Goal: Transaction & Acquisition: Book appointment/travel/reservation

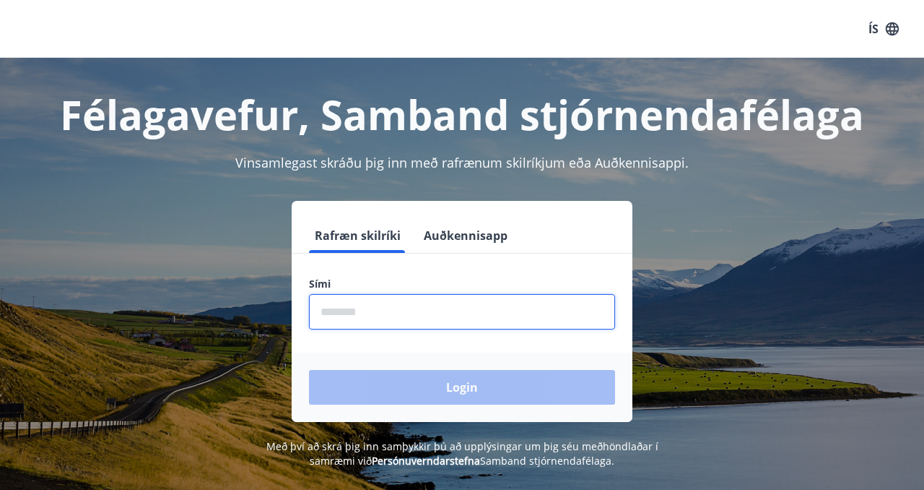
click at [416, 318] on input "phone" at bounding box center [462, 311] width 306 height 35
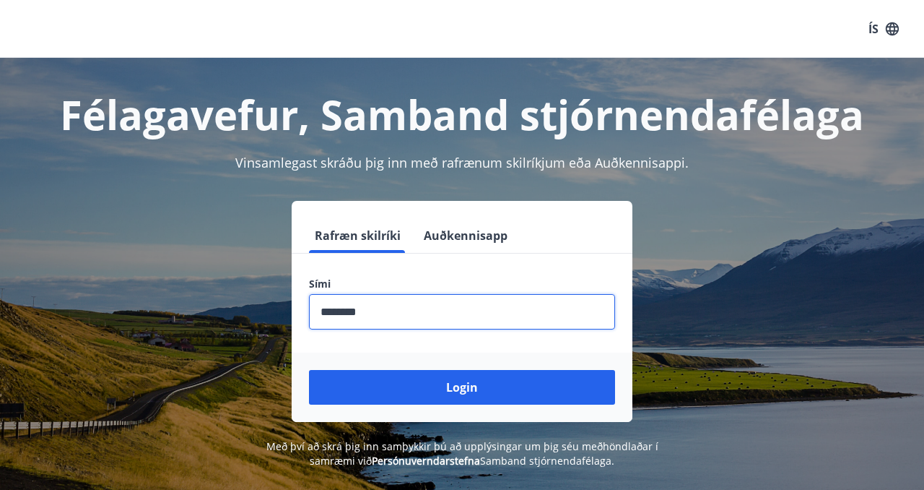
click at [309, 370] on button "Login" at bounding box center [462, 387] width 306 height 35
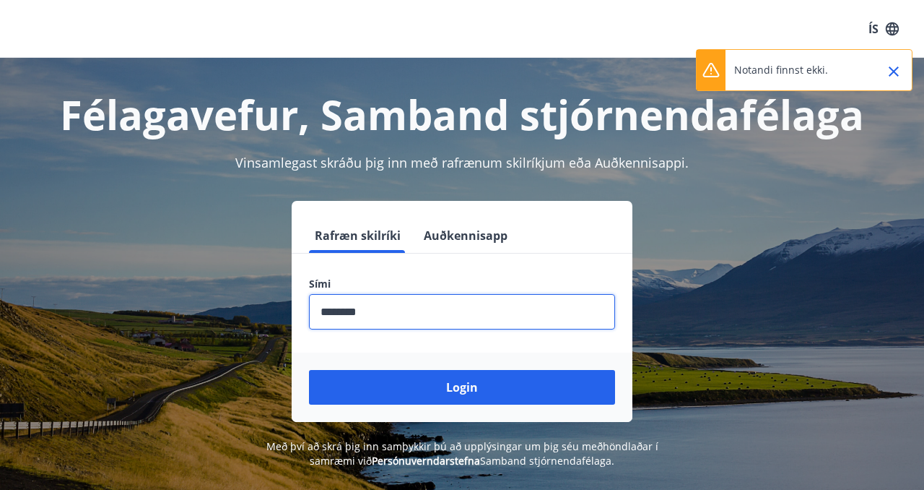
click at [396, 316] on input "phone" at bounding box center [462, 311] width 306 height 35
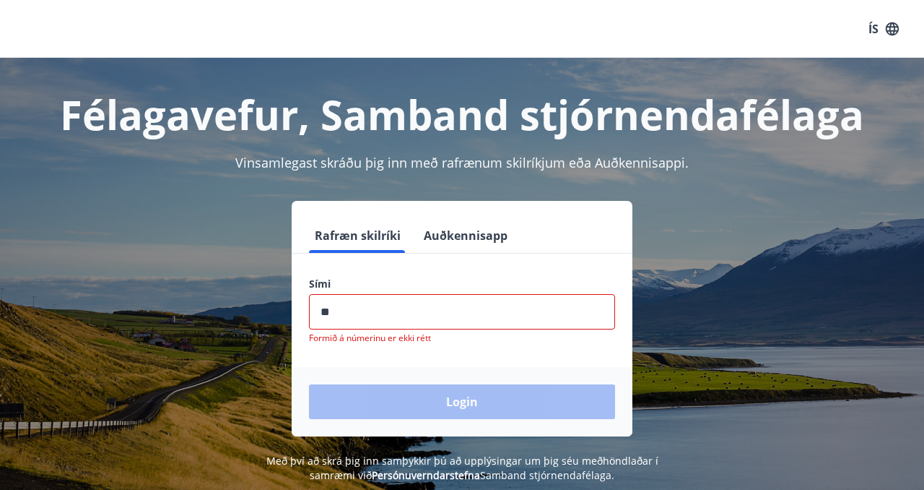
type input "*"
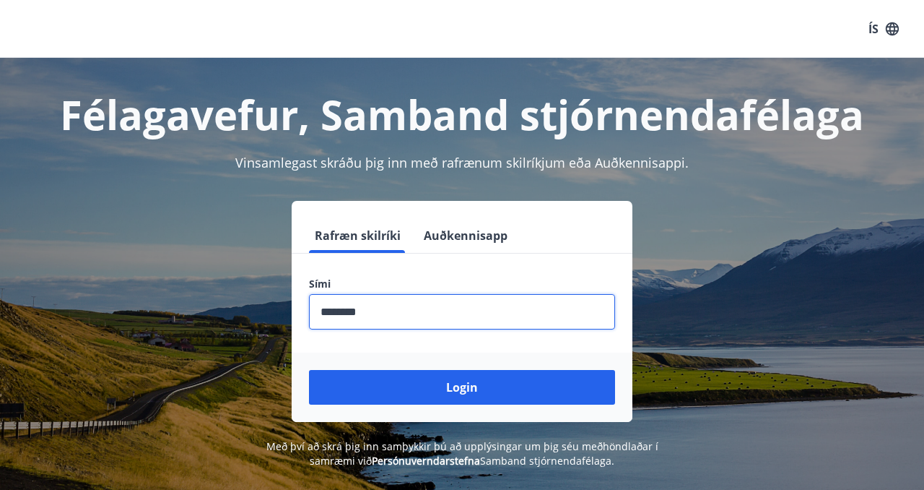
type input "********"
click at [309, 370] on button "Login" at bounding box center [462, 387] width 306 height 35
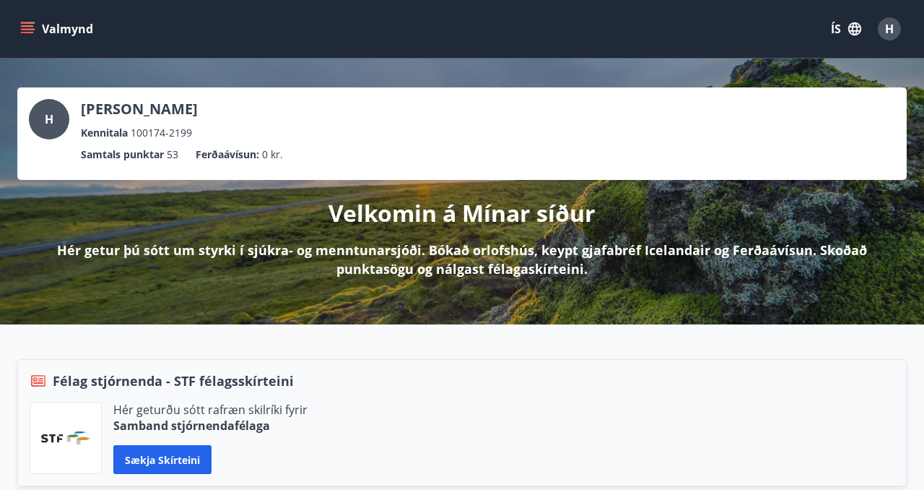
click at [25, 32] on icon "menu" at bounding box center [27, 32] width 13 height 1
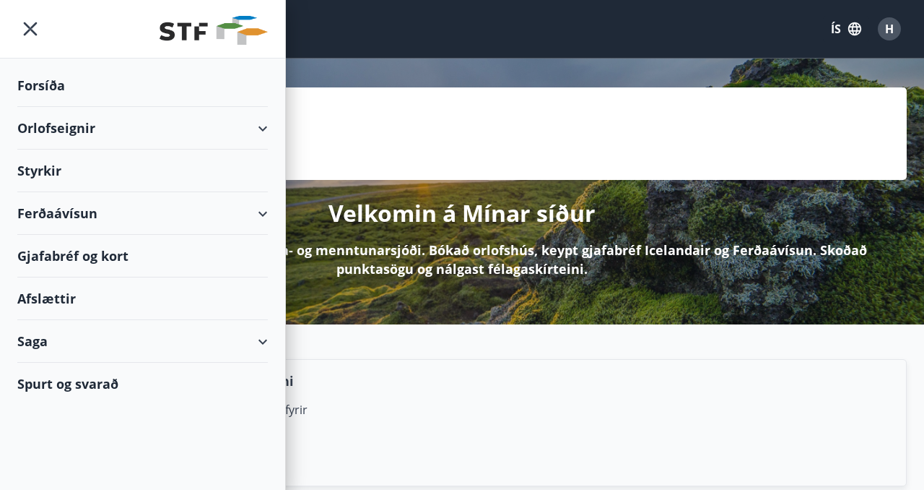
click at [48, 125] on div "Orlofseignir" at bounding box center [142, 128] width 251 height 43
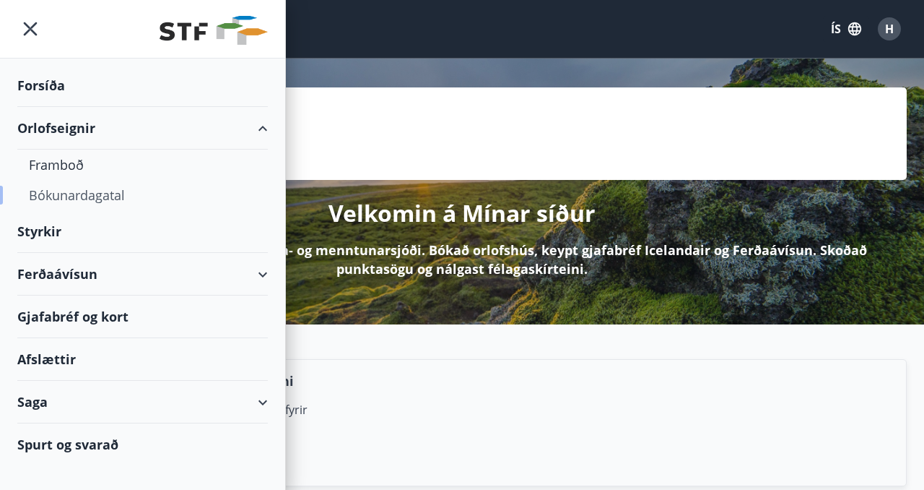
click at [75, 192] on div "Bókunardagatal" at bounding box center [142, 195] width 227 height 30
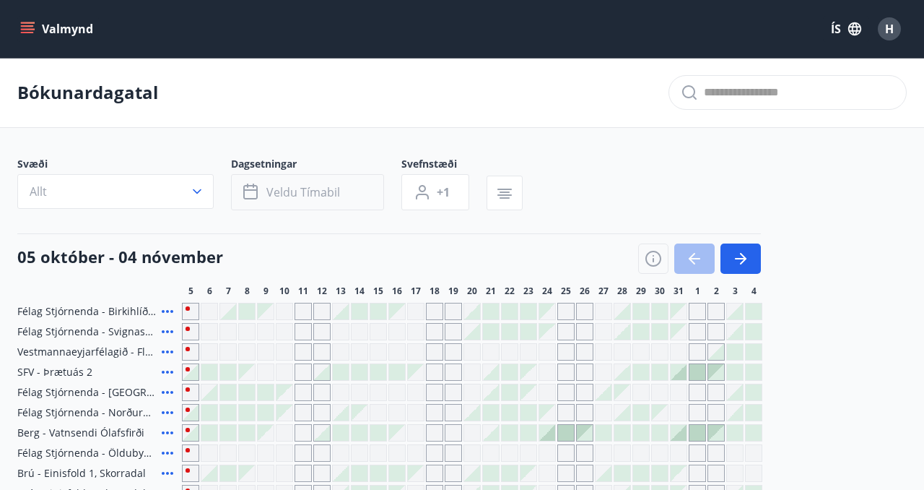
click at [285, 196] on span "Veldu tímabil" at bounding box center [303, 192] width 74 height 16
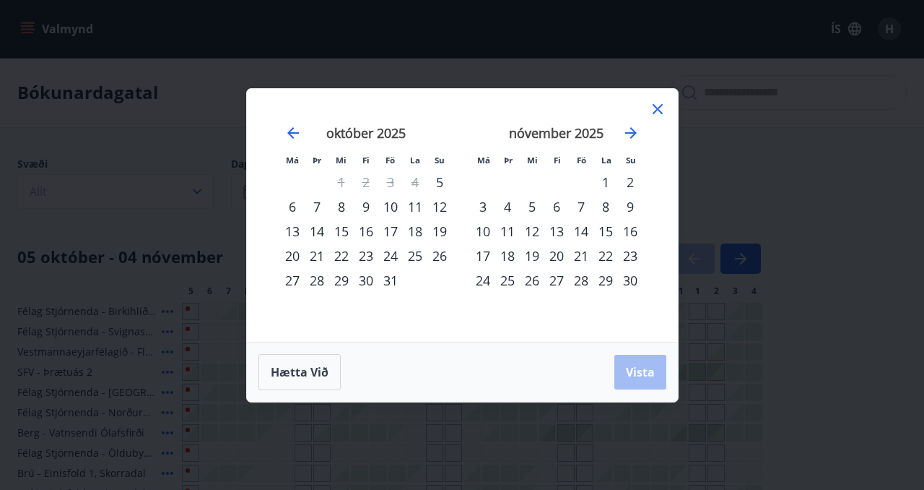
click at [414, 205] on div "11" at bounding box center [415, 206] width 25 height 25
click at [394, 205] on div "10" at bounding box center [390, 206] width 25 height 25
click at [284, 232] on div "13" at bounding box center [292, 231] width 25 height 25
click at [640, 371] on span "Vista" at bounding box center [640, 372] width 29 height 16
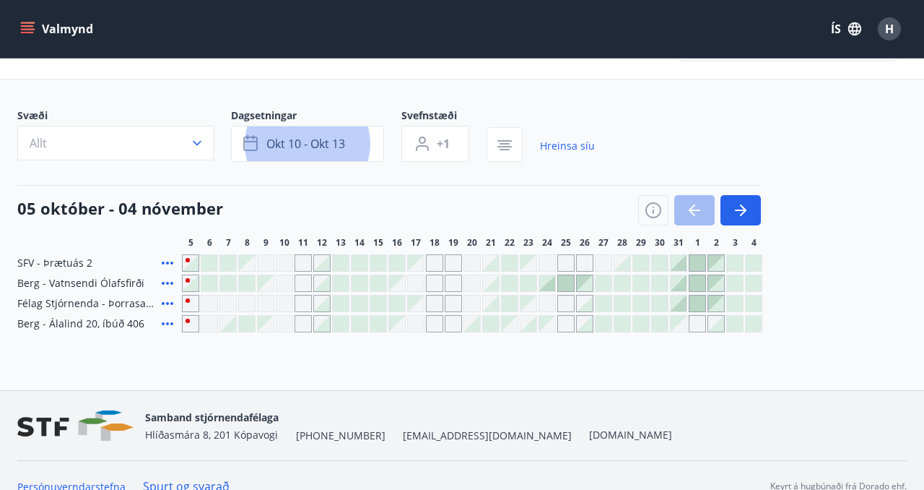
scroll to position [70, 0]
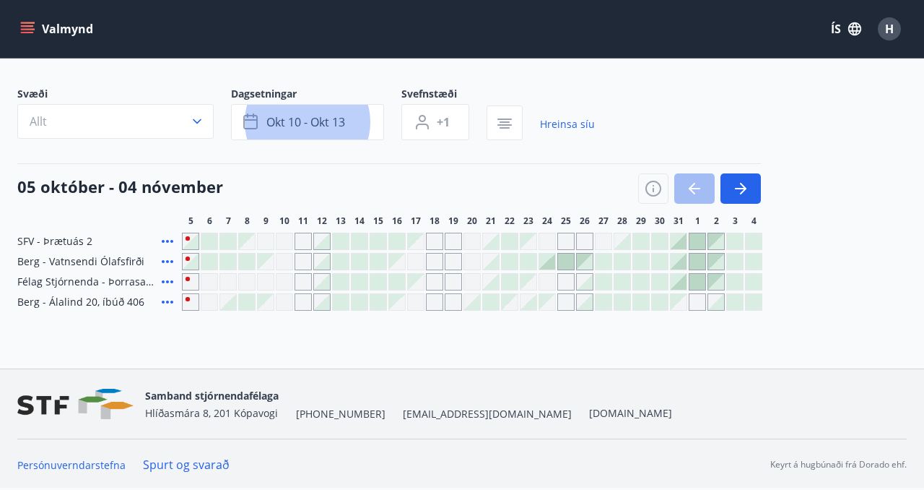
click at [168, 242] on icon at bounding box center [168, 241] width 12 height 3
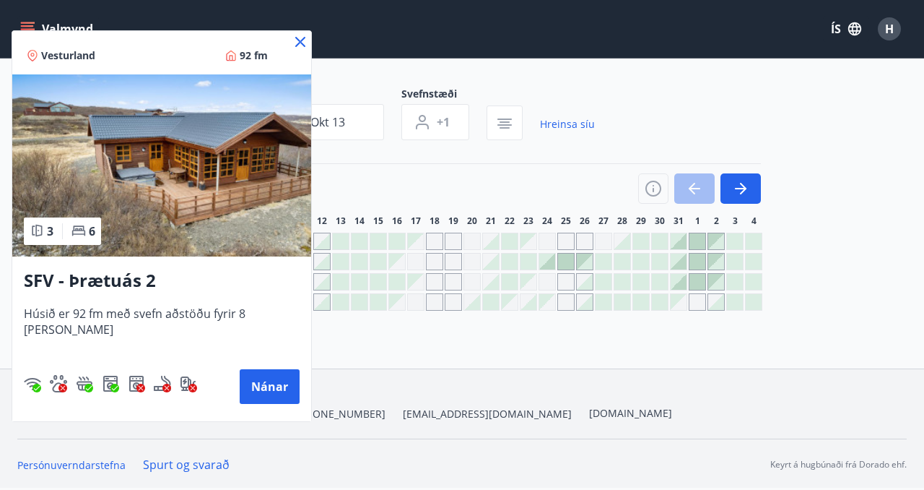
click at [292, 38] on icon at bounding box center [300, 41] width 17 height 17
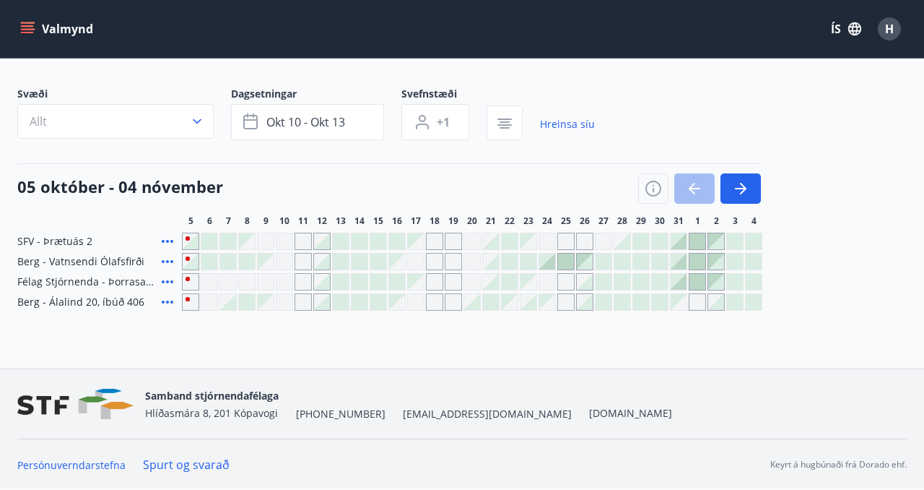
click at [165, 261] on icon at bounding box center [167, 261] width 17 height 17
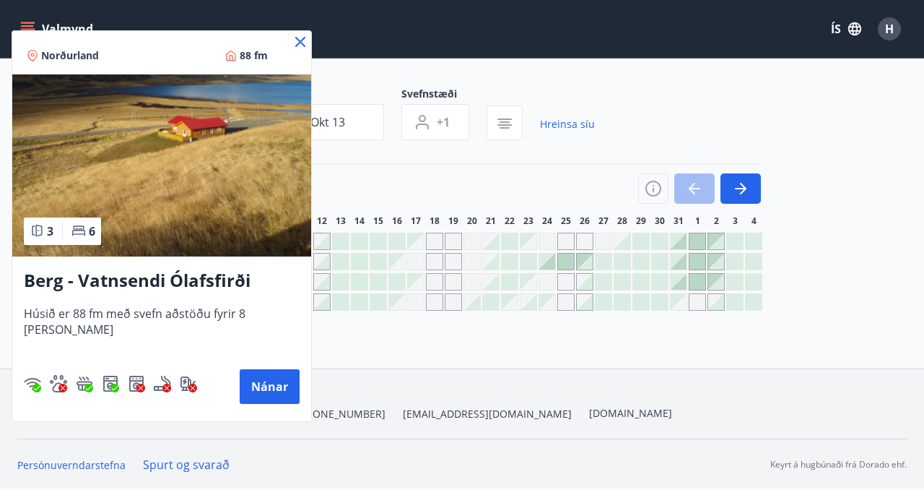
click at [295, 38] on icon at bounding box center [300, 42] width 10 height 10
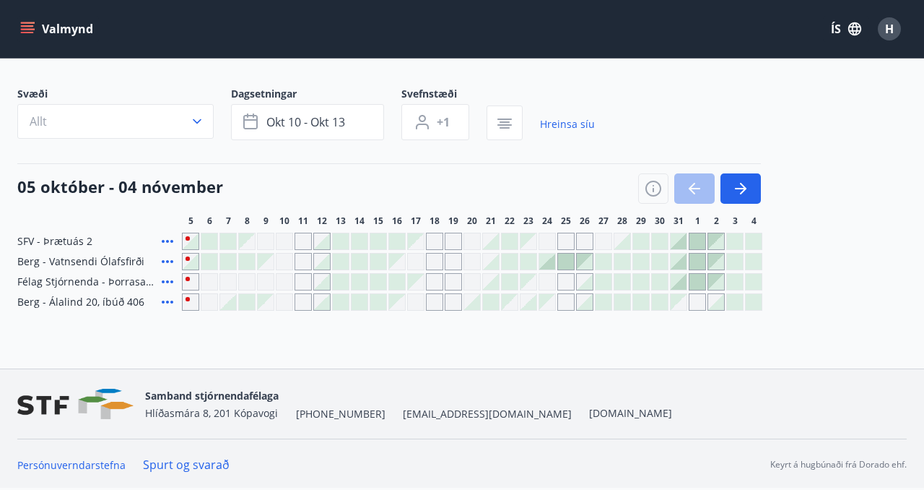
click at [168, 277] on icon at bounding box center [167, 281] width 17 height 17
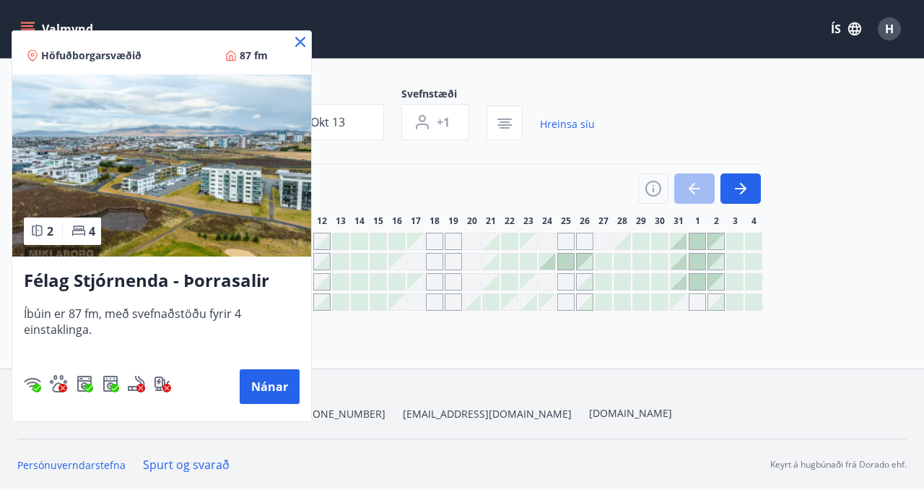
click at [299, 39] on icon at bounding box center [300, 41] width 17 height 17
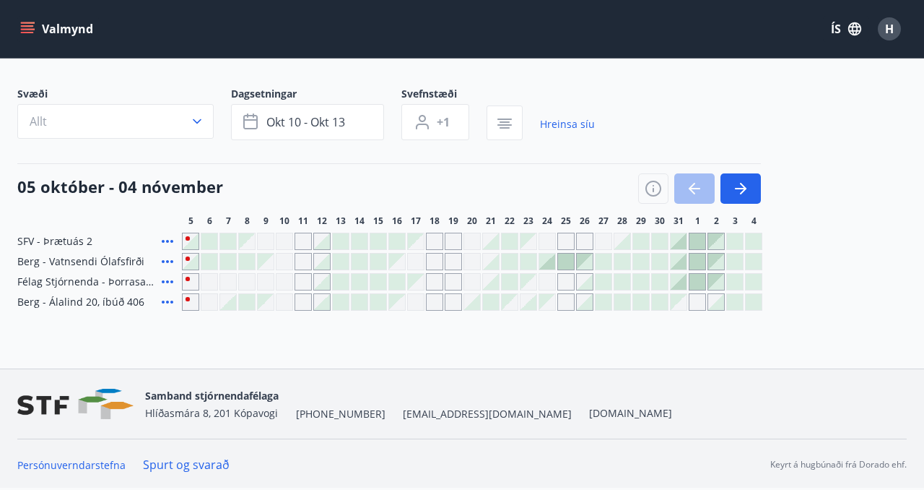
click at [170, 300] on icon at bounding box center [167, 301] width 17 height 17
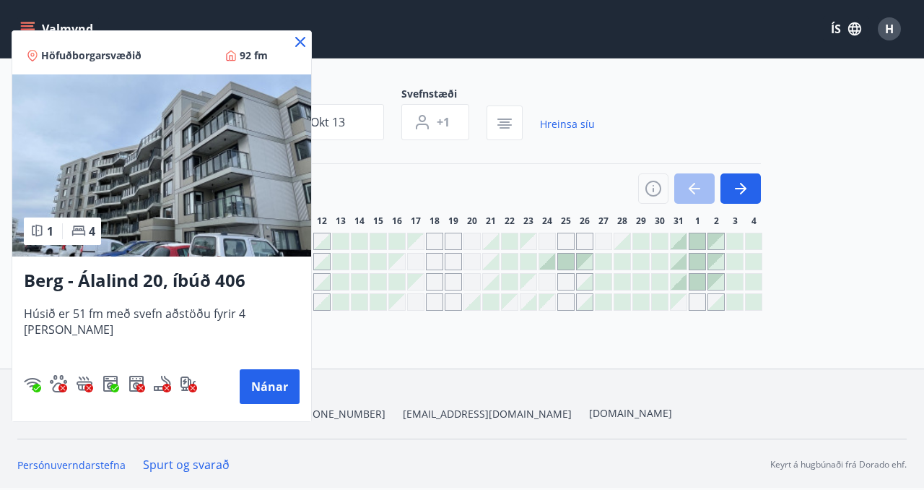
click at [292, 39] on icon at bounding box center [300, 41] width 17 height 17
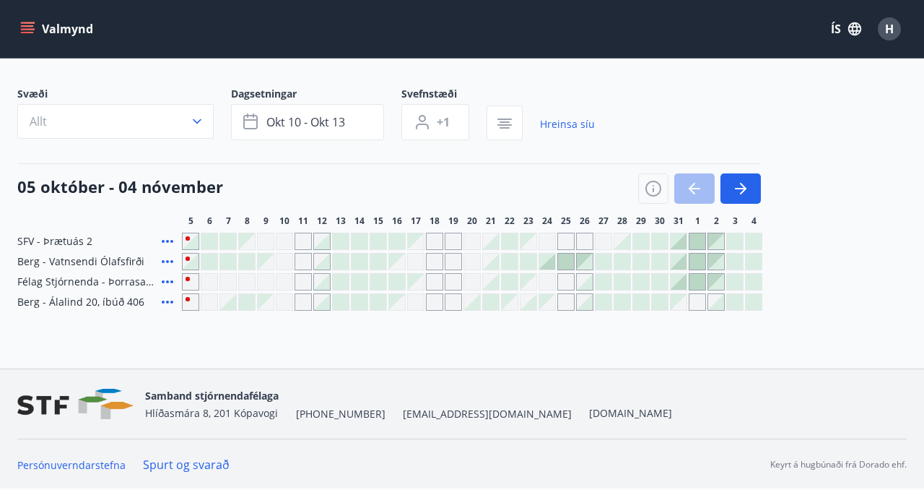
click at [170, 238] on icon at bounding box center [167, 240] width 17 height 17
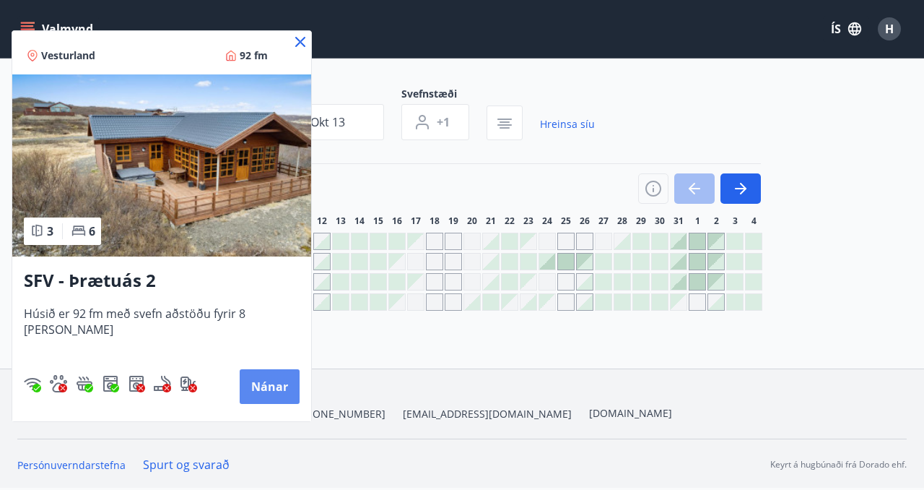
click at [240, 390] on button "Nánar" at bounding box center [270, 386] width 60 height 35
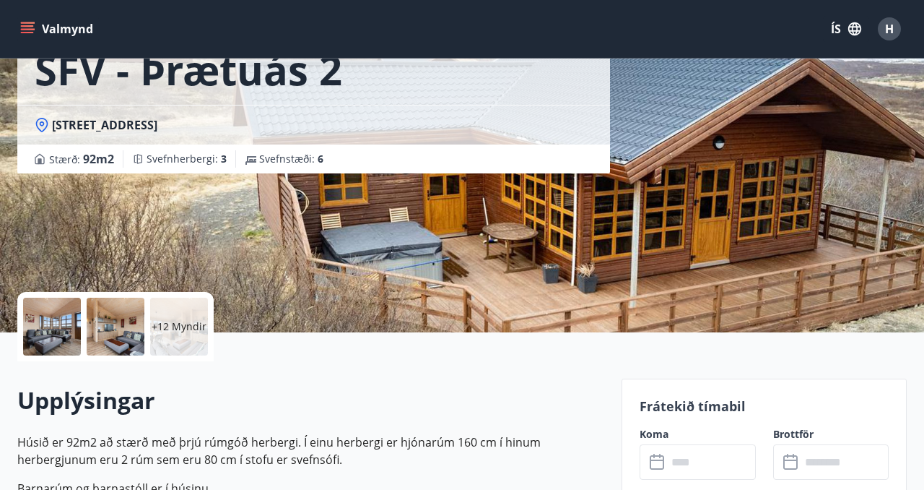
scroll to position [104, 0]
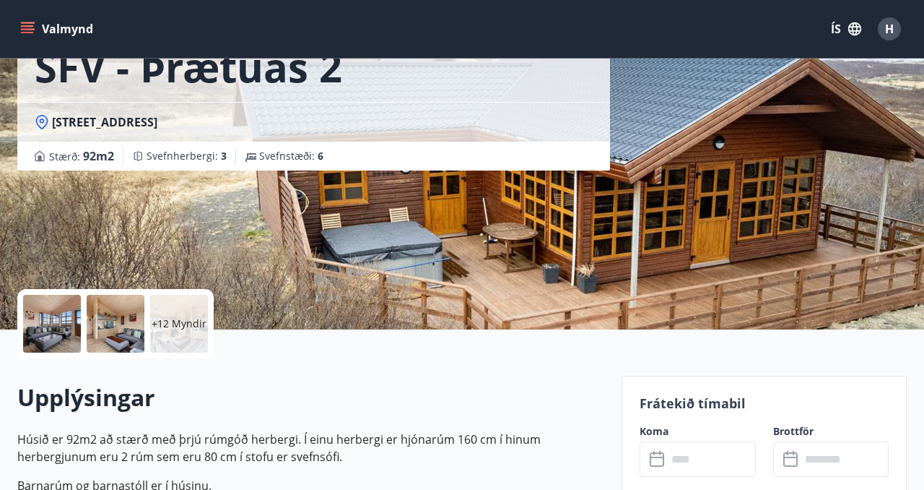
click at [174, 323] on p "+12 Myndir" at bounding box center [179, 323] width 55 height 14
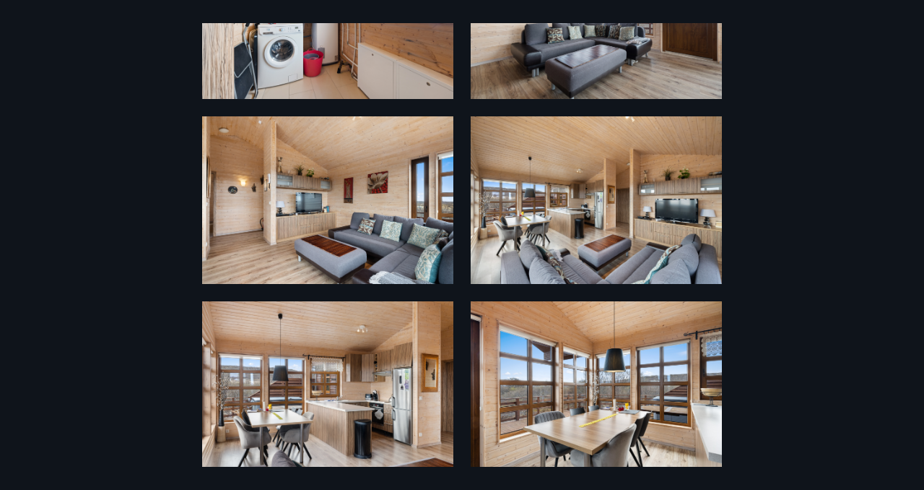
scroll to position [0, 0]
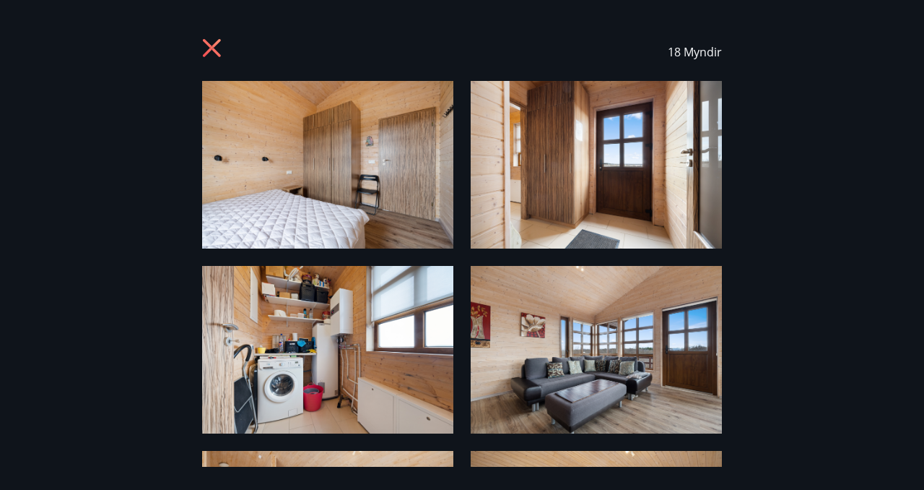
click at [212, 50] on icon at bounding box center [212, 48] width 18 height 18
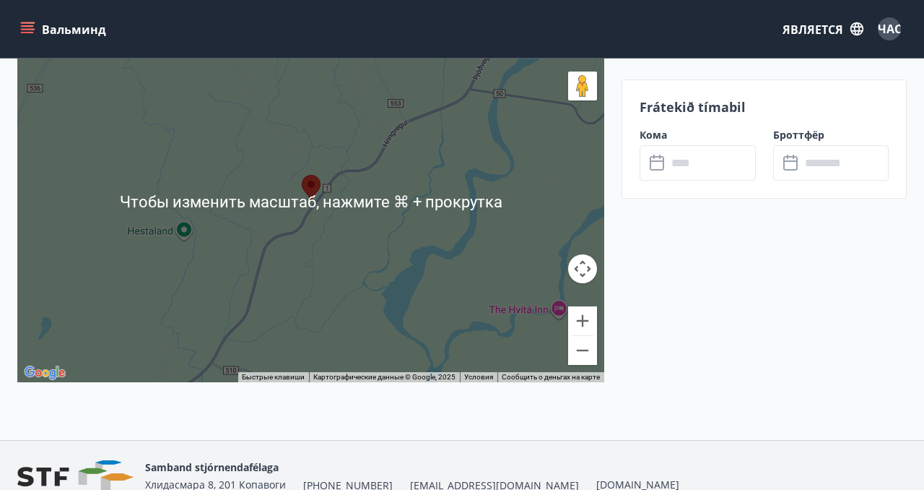
scroll to position [2303, 0]
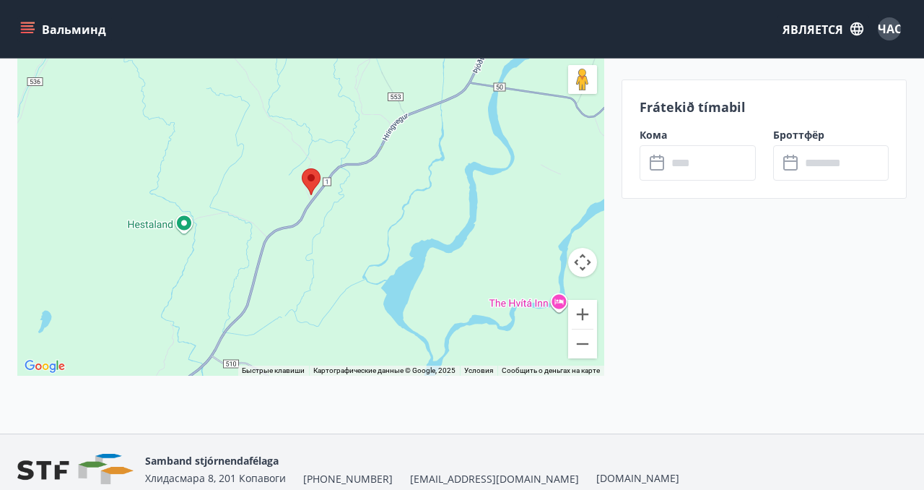
click at [581, 262] on button "Управление лампой на карте" at bounding box center [582, 262] width 29 height 29
click at [585, 257] on button "Управление лампой на карте" at bounding box center [582, 262] width 29 height 29
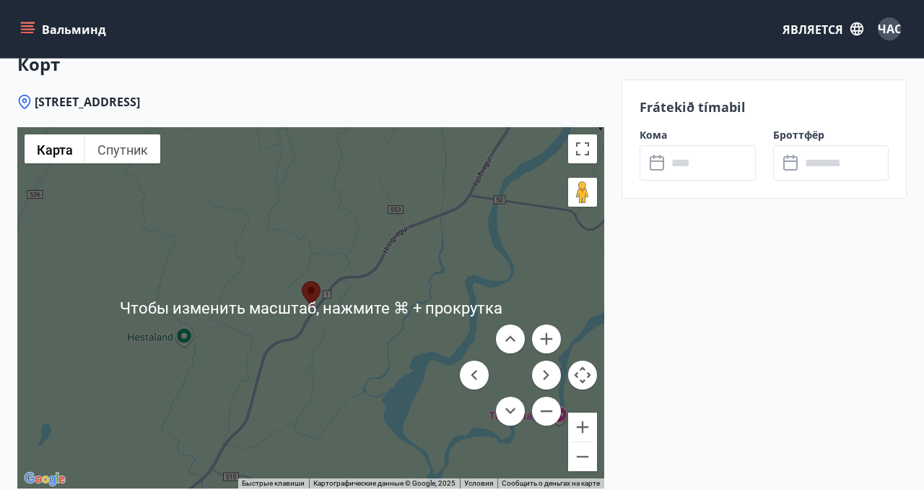
scroll to position [2185, 0]
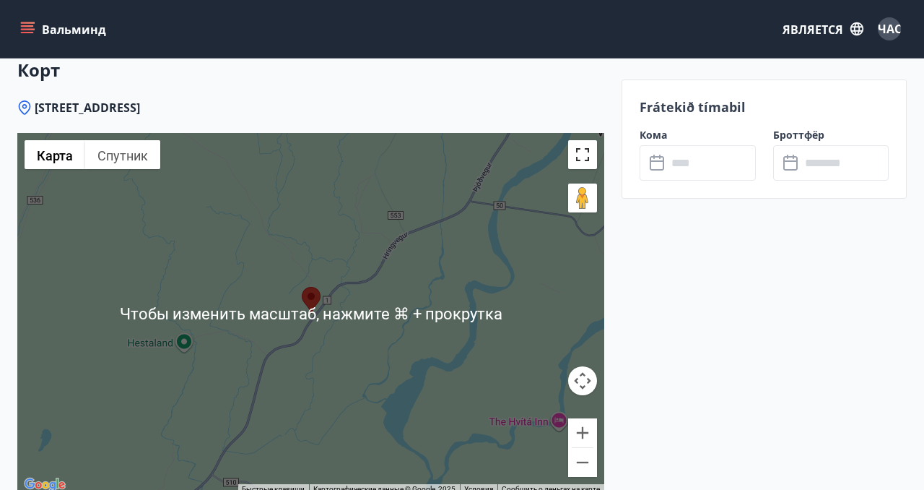
click at [584, 159] on button "Включить полноэкранный режим" at bounding box center [582, 154] width 29 height 29
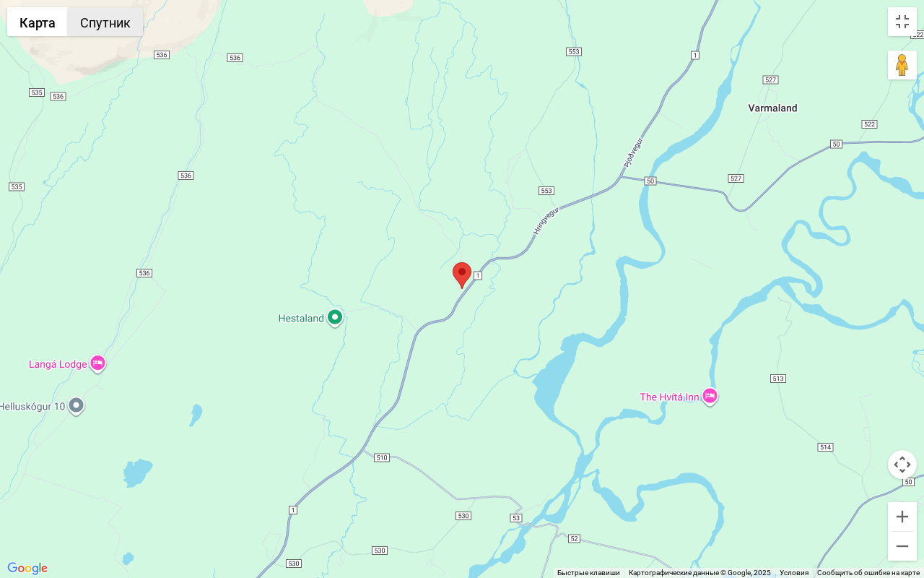
click at [116, 27] on font "Спутник" at bounding box center [105, 22] width 51 height 15
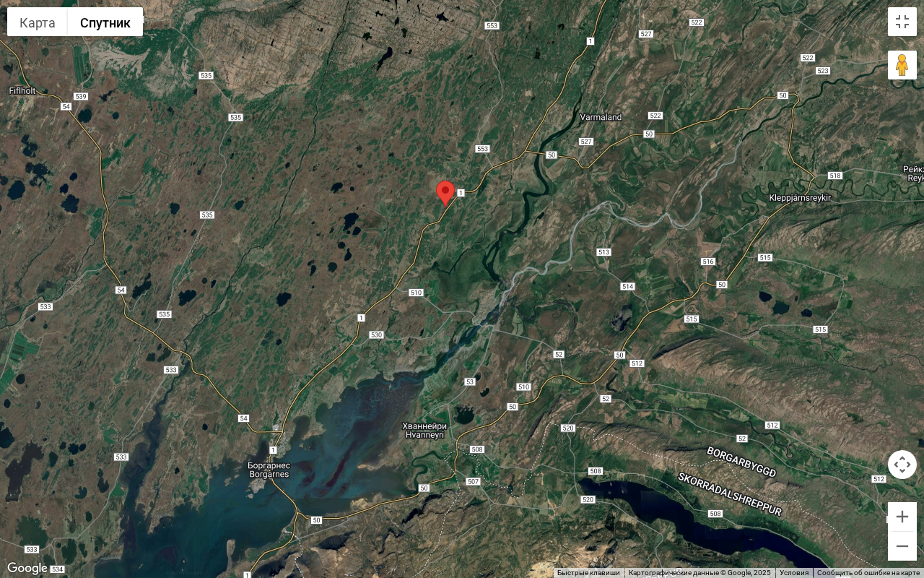
drag, startPoint x: 394, startPoint y: 460, endPoint x: 400, endPoint y: 312, distance: 148.1
click at [400, 312] on div at bounding box center [462, 289] width 924 height 578
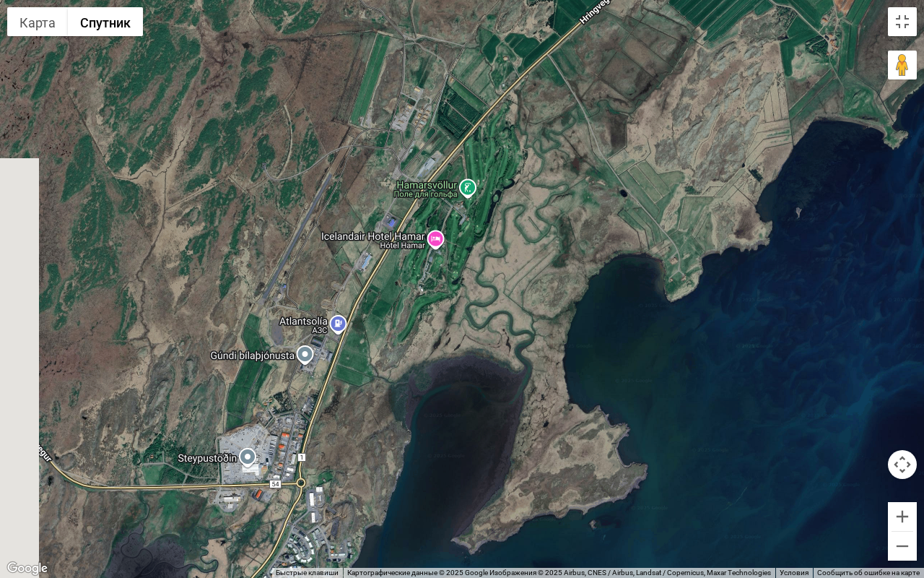
drag, startPoint x: 227, startPoint y: 409, endPoint x: 368, endPoint y: 417, distance: 141.0
click at [368, 417] on div at bounding box center [462, 289] width 924 height 578
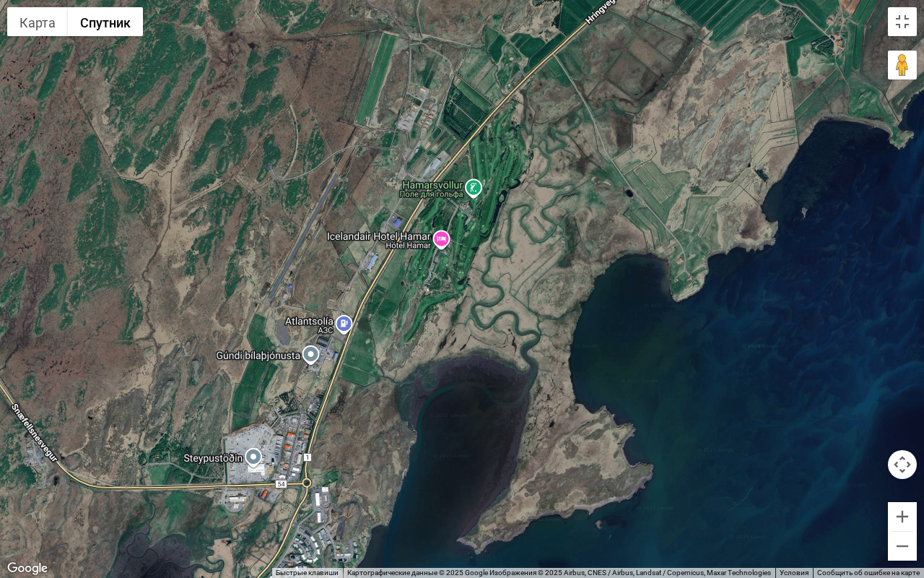
click at [386, 350] on div at bounding box center [462, 289] width 924 height 578
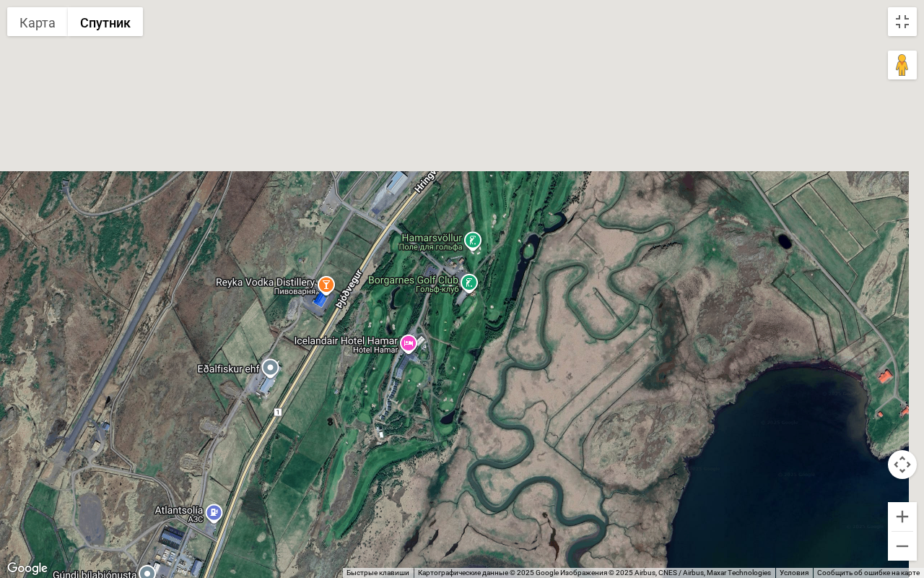
drag, startPoint x: 419, startPoint y: 257, endPoint x: 320, endPoint y: 508, distance: 269.6
click at [320, 489] on div at bounding box center [462, 289] width 924 height 578
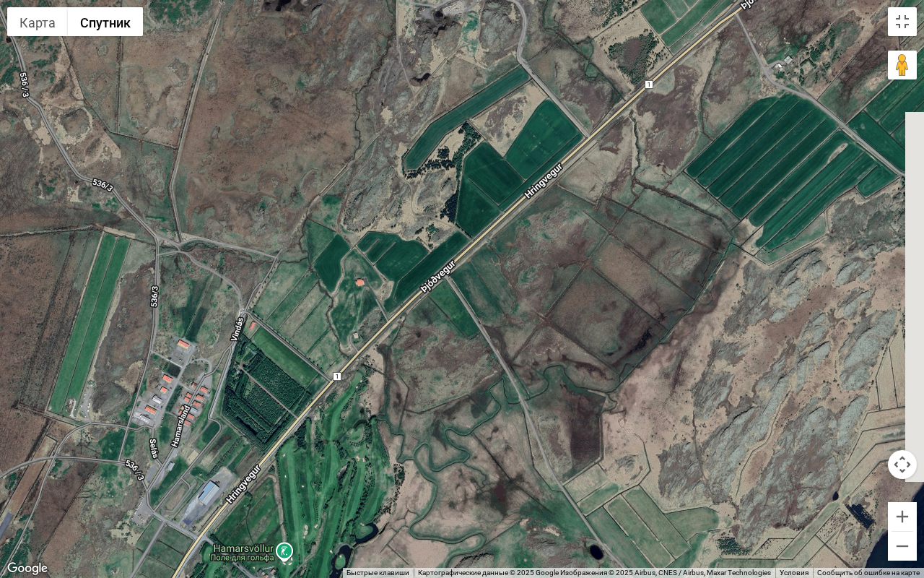
drag, startPoint x: 529, startPoint y: 296, endPoint x: 373, endPoint y: 449, distance: 218.5
click at [373, 449] on div at bounding box center [462, 289] width 924 height 578
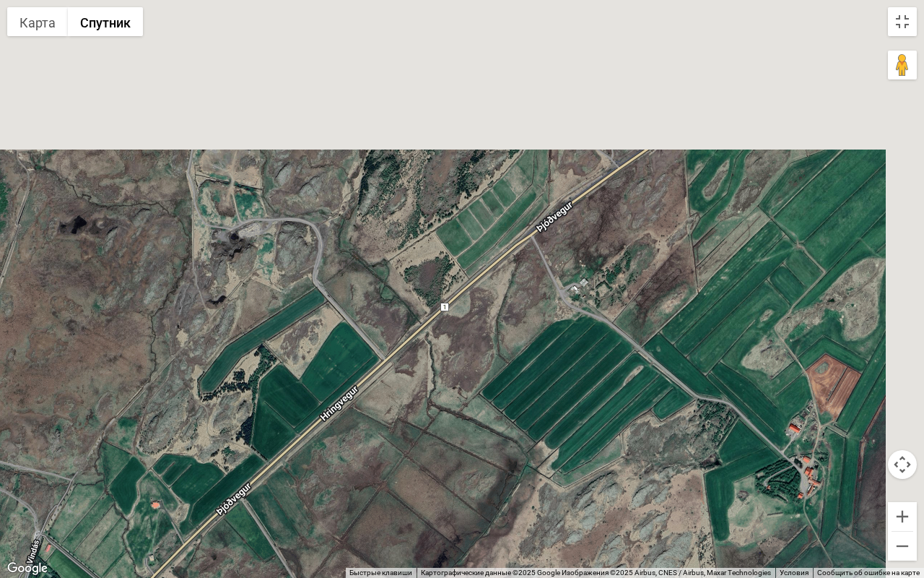
drag, startPoint x: 622, startPoint y: 255, endPoint x: 419, endPoint y: 477, distance: 301.5
click at [422, 473] on div at bounding box center [462, 289] width 924 height 578
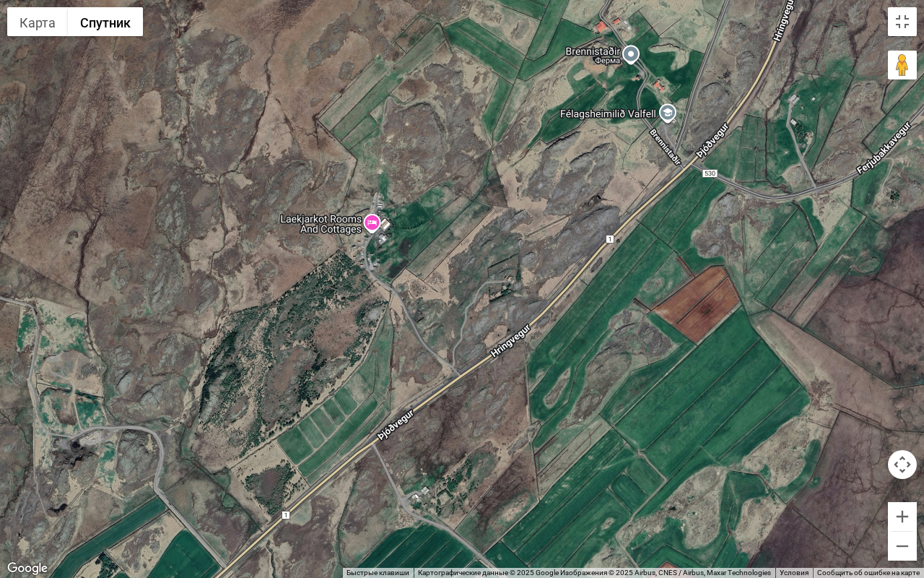
click at [417, 300] on div at bounding box center [462, 289] width 924 height 578
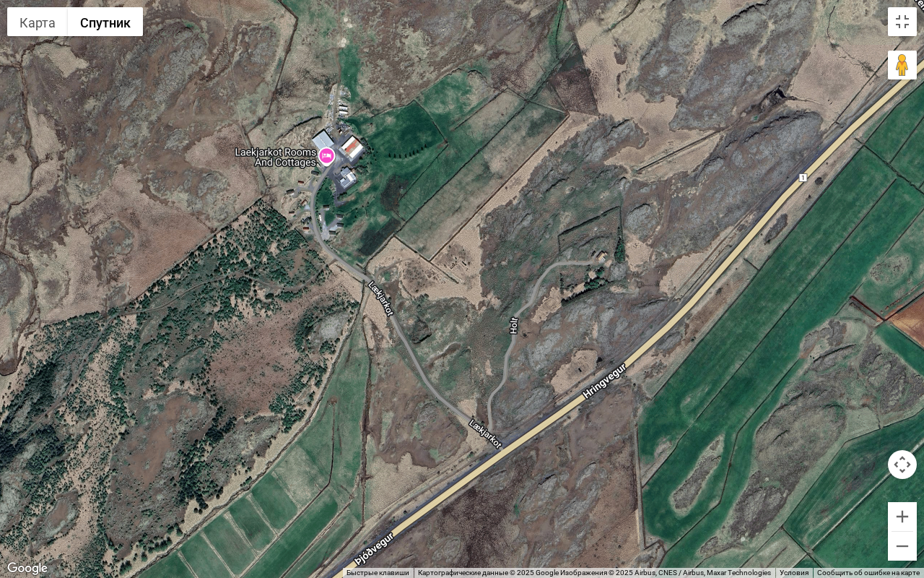
click at [409, 294] on div at bounding box center [462, 289] width 924 height 578
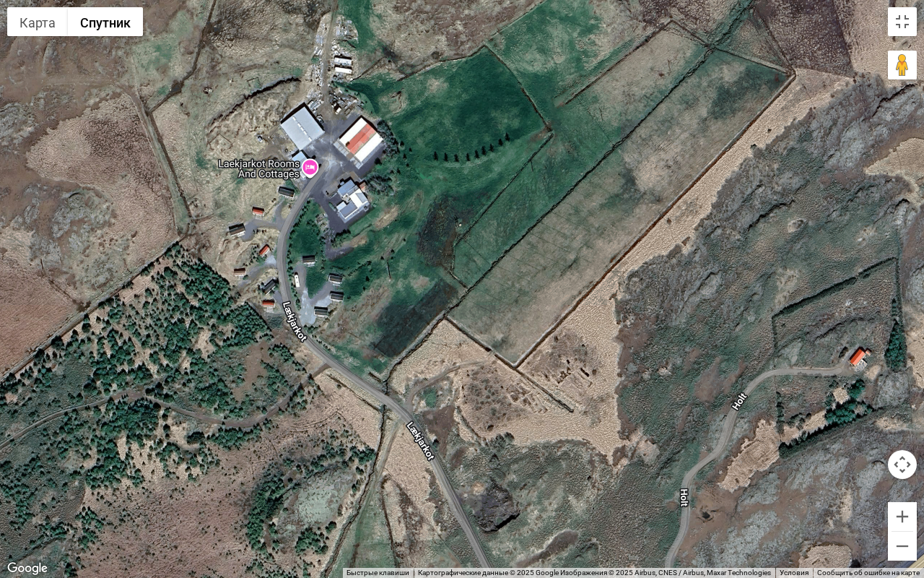
drag, startPoint x: 416, startPoint y: 261, endPoint x: 482, endPoint y: 401, distance: 155.4
click at [482, 401] on div at bounding box center [462, 289] width 924 height 578
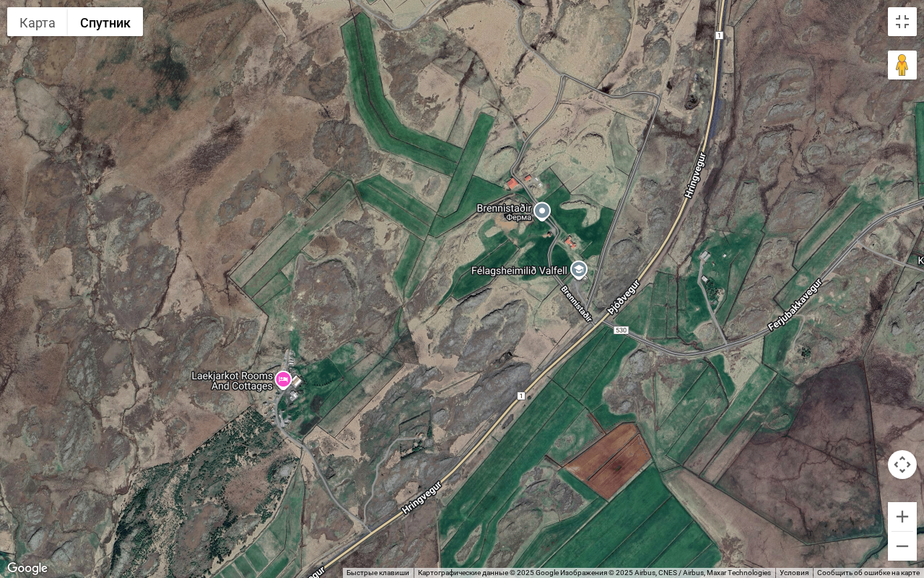
drag, startPoint x: 640, startPoint y: 337, endPoint x: 453, endPoint y: 388, distance: 193.0
click at [453, 388] on div at bounding box center [462, 289] width 924 height 578
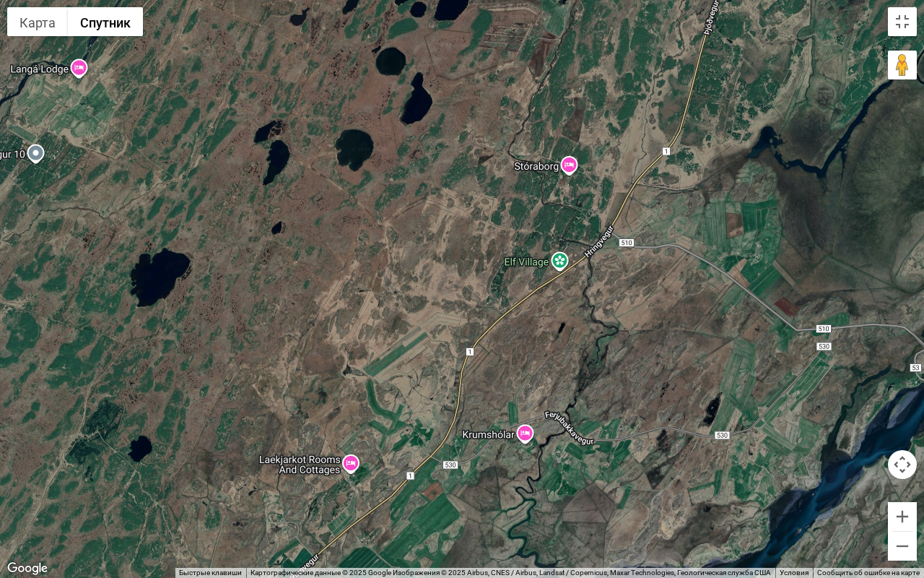
drag, startPoint x: 573, startPoint y: 259, endPoint x: 518, endPoint y: 343, distance: 99.7
click at [518, 343] on div at bounding box center [462, 289] width 924 height 578
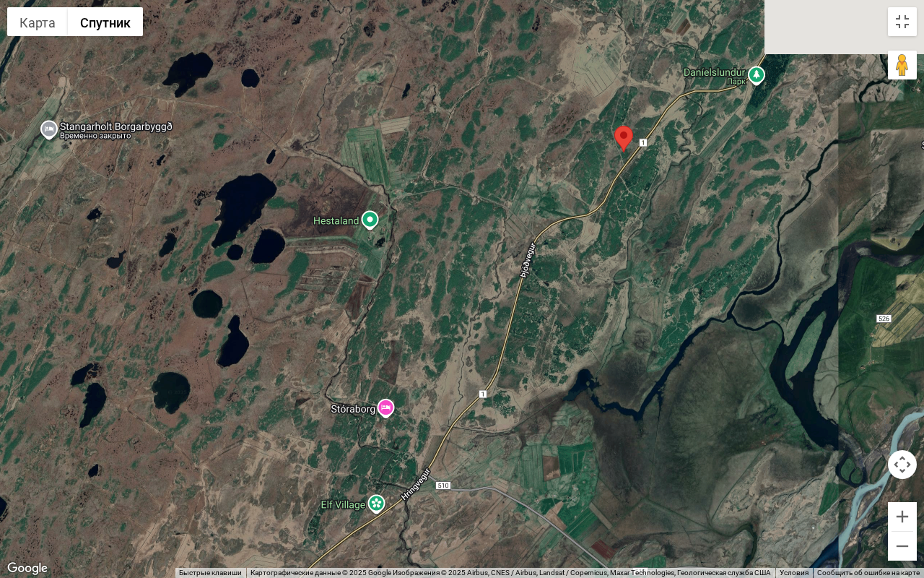
drag, startPoint x: 657, startPoint y: 245, endPoint x: 472, endPoint y: 492, distance: 308.4
click at [472, 489] on div at bounding box center [462, 289] width 924 height 578
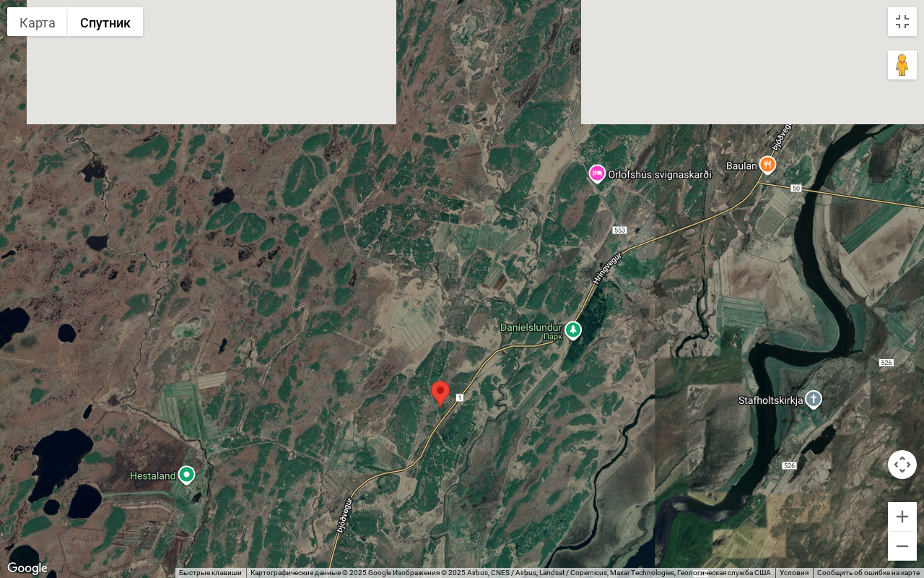
drag, startPoint x: 612, startPoint y: 329, endPoint x: 435, endPoint y: 576, distance: 303.3
click at [435, 489] on div "Чтобы изменить масштаб, нажмите ⌘ + прокрутка Карта Рельеф Спутник Названия объ…" at bounding box center [462, 289] width 924 height 578
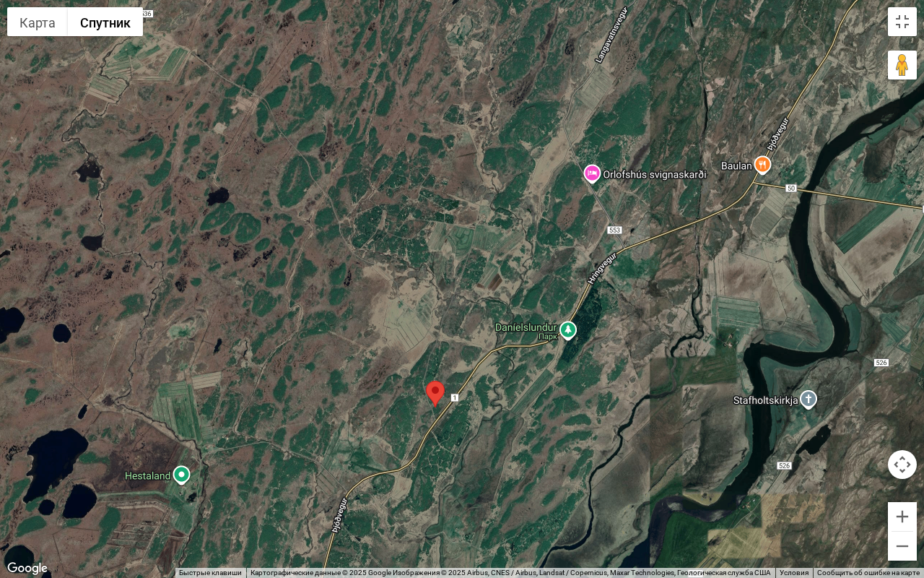
click at [448, 414] on div at bounding box center [462, 289] width 924 height 578
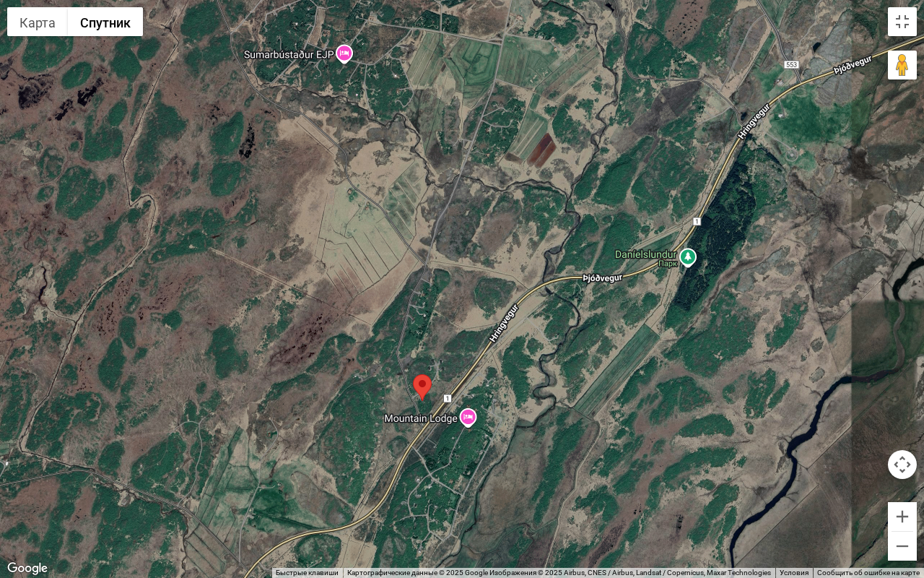
click at [419, 435] on div at bounding box center [462, 289] width 924 height 578
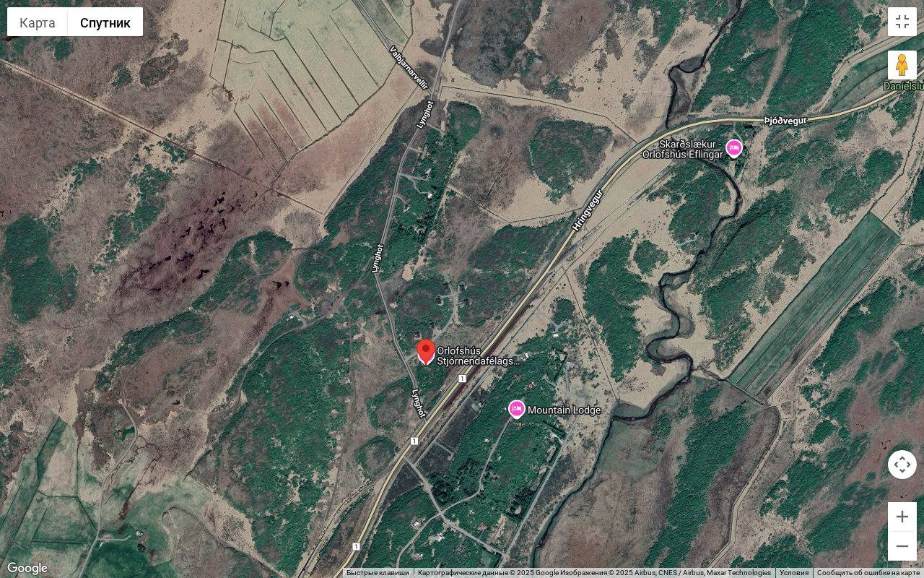
click at [419, 435] on div at bounding box center [462, 289] width 924 height 578
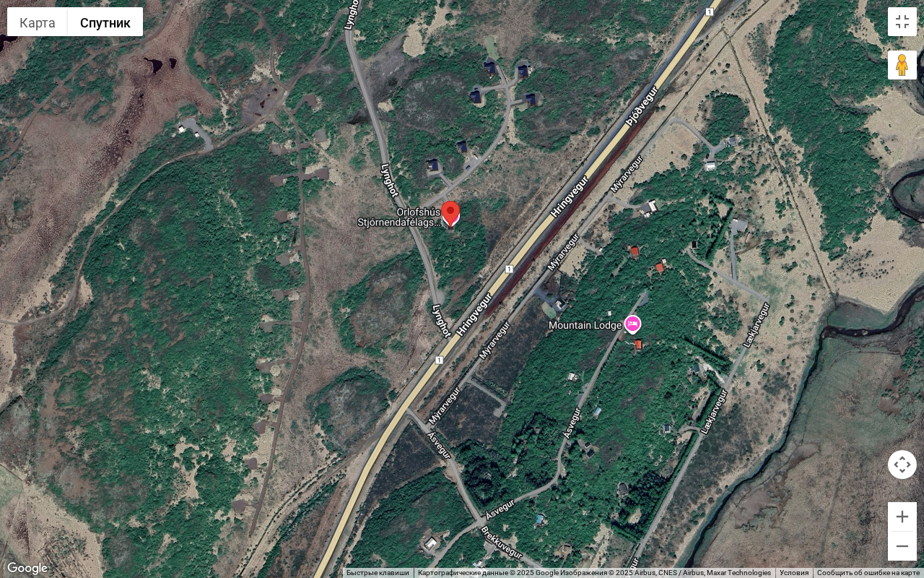
drag, startPoint x: 467, startPoint y: 451, endPoint x: 481, endPoint y: 388, distance: 65.0
click at [481, 388] on div at bounding box center [462, 289] width 924 height 578
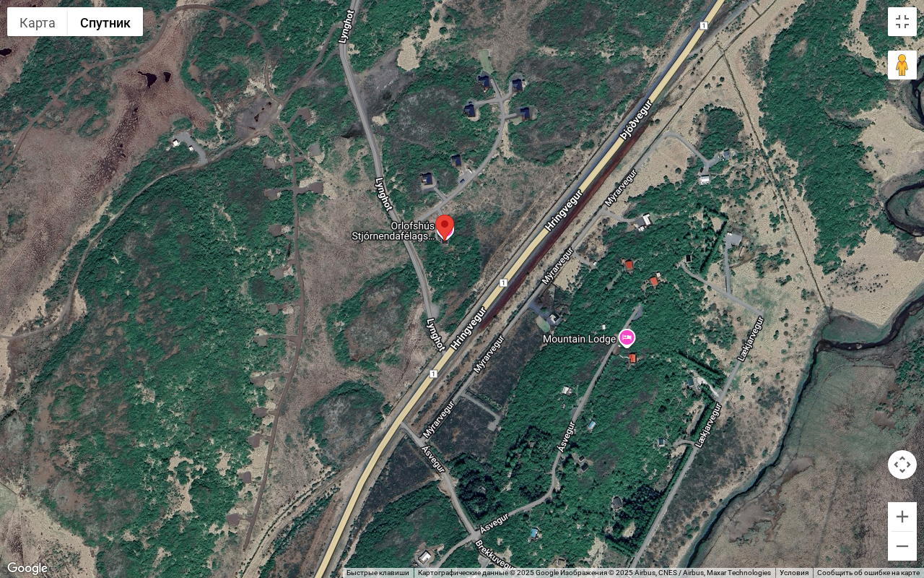
click at [466, 297] on div at bounding box center [462, 289] width 924 height 578
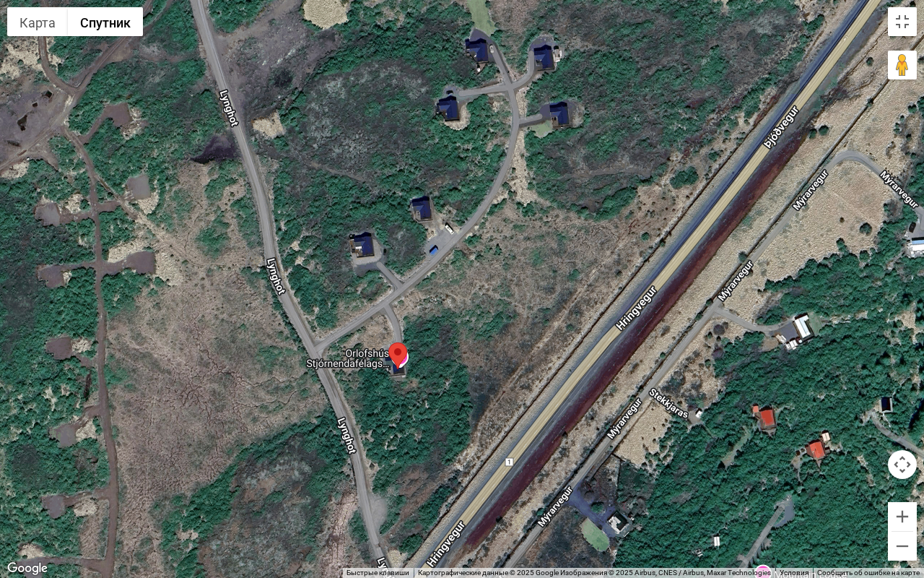
drag, startPoint x: 491, startPoint y: 264, endPoint x: 466, endPoint y: 451, distance: 188.7
click at [466, 451] on div at bounding box center [462, 289] width 924 height 578
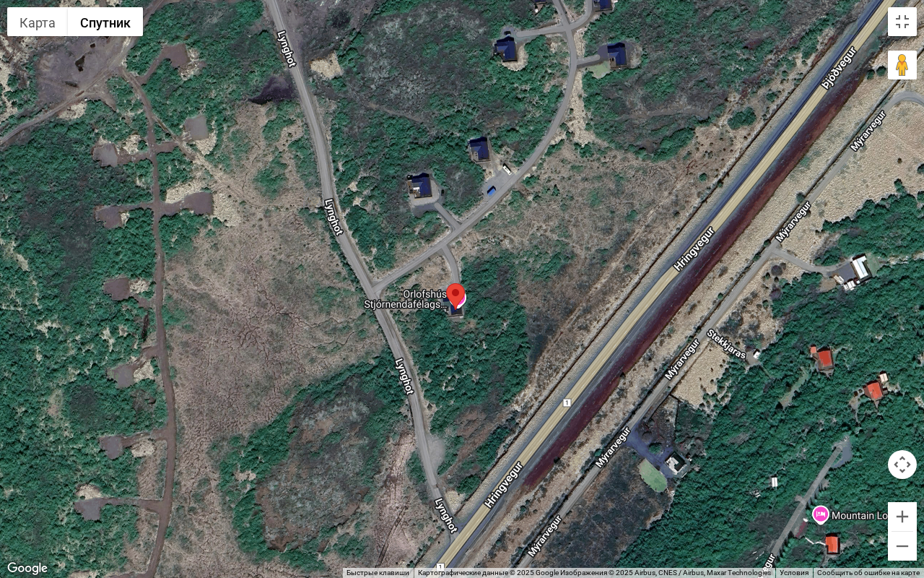
drag, startPoint x: 470, startPoint y: 282, endPoint x: 528, endPoint y: 226, distance: 80.7
click at [528, 226] on div at bounding box center [462, 289] width 924 height 578
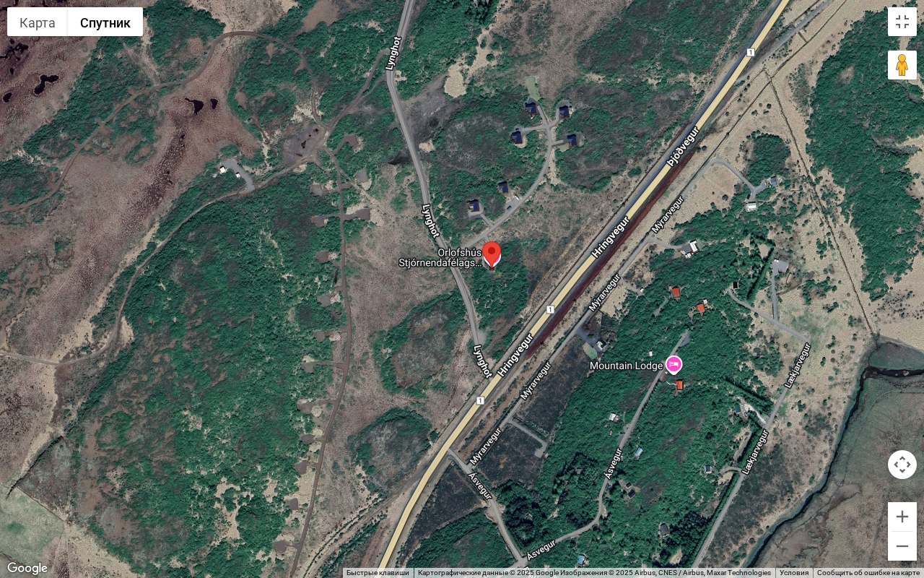
click at [502, 287] on div at bounding box center [462, 289] width 924 height 578
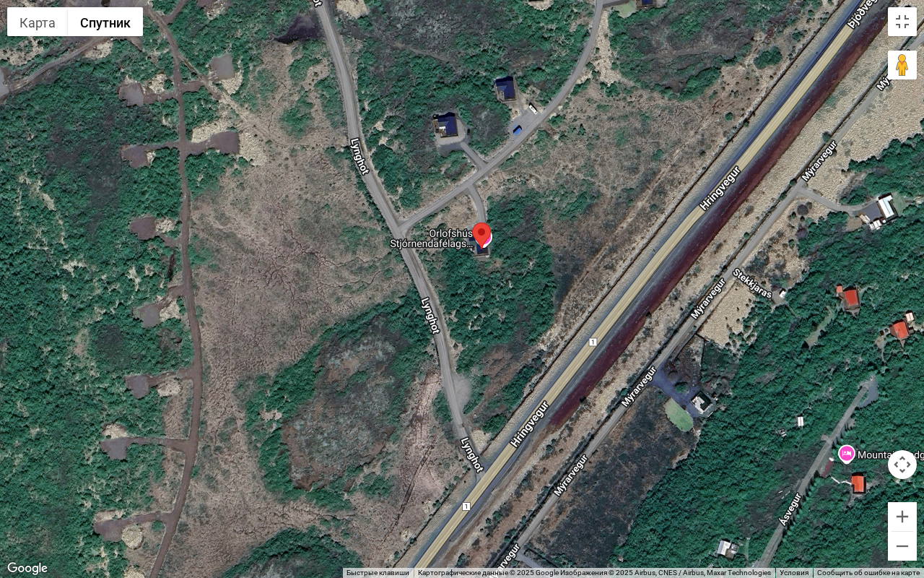
click at [443, 341] on div at bounding box center [462, 289] width 924 height 578
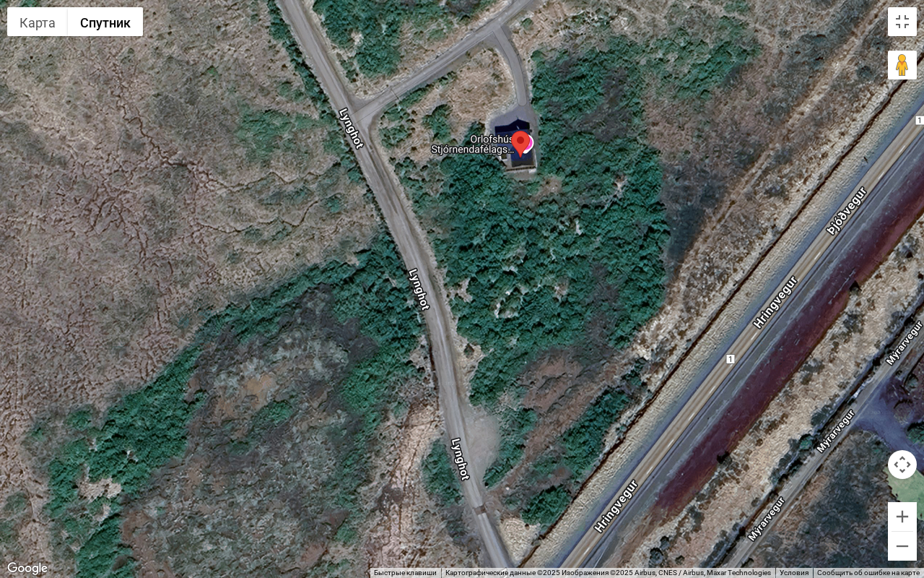
click at [443, 341] on div at bounding box center [462, 289] width 924 height 578
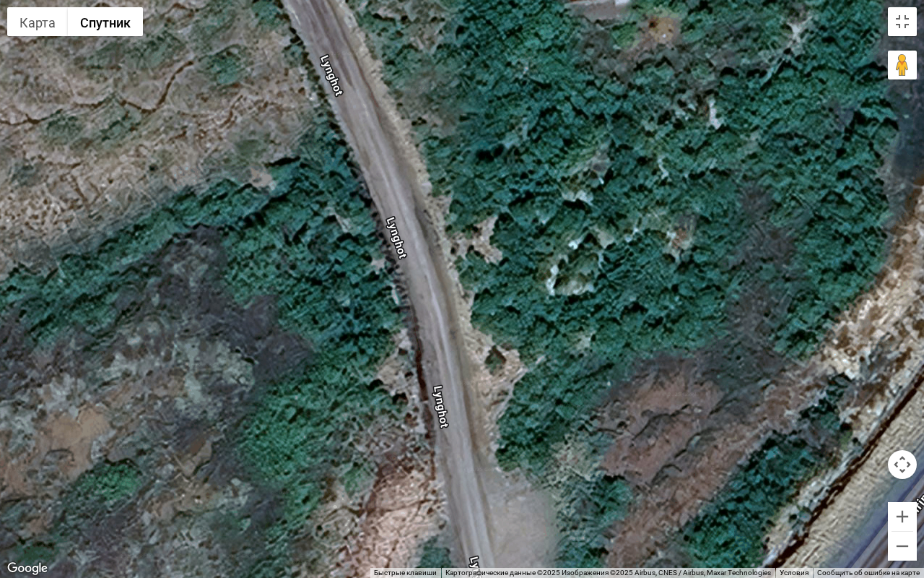
click at [443, 341] on div at bounding box center [462, 289] width 924 height 578
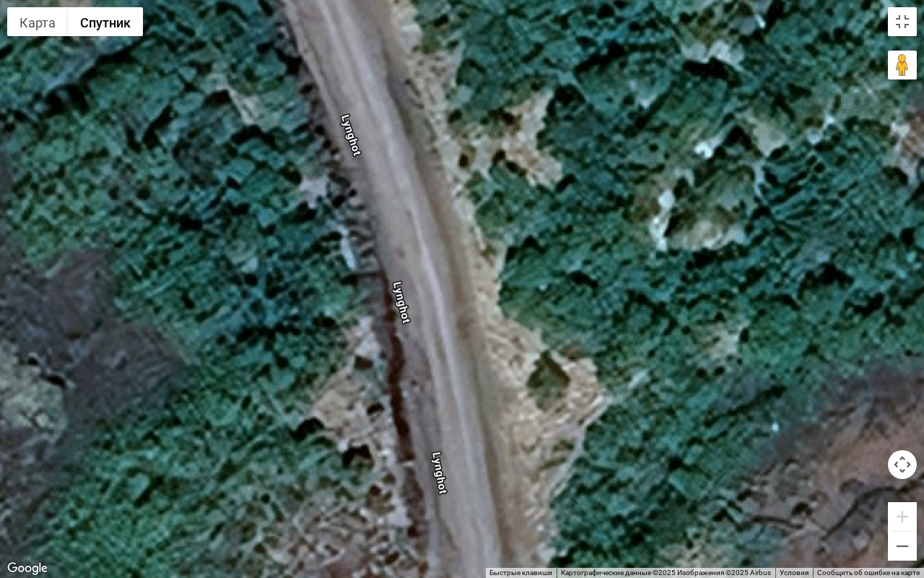
click at [443, 341] on div at bounding box center [462, 289] width 924 height 578
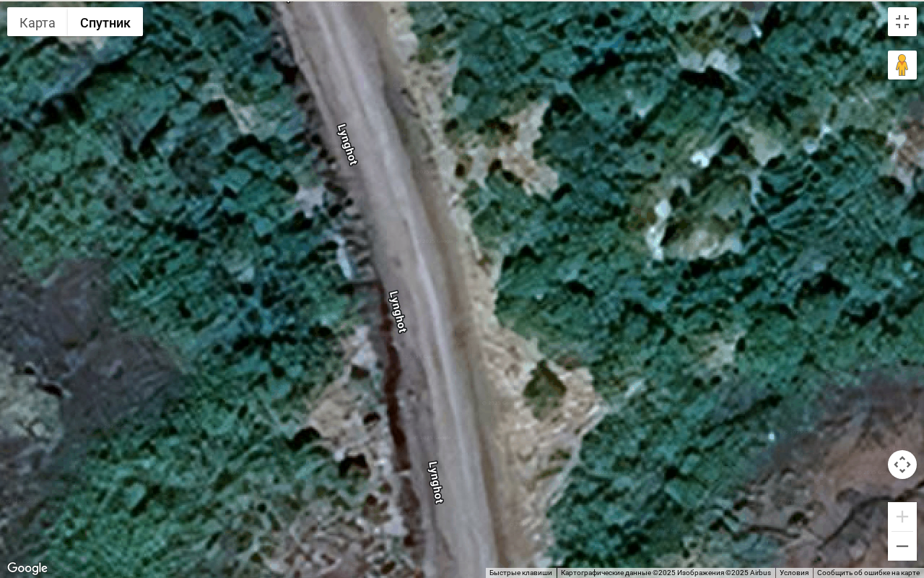
drag, startPoint x: 523, startPoint y: 206, endPoint x: 467, endPoint y: 433, distance: 233.6
click at [467, 428] on div at bounding box center [462, 289] width 924 height 578
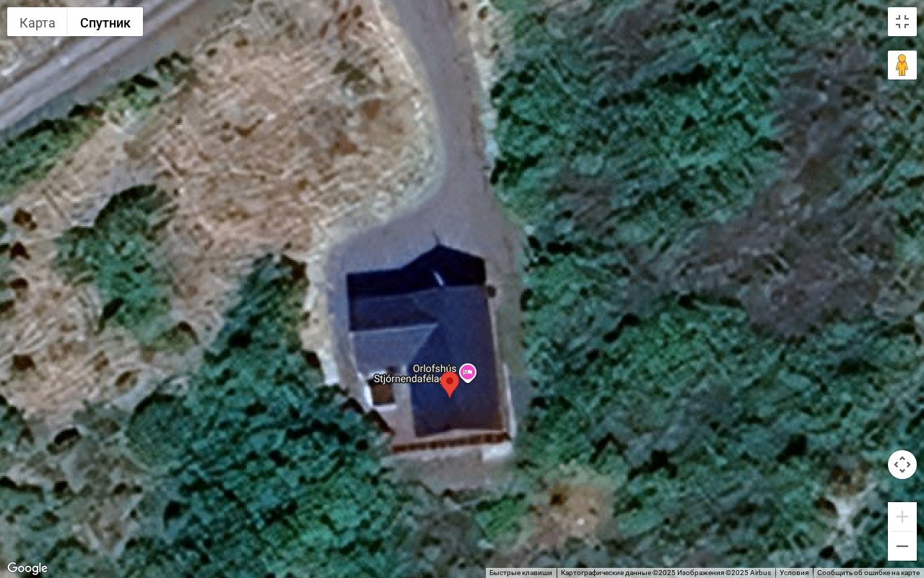
drag, startPoint x: 559, startPoint y: 324, endPoint x: 383, endPoint y: 557, distance: 291.7
click at [383, 489] on div at bounding box center [462, 289] width 924 height 578
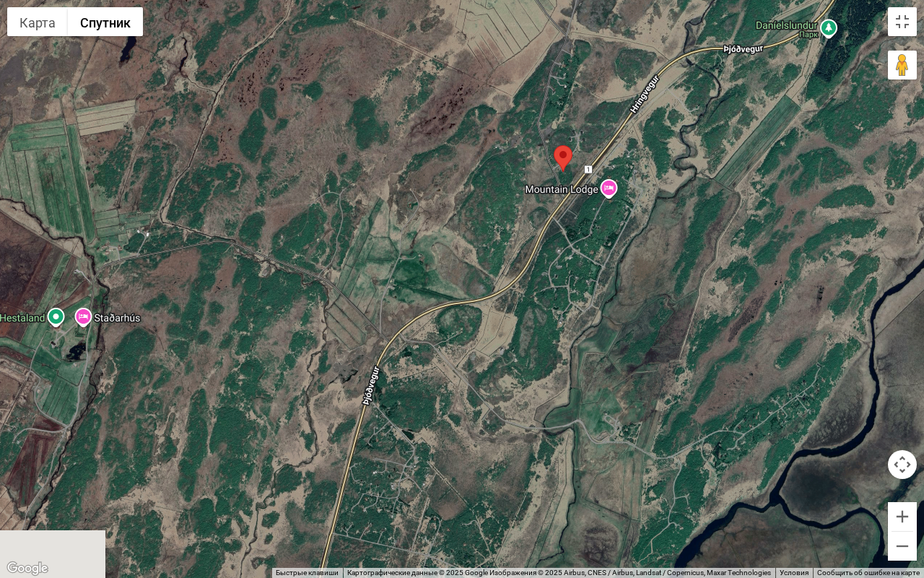
drag, startPoint x: 523, startPoint y: 458, endPoint x: 565, endPoint y: 206, distance: 254.8
click at [565, 207] on div at bounding box center [462, 289] width 924 height 578
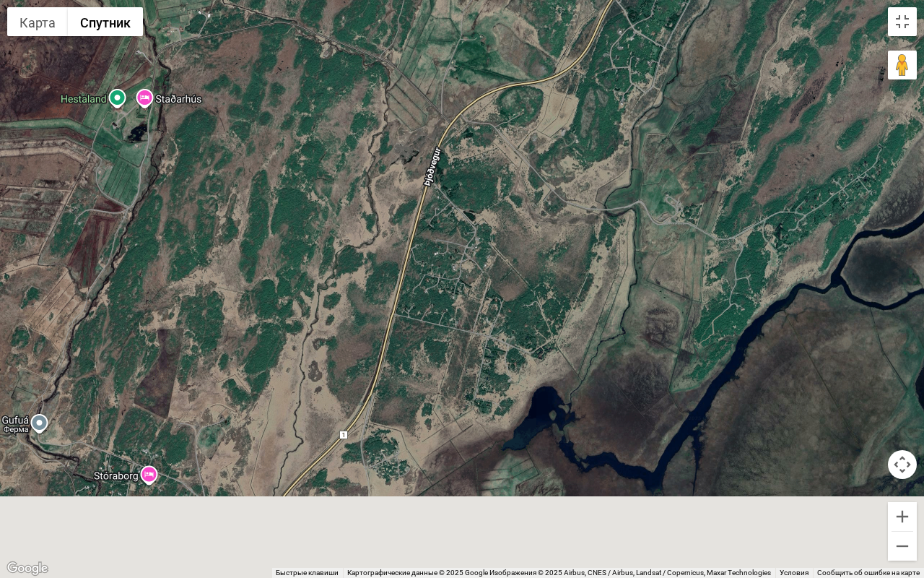
drag, startPoint x: 503, startPoint y: 393, endPoint x: 573, endPoint y: 144, distance: 259.0
click at [573, 144] on div at bounding box center [462, 289] width 924 height 578
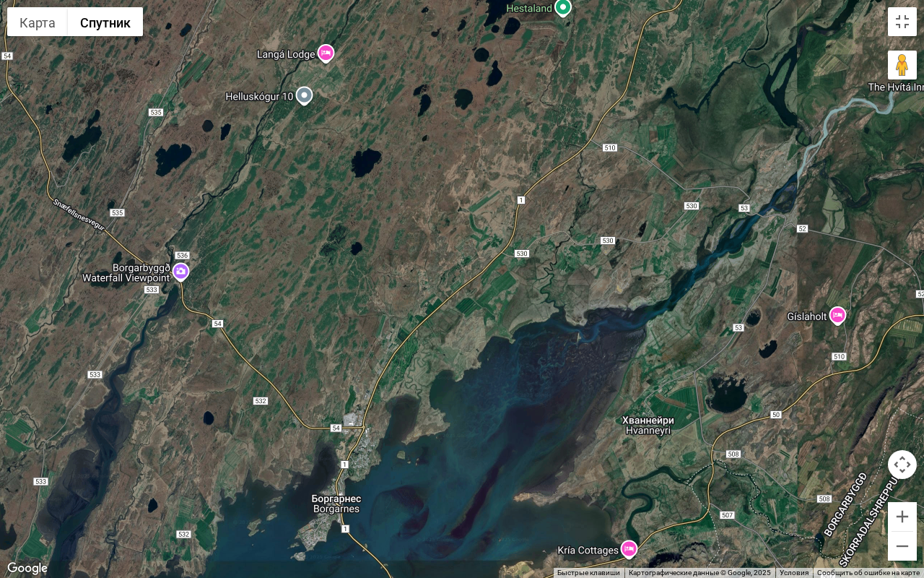
drag, startPoint x: 464, startPoint y: 409, endPoint x: 618, endPoint y: 165, distance: 288.5
click at [618, 165] on div at bounding box center [462, 289] width 924 height 578
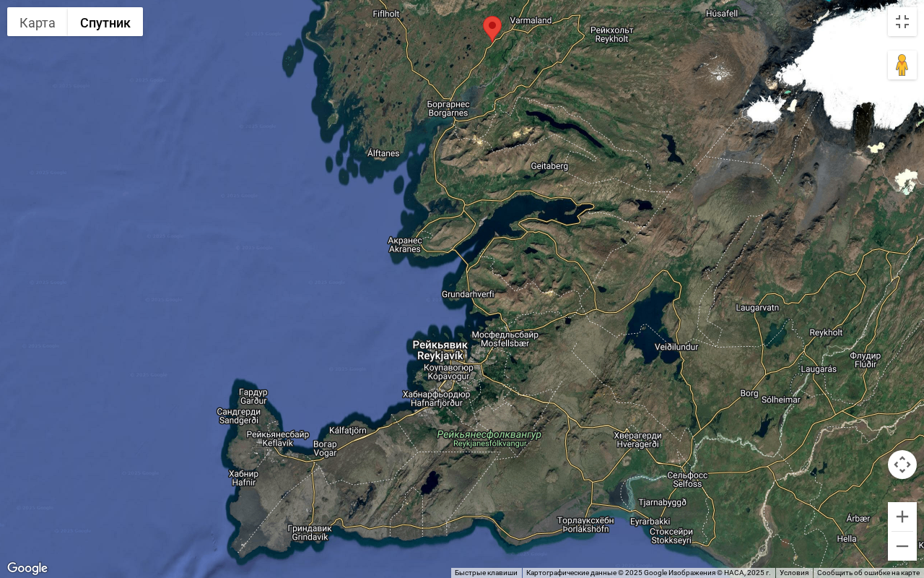
drag, startPoint x: 692, startPoint y: 342, endPoint x: 555, endPoint y: 241, distance: 170.4
click at [555, 241] on div at bounding box center [462, 289] width 924 height 578
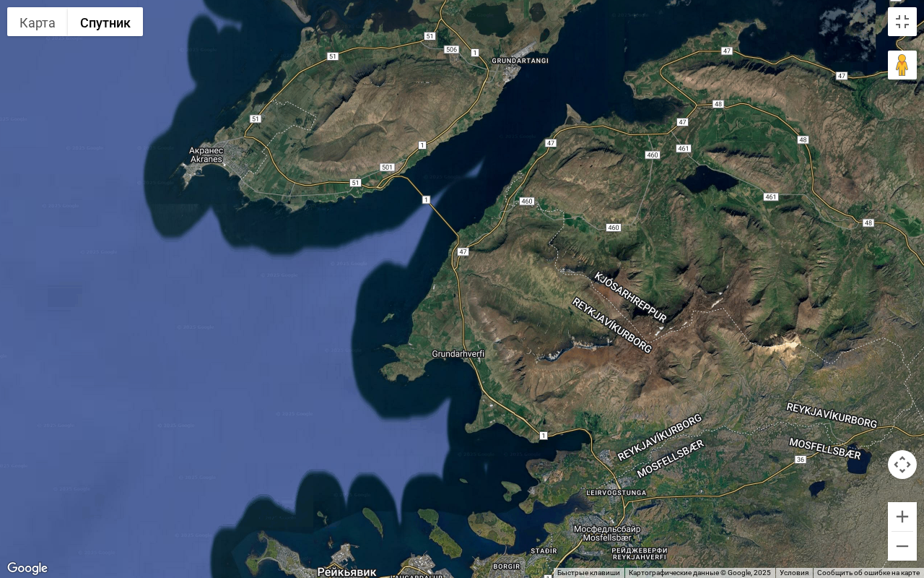
drag, startPoint x: 513, startPoint y: 237, endPoint x: 544, endPoint y: 360, distance: 126.4
click at [544, 360] on div at bounding box center [462, 289] width 924 height 578
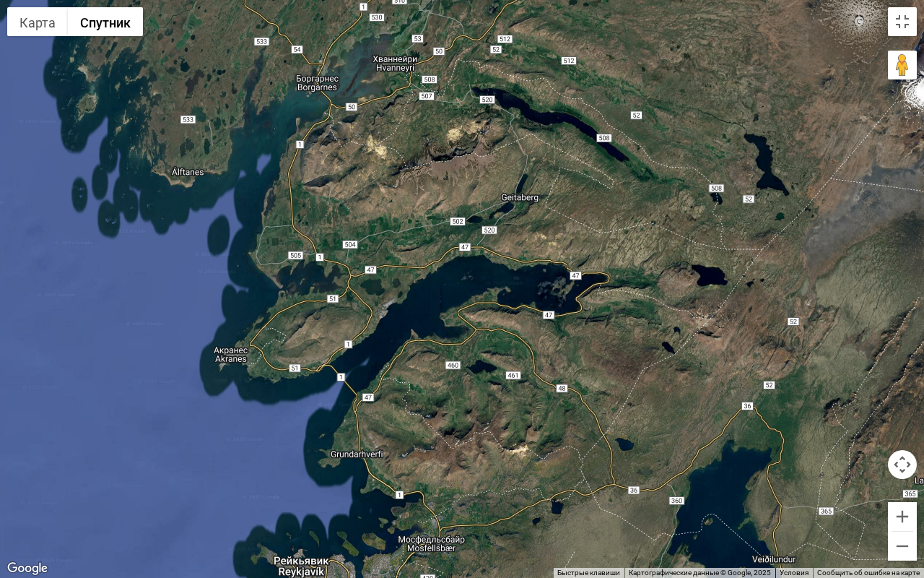
drag, startPoint x: 660, startPoint y: 291, endPoint x: 500, endPoint y: 432, distance: 213.8
click at [500, 432] on div at bounding box center [462, 289] width 924 height 578
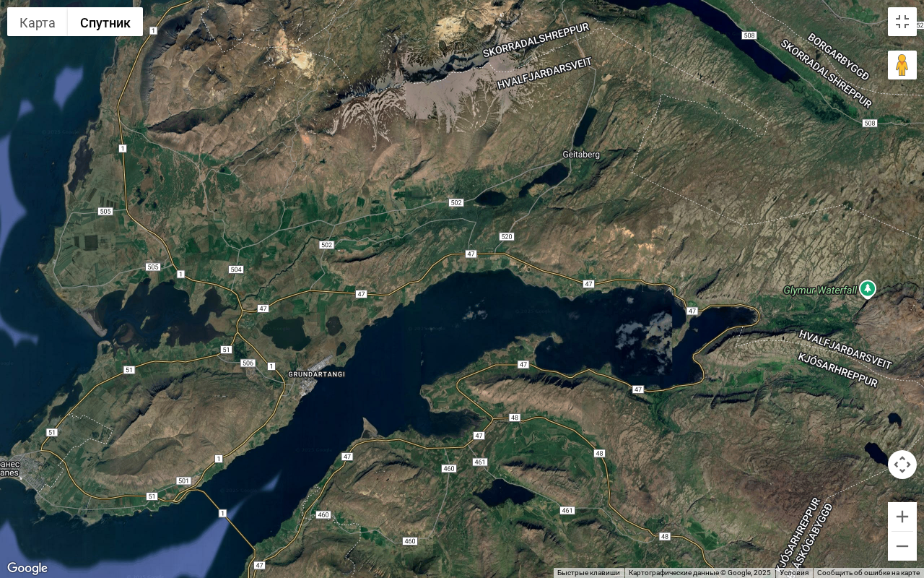
drag, startPoint x: 321, startPoint y: 349, endPoint x: 375, endPoint y: 541, distance: 199.4
click at [374, 489] on div at bounding box center [462, 289] width 924 height 578
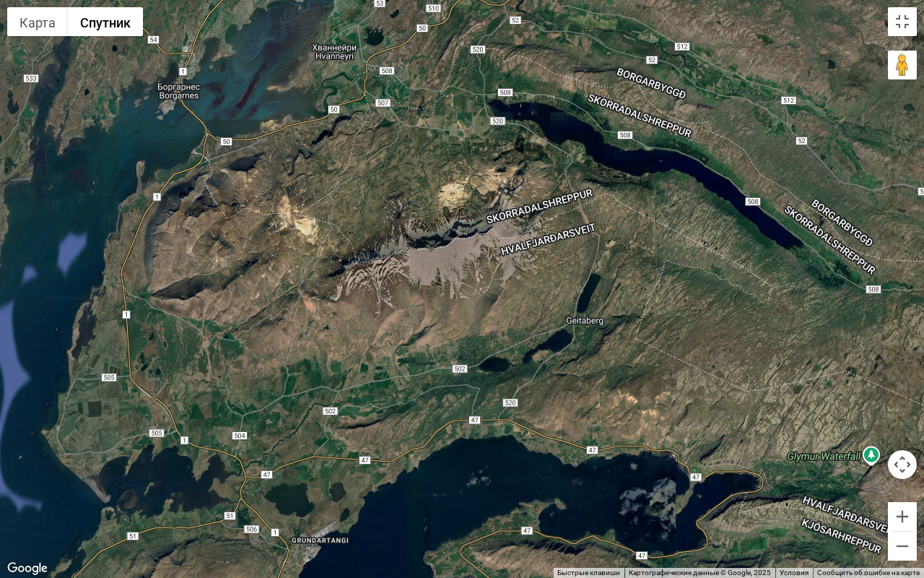
drag, startPoint x: 349, startPoint y: 324, endPoint x: 336, endPoint y: 471, distance: 147.9
click at [336, 471] on div at bounding box center [462, 289] width 924 height 578
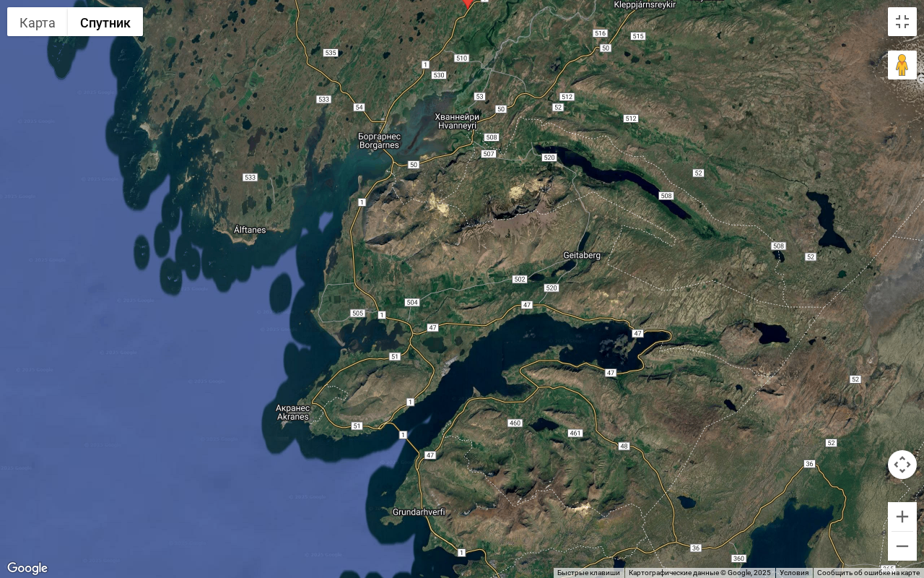
drag, startPoint x: 392, startPoint y: 440, endPoint x: 513, endPoint y: 298, distance: 186.9
click at [513, 298] on div at bounding box center [462, 289] width 924 height 578
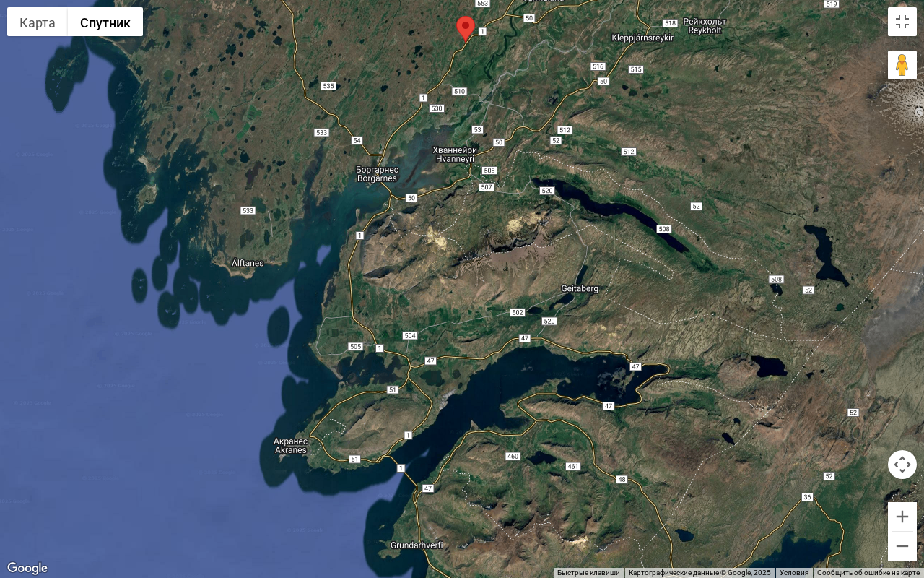
drag, startPoint x: 513, startPoint y: 298, endPoint x: 510, endPoint y: 334, distance: 35.5
click at [510, 334] on div at bounding box center [462, 289] width 924 height 578
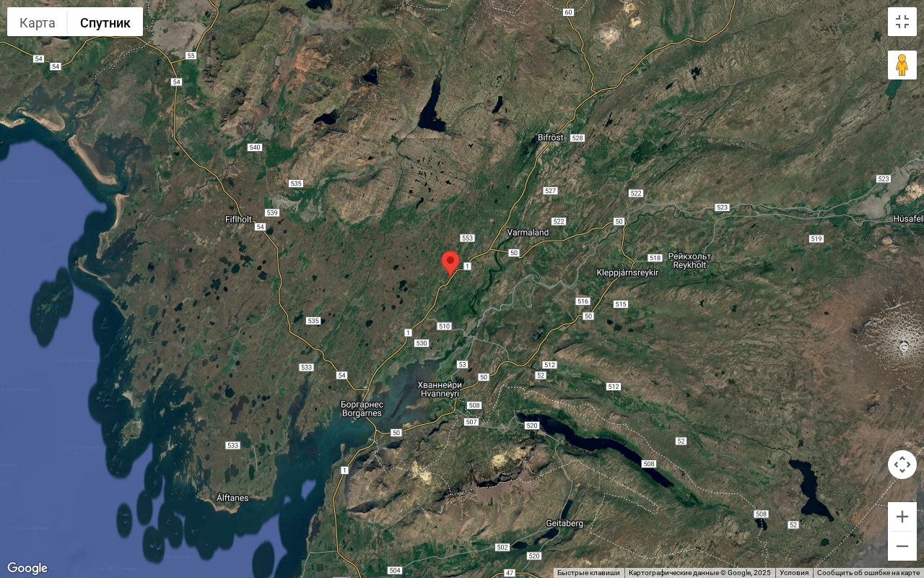
drag, startPoint x: 526, startPoint y: 126, endPoint x: 511, endPoint y: 377, distance: 251.0
click at [511, 377] on div at bounding box center [462, 289] width 924 height 578
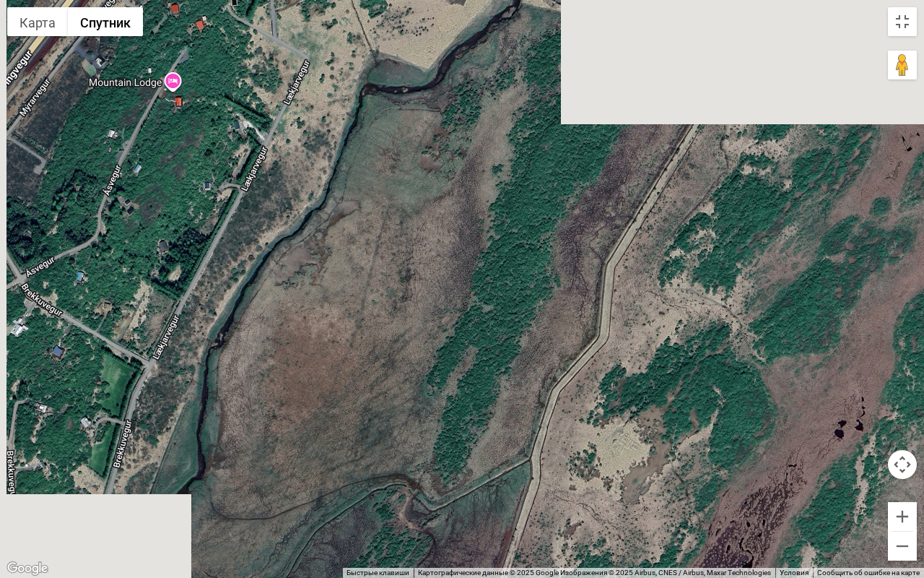
drag, startPoint x: 309, startPoint y: 217, endPoint x: 616, endPoint y: 387, distance: 351.0
click at [615, 386] on div at bounding box center [462, 289] width 924 height 578
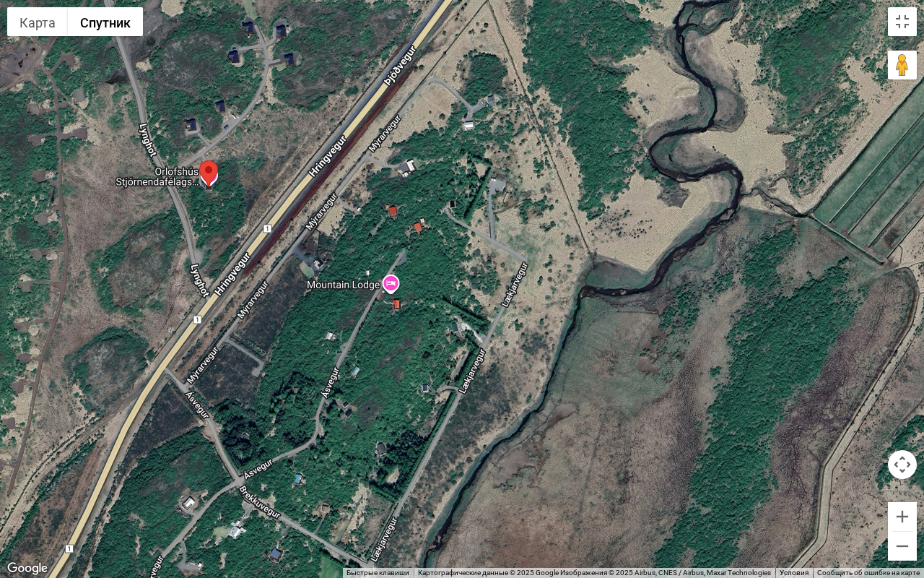
drag, startPoint x: 411, startPoint y: 300, endPoint x: 590, endPoint y: 442, distance: 228.2
click at [589, 442] on div at bounding box center [462, 289] width 924 height 578
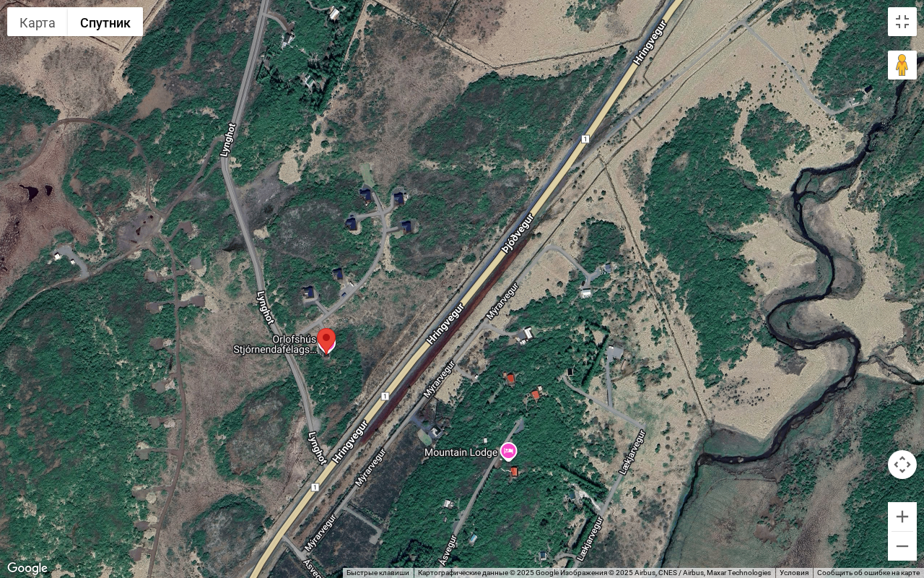
drag, startPoint x: 313, startPoint y: 256, endPoint x: 353, endPoint y: 384, distance: 134.7
click at [353, 384] on div at bounding box center [462, 289] width 924 height 578
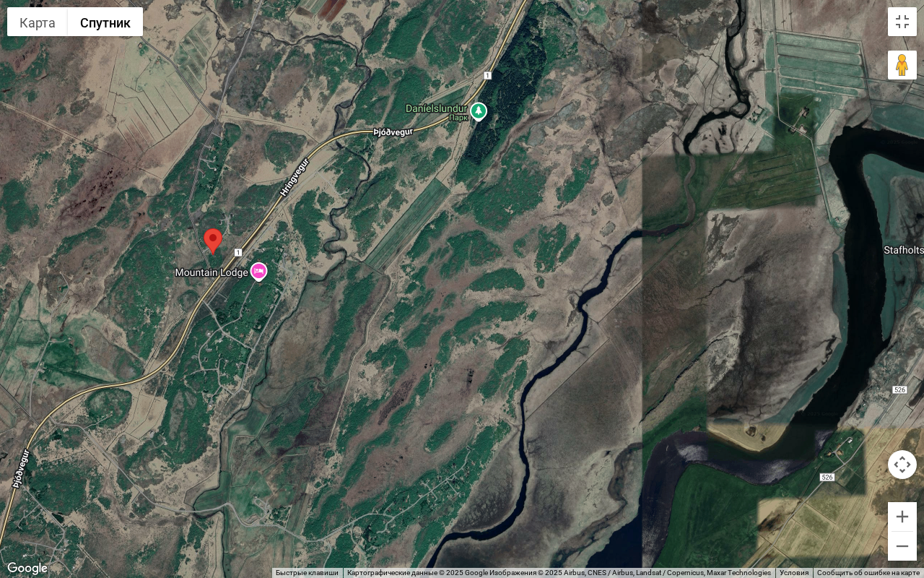
click at [222, 273] on div at bounding box center [462, 289] width 924 height 578
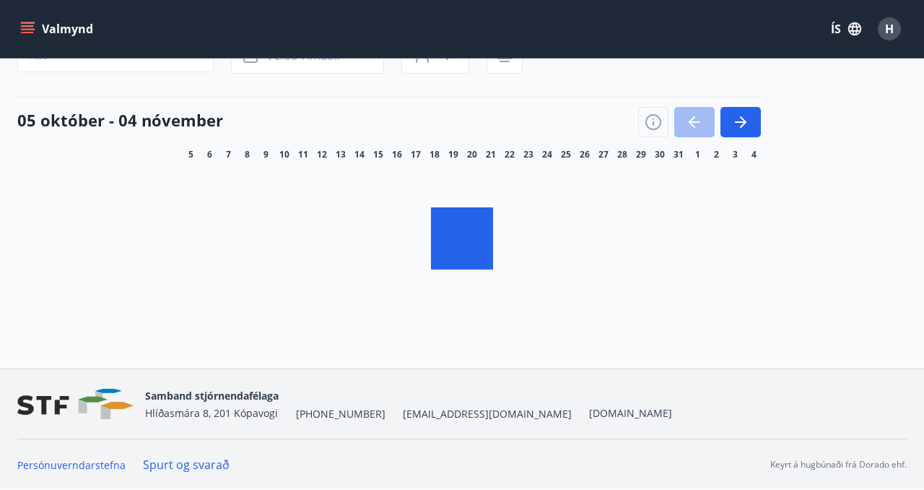
scroll to position [70, 0]
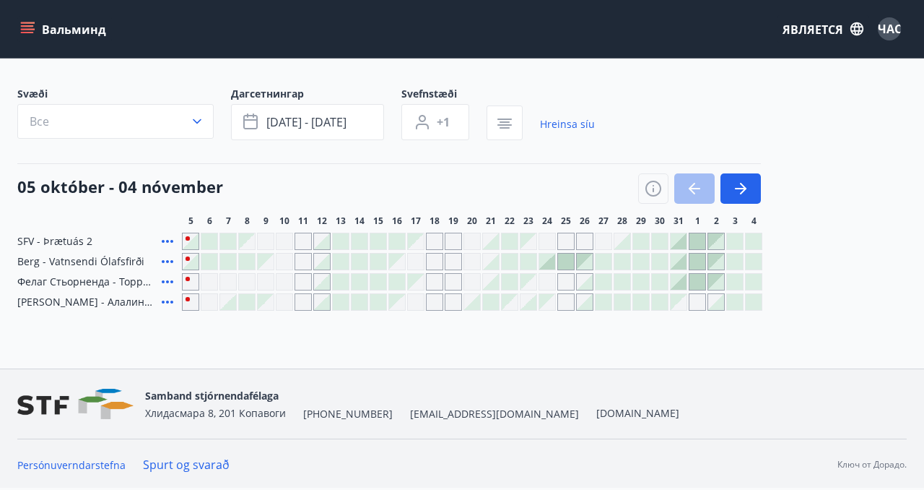
click at [168, 261] on icon at bounding box center [168, 261] width 12 height 3
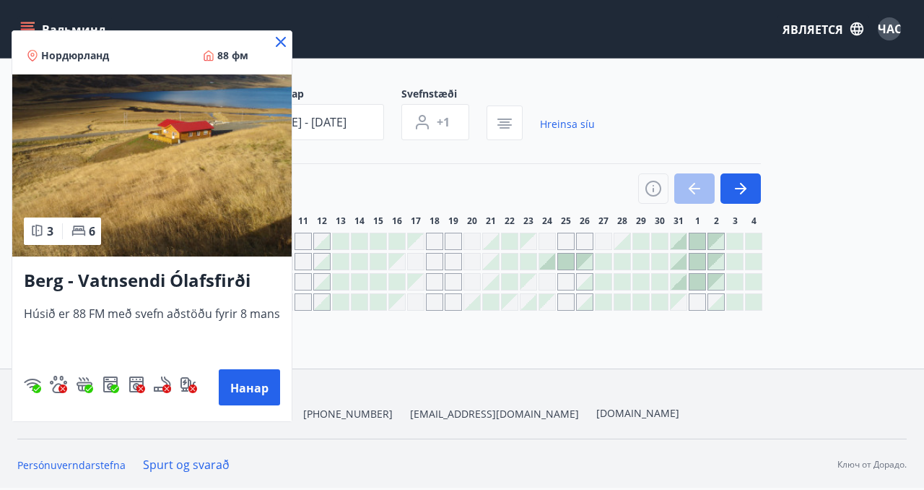
click at [277, 42] on icon at bounding box center [281, 42] width 10 height 10
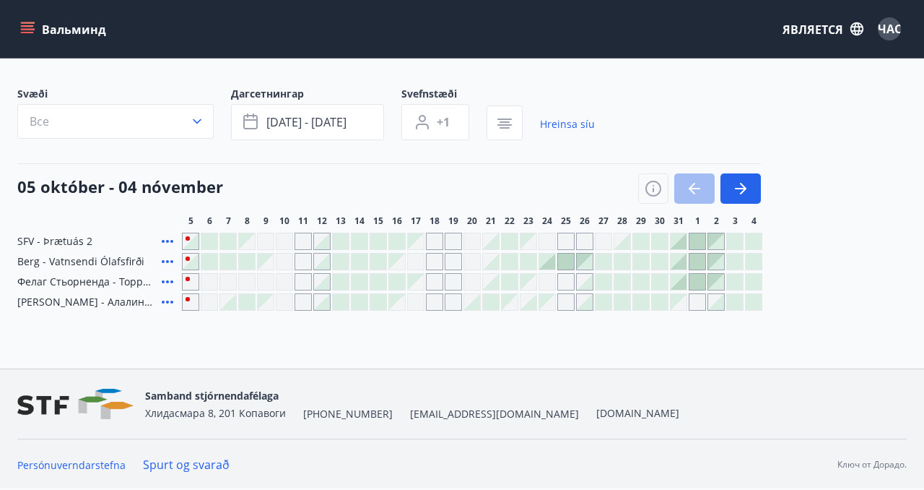
click at [167, 283] on icon at bounding box center [167, 281] width 17 height 17
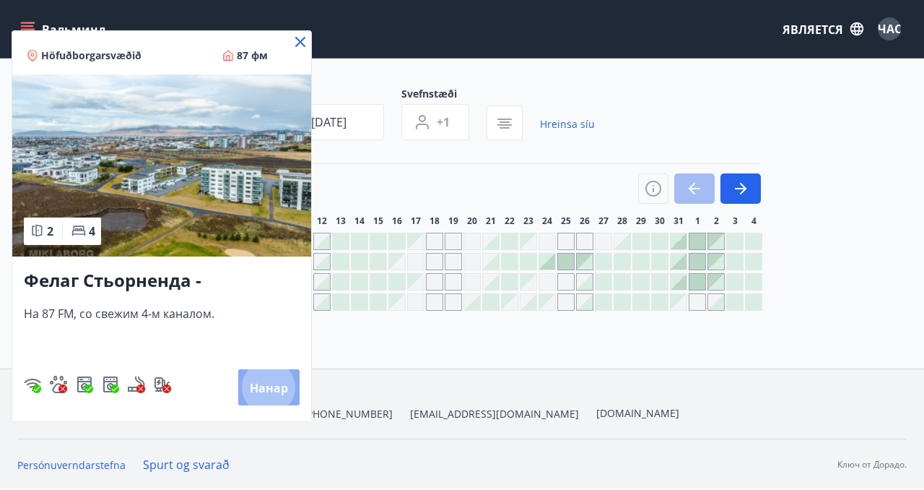
click at [266, 386] on font "Нанар" at bounding box center [269, 388] width 38 height 16
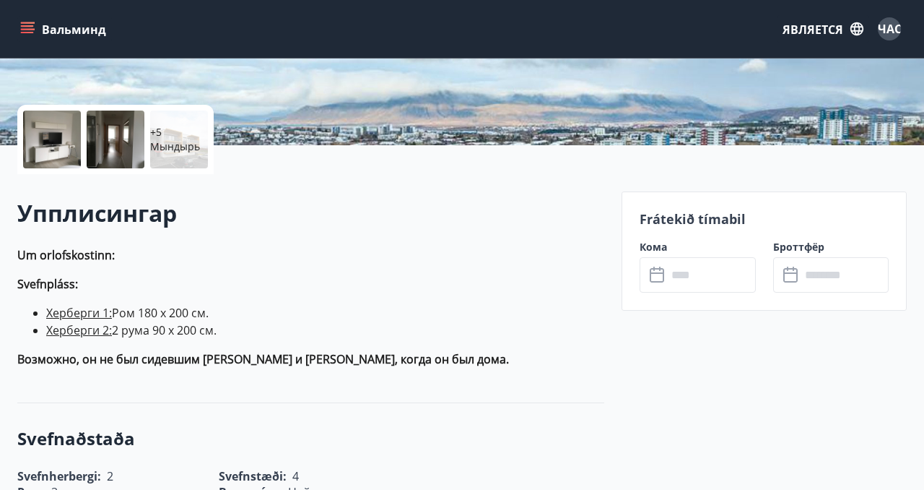
scroll to position [263, 0]
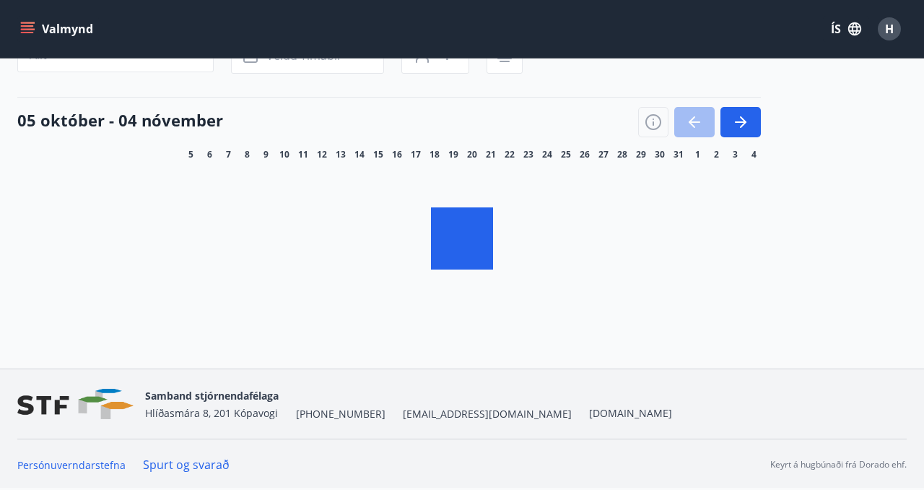
scroll to position [70, 0]
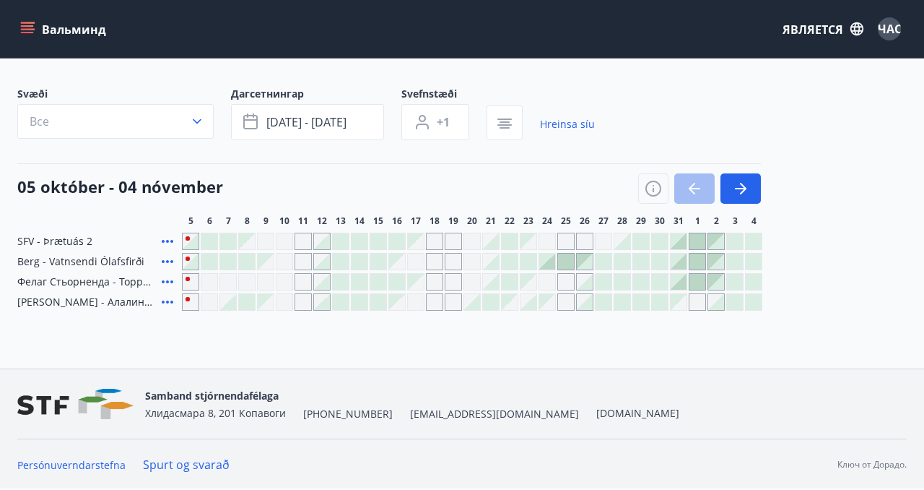
click at [168, 302] on icon at bounding box center [168, 301] width 12 height 3
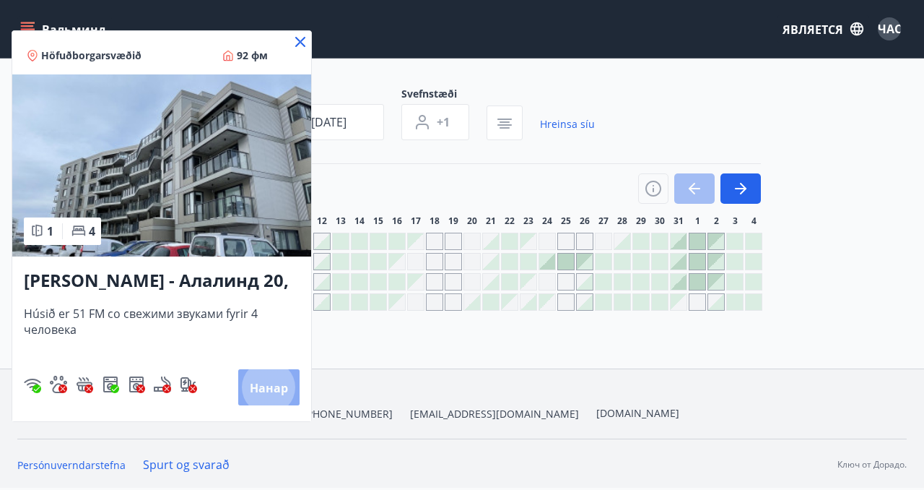
click at [265, 394] on font "Нанар" at bounding box center [269, 388] width 38 height 16
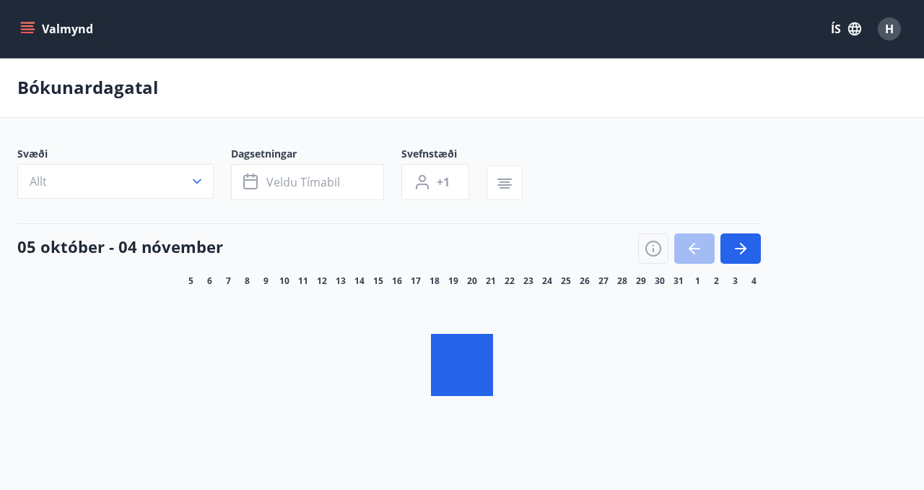
scroll to position [70, 0]
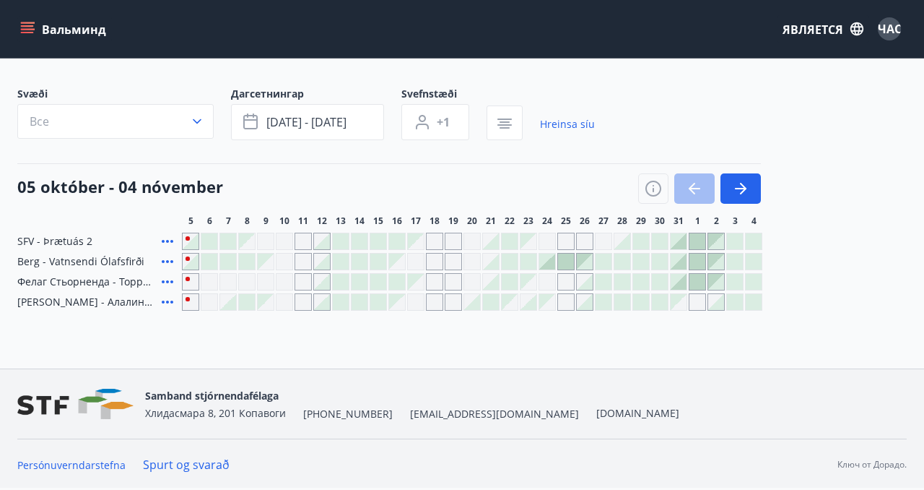
click at [164, 239] on icon at bounding box center [167, 240] width 17 height 17
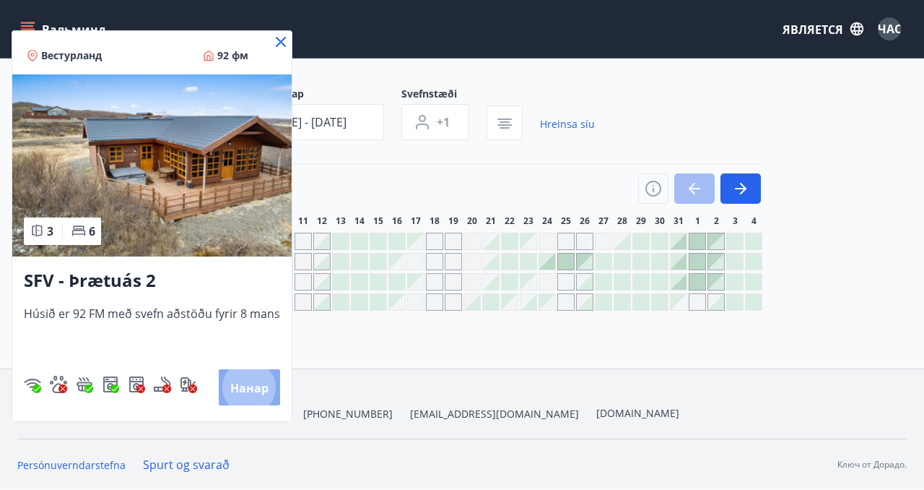
click at [249, 382] on font "Нанар" at bounding box center [249, 388] width 38 height 16
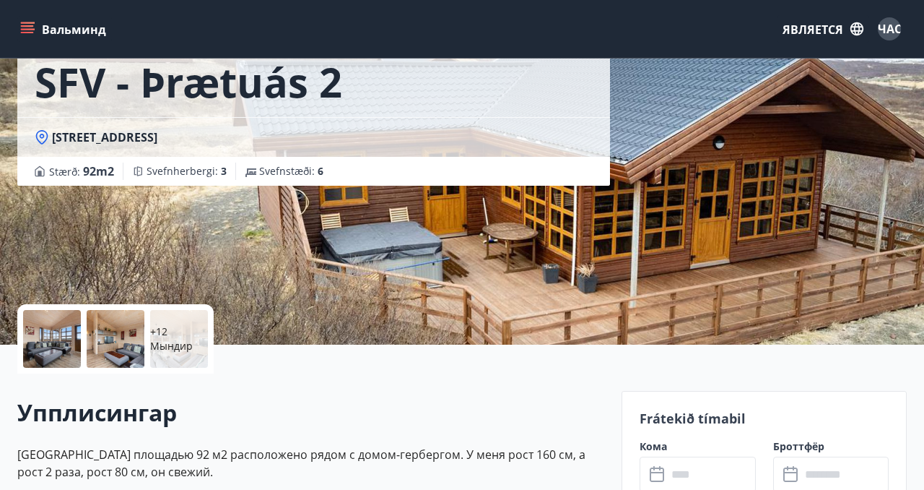
scroll to position [93, 0]
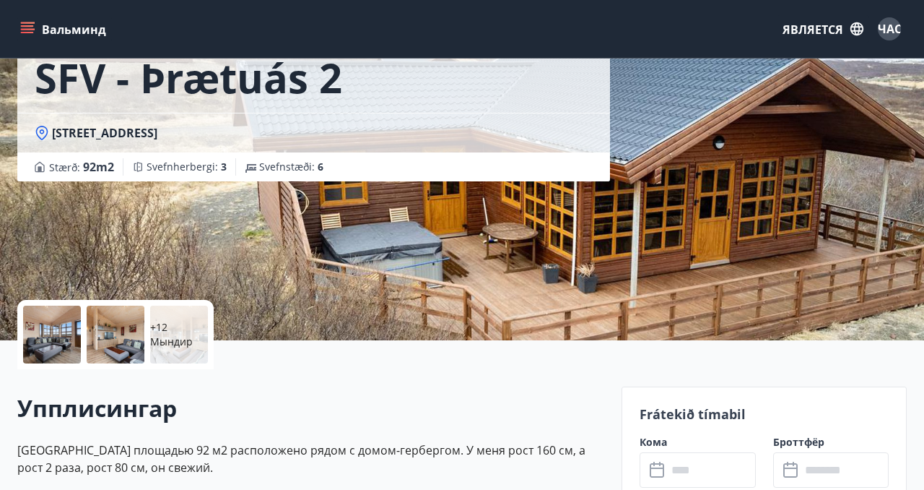
click at [175, 332] on p "+12 Мындир" at bounding box center [179, 334] width 58 height 29
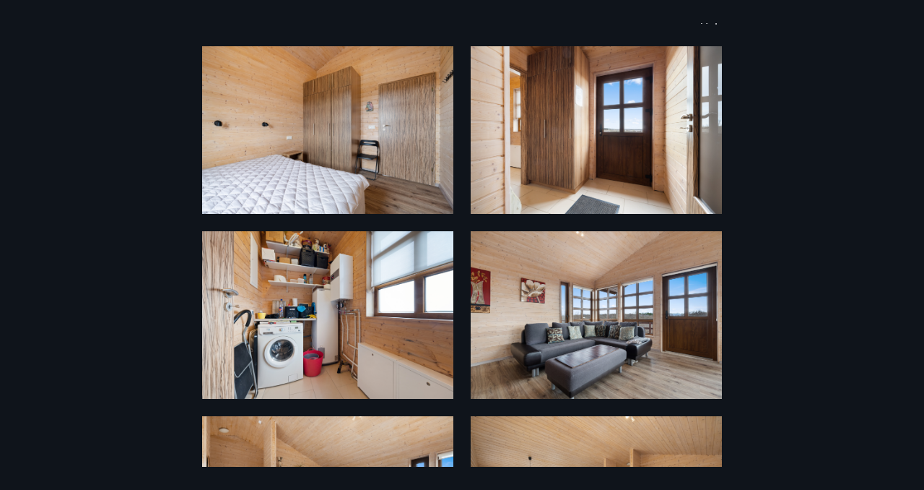
scroll to position [0, 0]
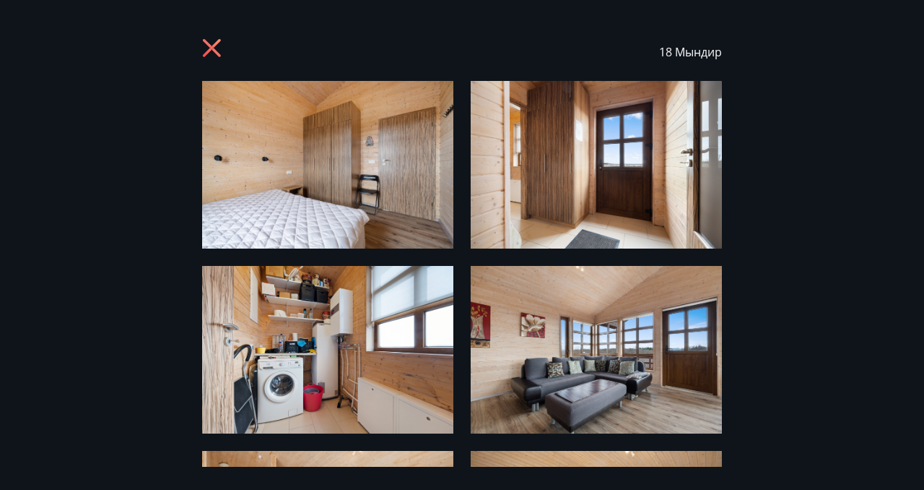
click at [213, 48] on icon at bounding box center [212, 48] width 18 height 18
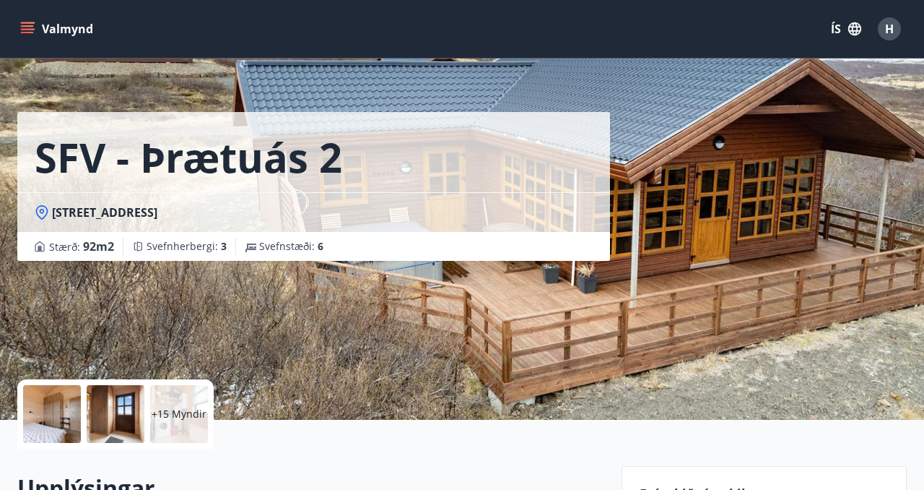
scroll to position [8, 0]
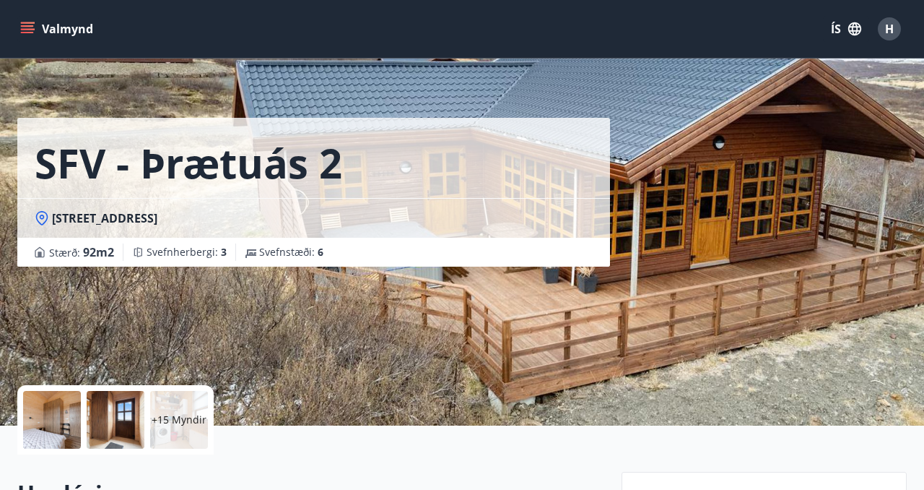
click at [181, 425] on p "+15 Myndir" at bounding box center [179, 419] width 55 height 14
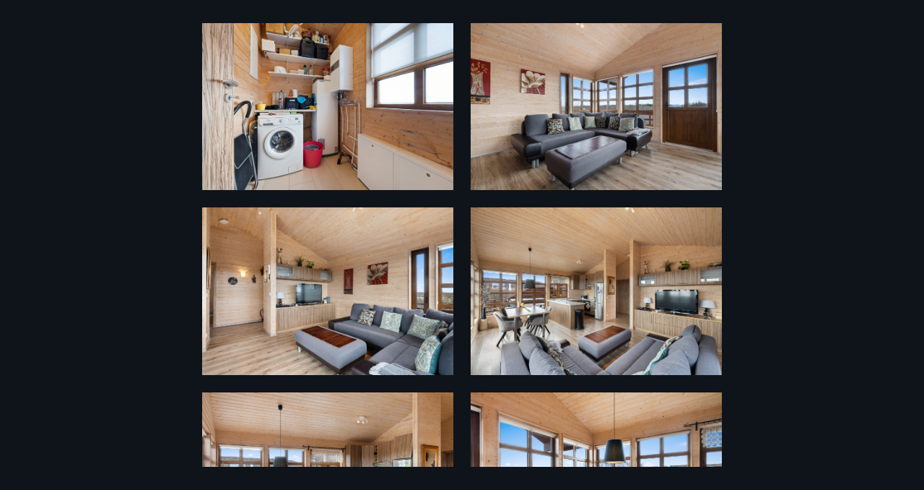
scroll to position [0, 0]
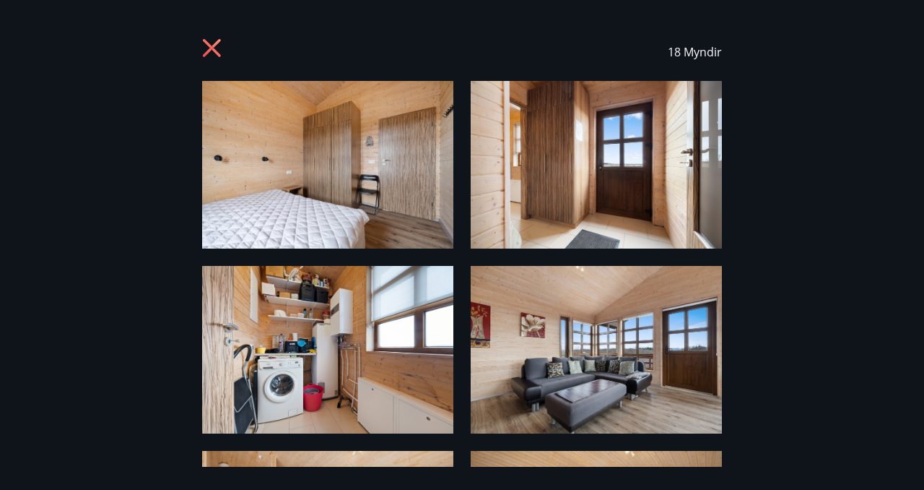
click at [387, 190] on img at bounding box center [327, 165] width 251 height 168
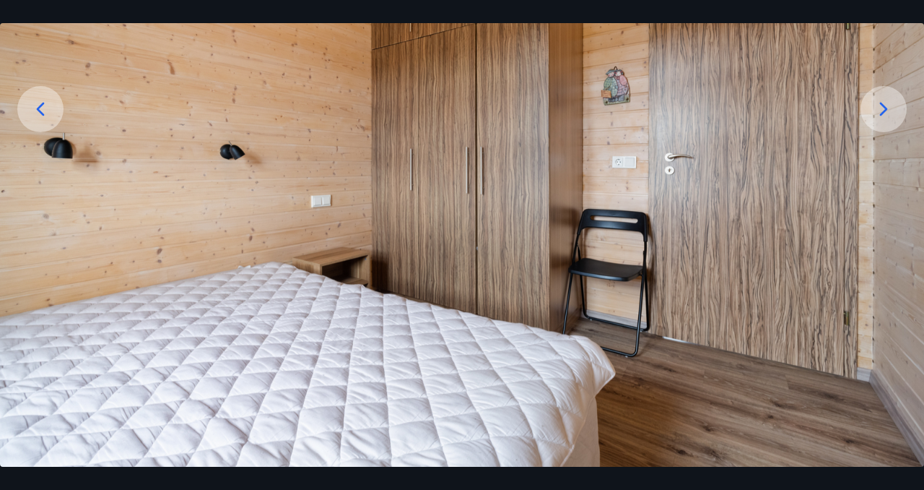
scroll to position [231, 0]
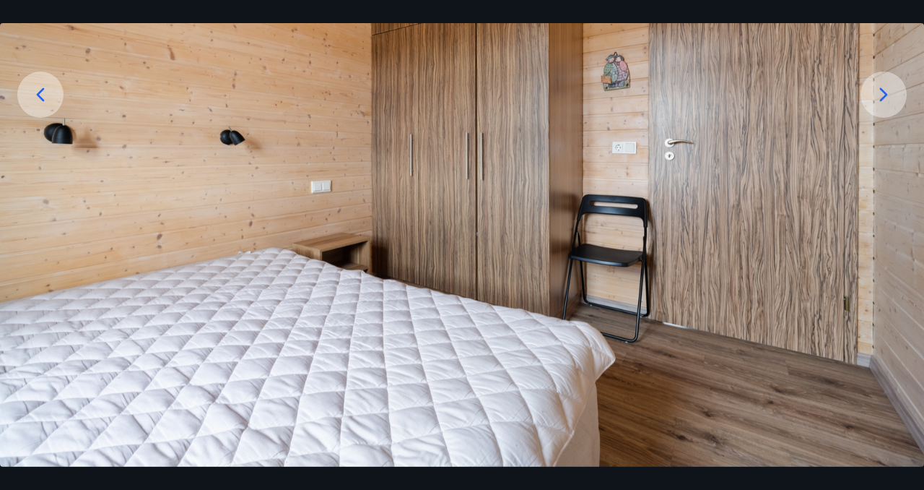
click at [884, 95] on icon at bounding box center [883, 94] width 23 height 23
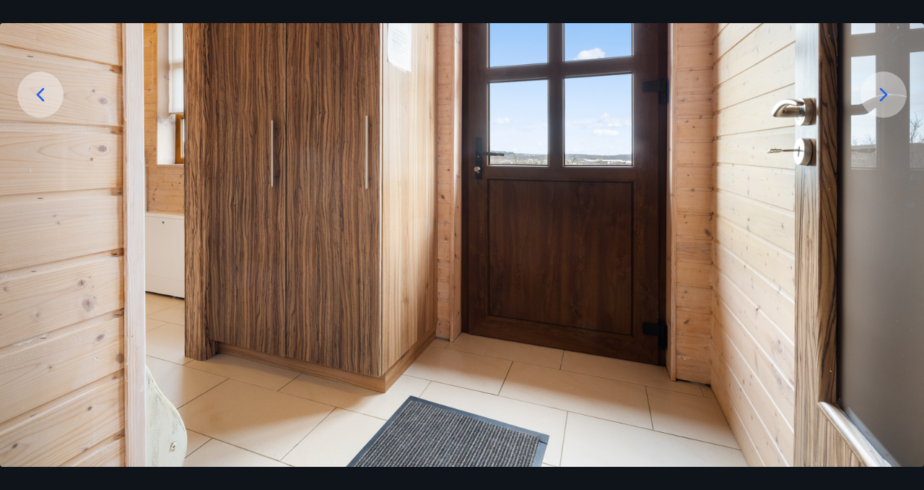
click at [884, 95] on icon at bounding box center [883, 94] width 23 height 23
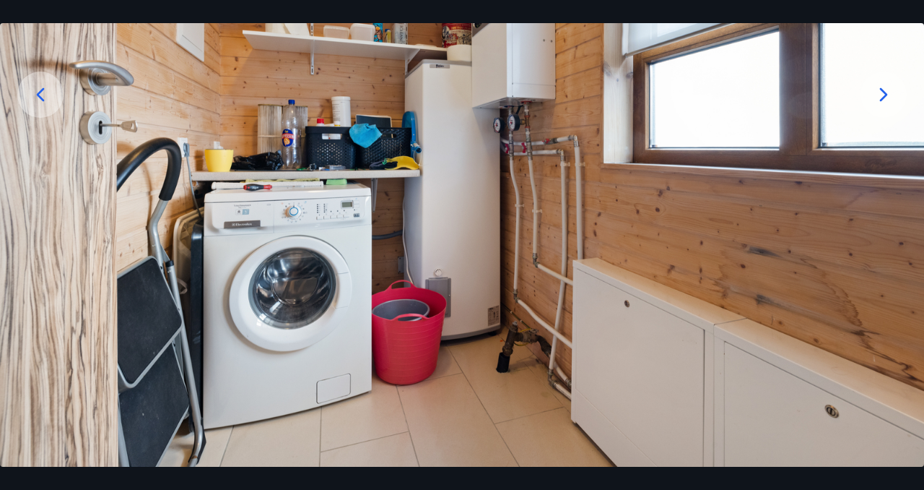
click at [884, 95] on icon at bounding box center [883, 94] width 23 height 23
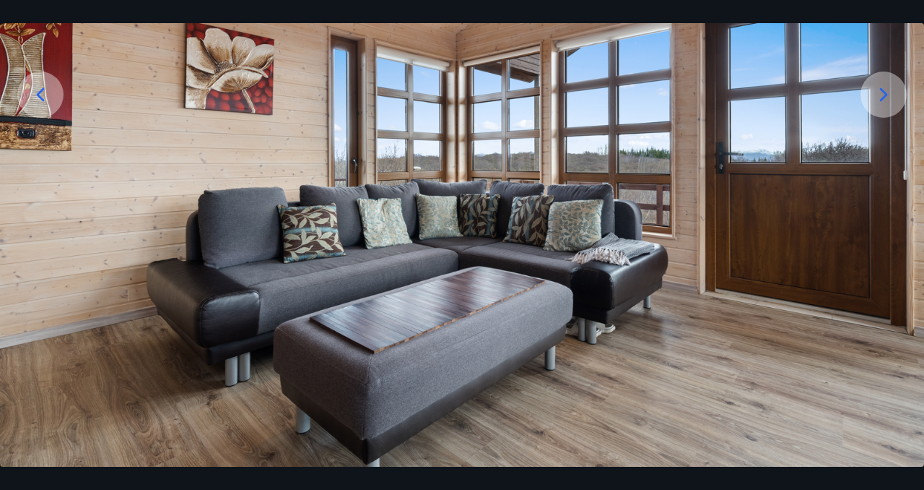
click at [884, 95] on icon at bounding box center [883, 94] width 23 height 23
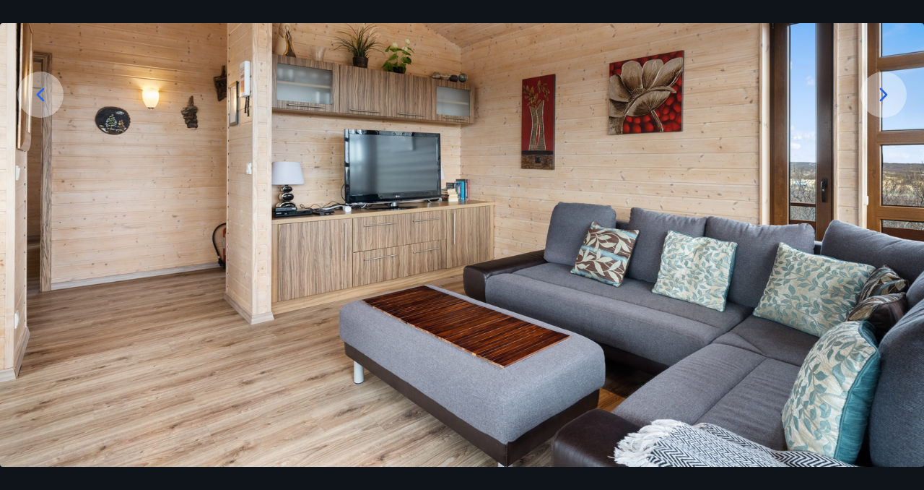
click at [884, 95] on icon at bounding box center [883, 94] width 23 height 23
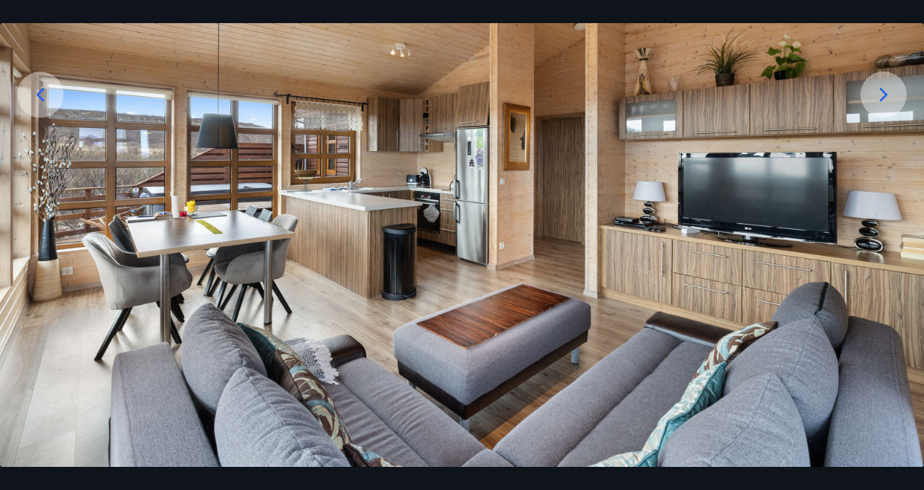
click at [884, 95] on icon at bounding box center [883, 94] width 23 height 23
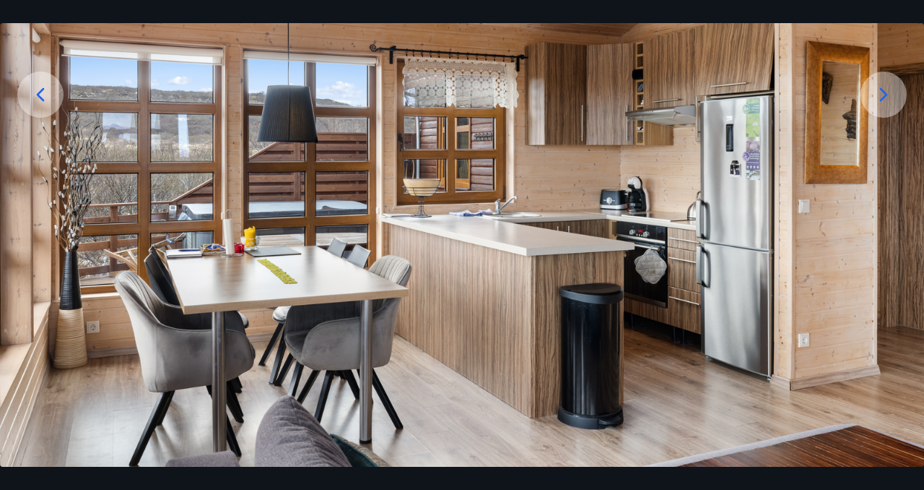
click at [884, 95] on icon at bounding box center [883, 94] width 23 height 23
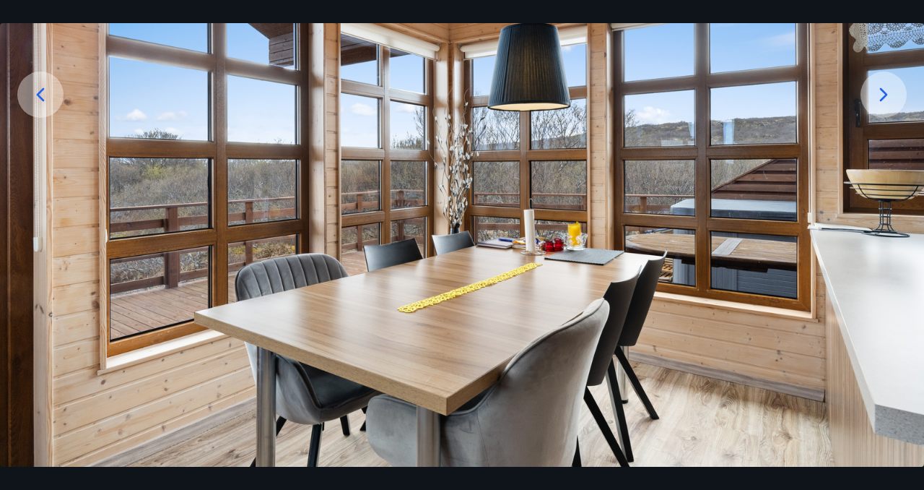
click at [884, 95] on icon at bounding box center [883, 94] width 23 height 23
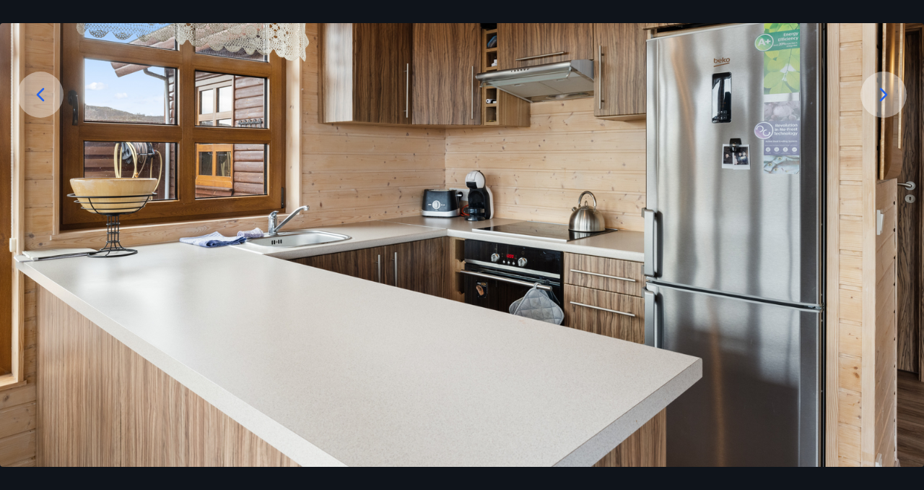
click at [884, 95] on icon at bounding box center [883, 94] width 23 height 23
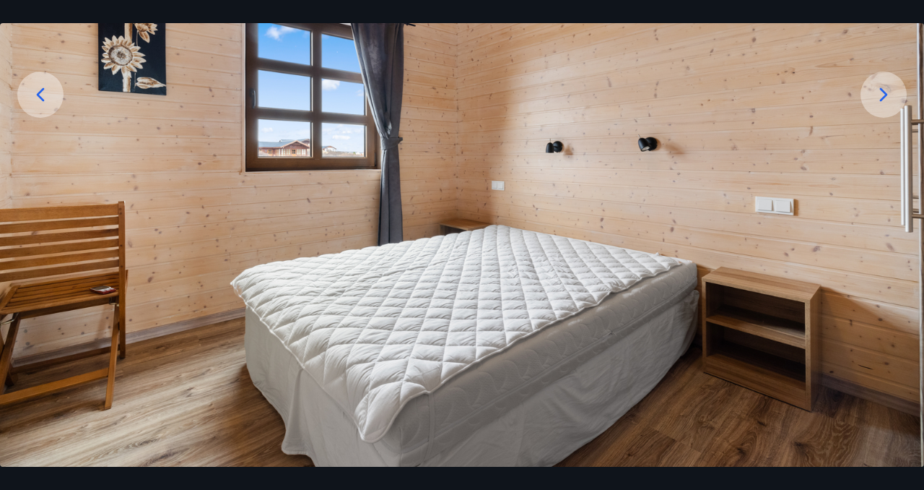
click at [884, 95] on icon at bounding box center [883, 94] width 23 height 23
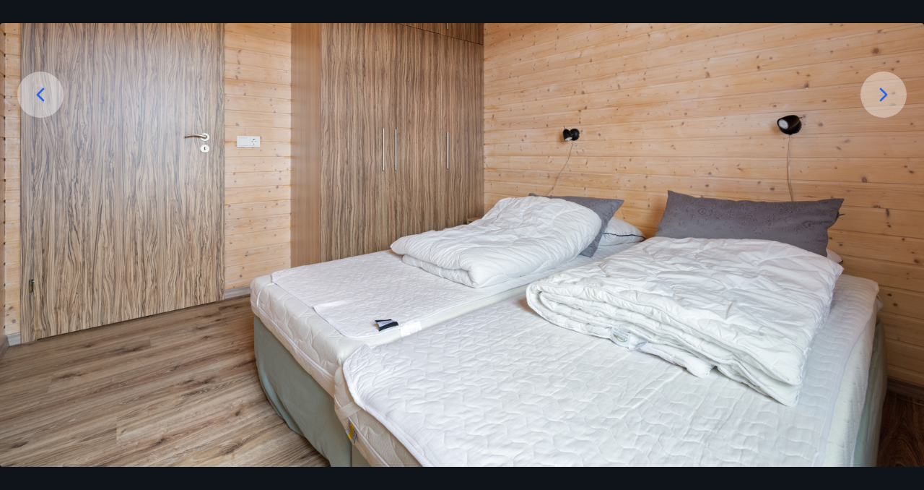
click at [884, 95] on icon at bounding box center [883, 94] width 23 height 23
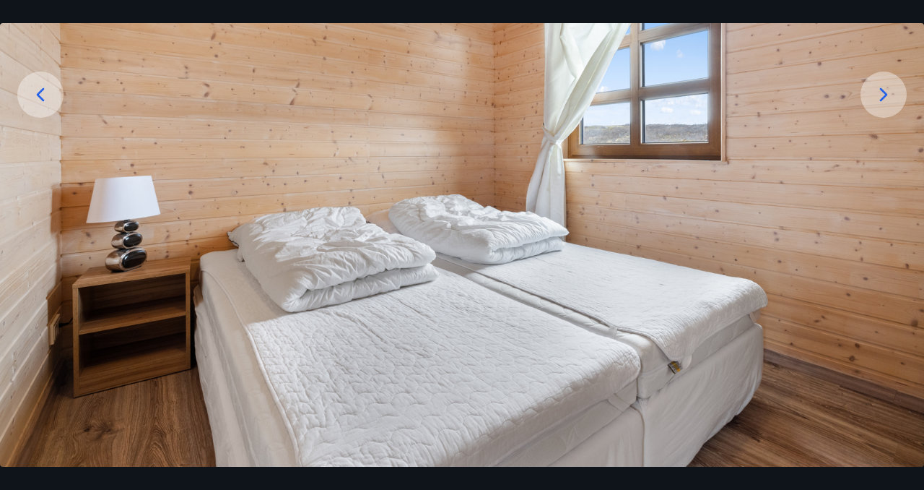
click at [884, 95] on icon at bounding box center [883, 94] width 23 height 23
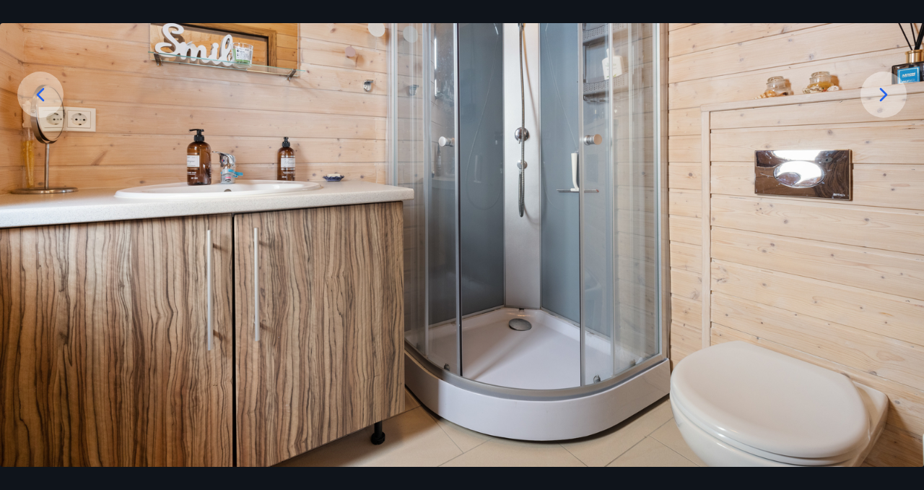
click at [884, 95] on icon at bounding box center [883, 94] width 23 height 23
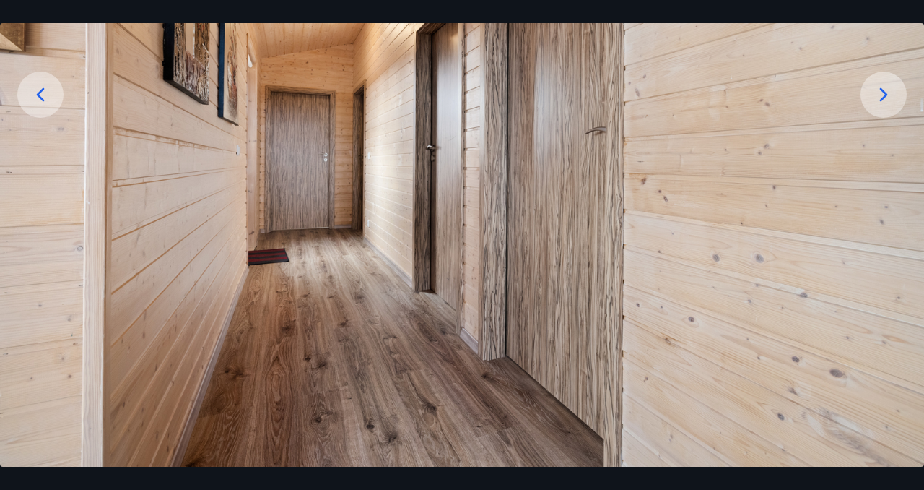
click at [895, 94] on icon at bounding box center [883, 94] width 23 height 23
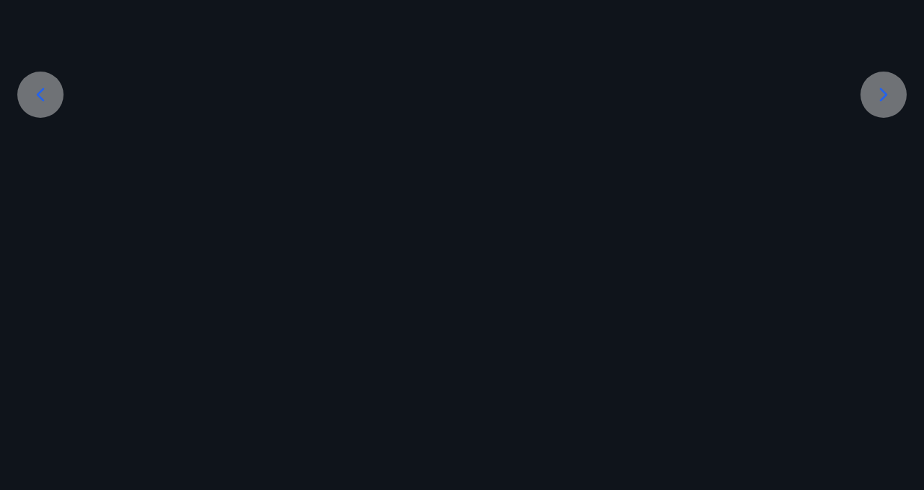
scroll to position [134, 0]
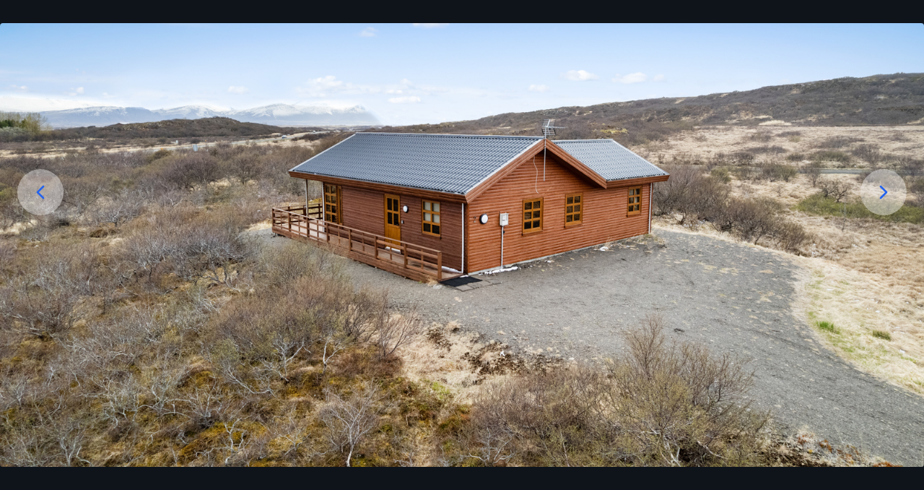
click at [895, 94] on img at bounding box center [462, 206] width 924 height 519
click at [897, 195] on div at bounding box center [884, 192] width 46 height 46
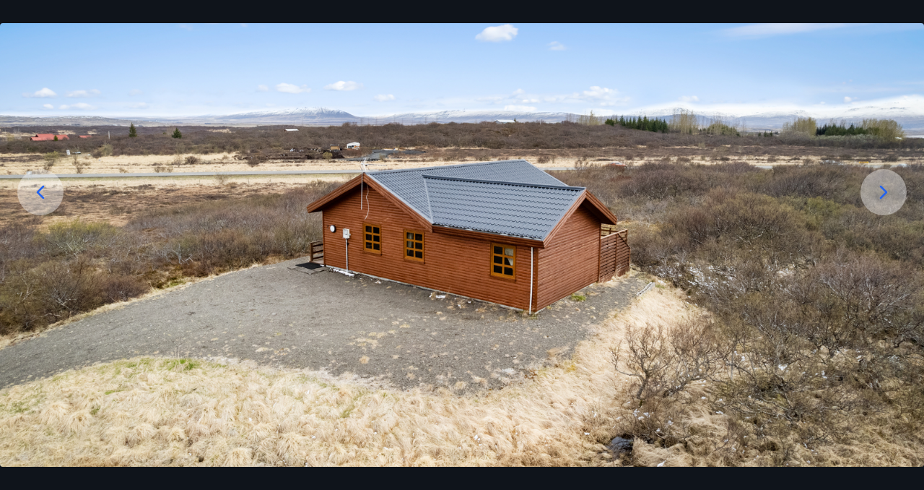
click at [896, 194] on div at bounding box center [884, 192] width 46 height 46
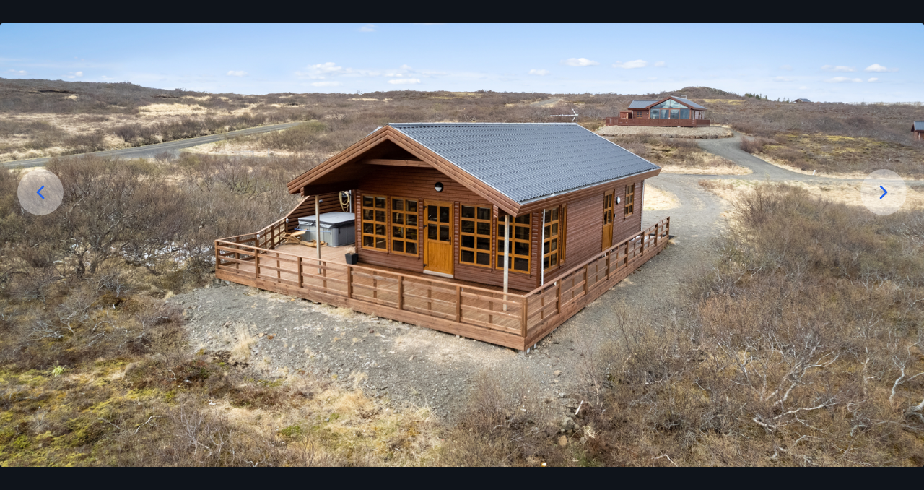
click at [897, 194] on div at bounding box center [884, 192] width 46 height 46
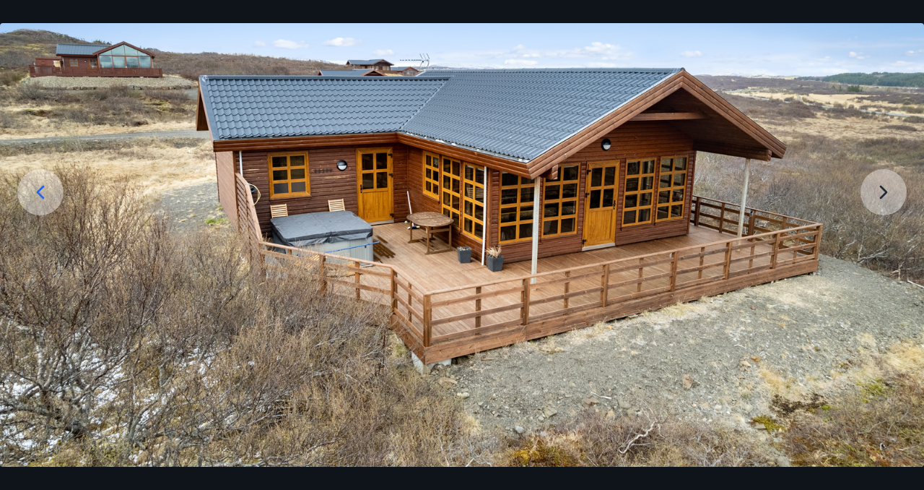
click at [897, 194] on img at bounding box center [462, 206] width 924 height 519
click at [890, 196] on img at bounding box center [462, 206] width 924 height 519
click at [884, 196] on img at bounding box center [462, 206] width 924 height 519
click at [19, 188] on div at bounding box center [40, 192] width 46 height 46
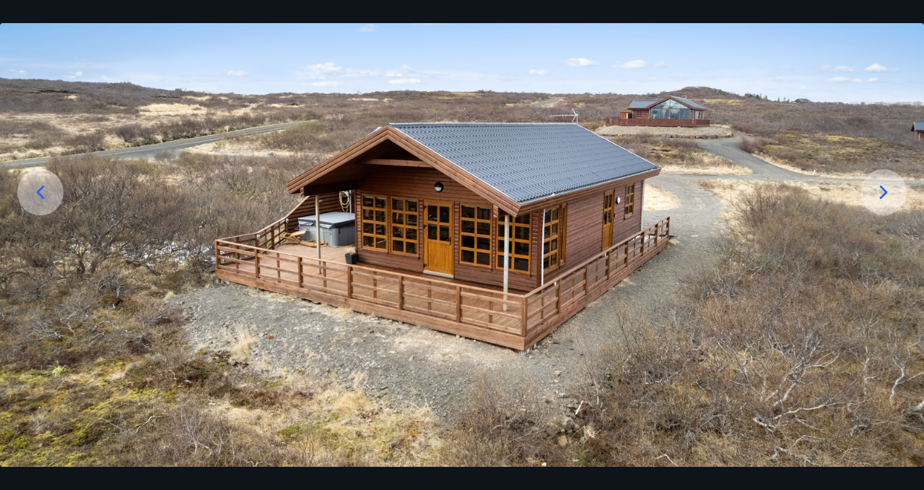
click at [35, 179] on div at bounding box center [40, 192] width 46 height 46
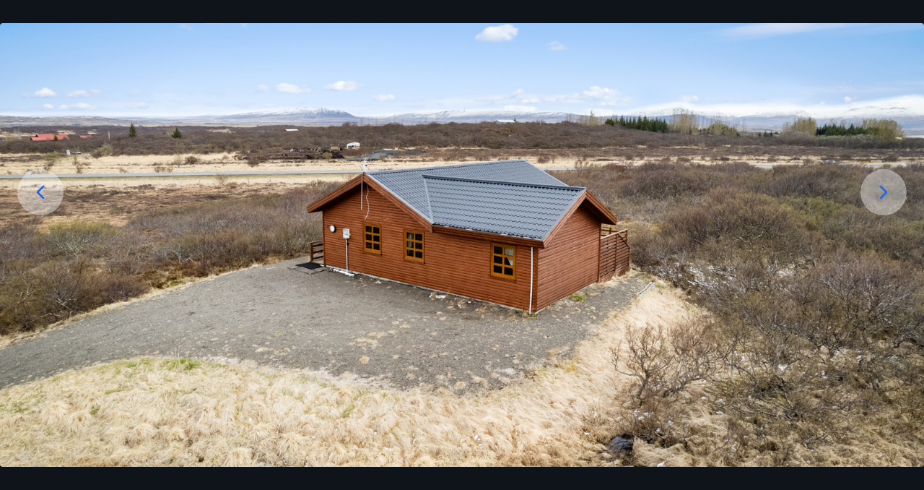
click at [35, 179] on div at bounding box center [40, 192] width 46 height 46
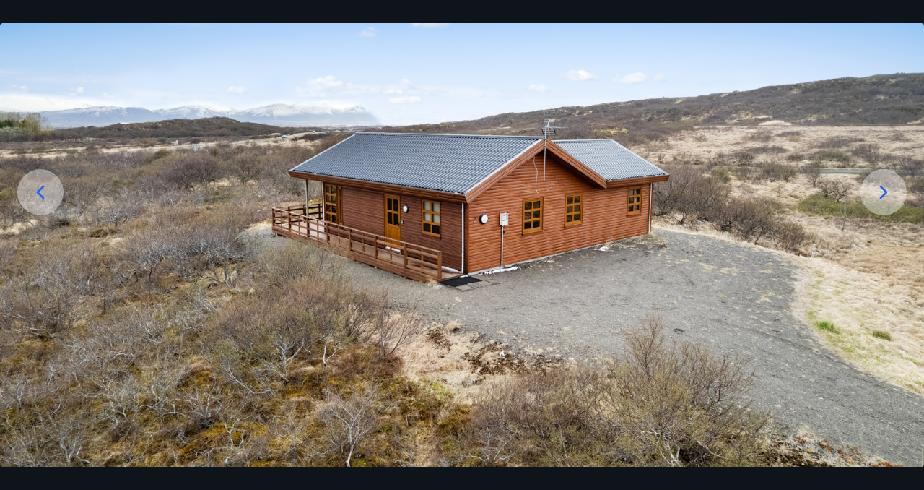
click at [35, 179] on div at bounding box center [40, 192] width 46 height 46
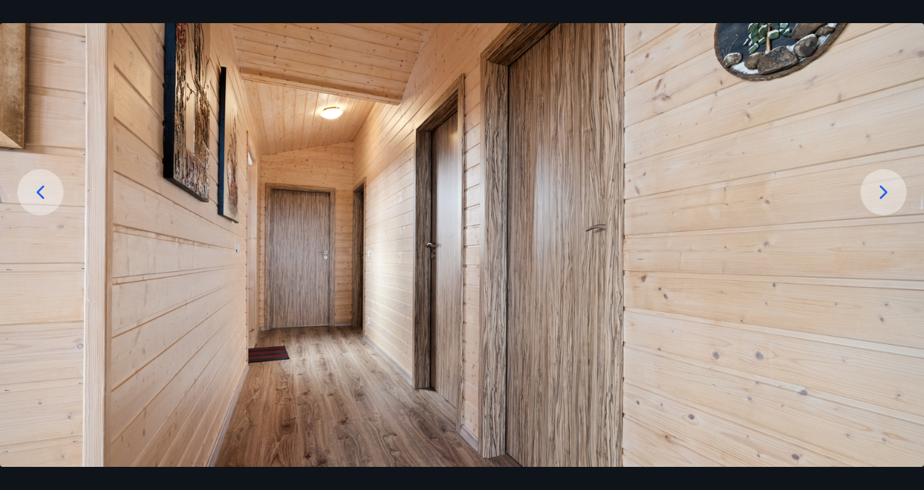
click at [35, 179] on div at bounding box center [40, 192] width 46 height 46
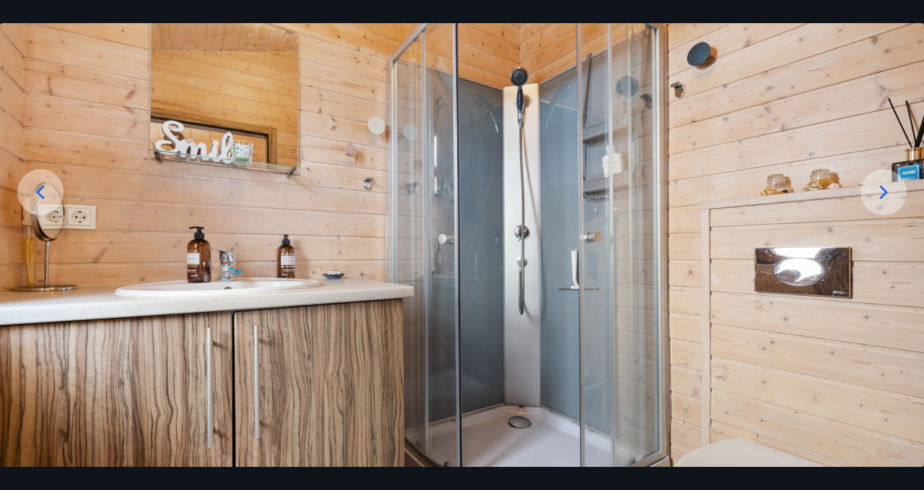
click at [35, 178] on div at bounding box center [40, 192] width 46 height 46
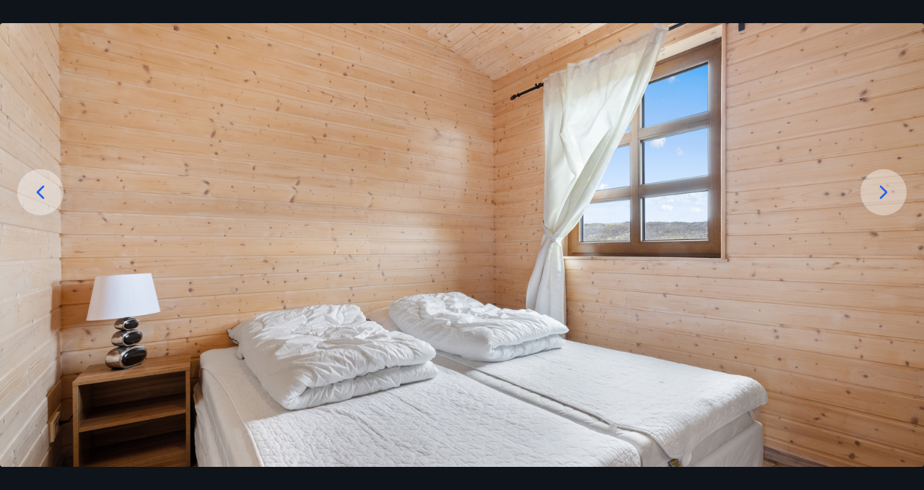
click at [35, 178] on div at bounding box center [40, 192] width 46 height 46
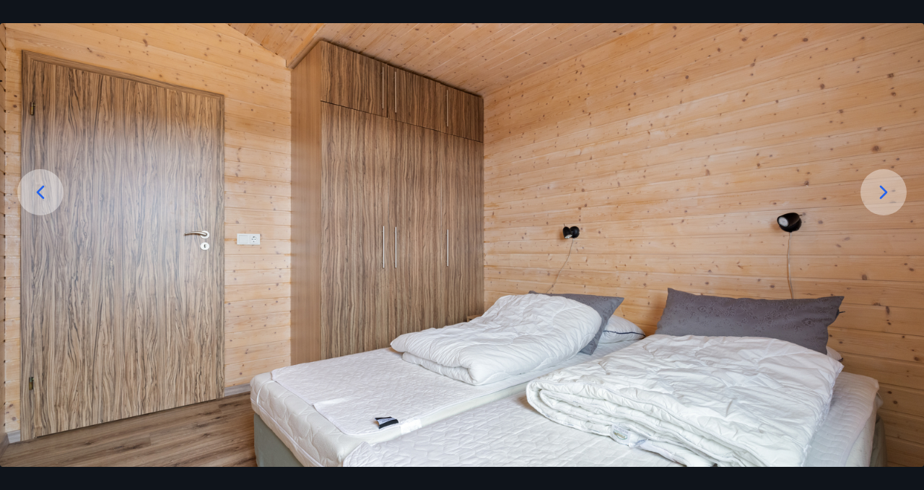
click at [35, 178] on div at bounding box center [40, 192] width 46 height 46
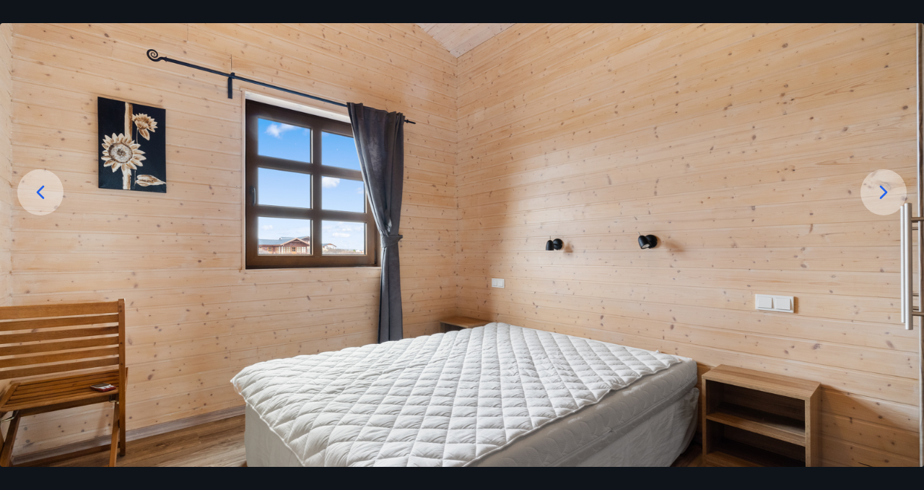
click at [35, 178] on div at bounding box center [40, 192] width 46 height 46
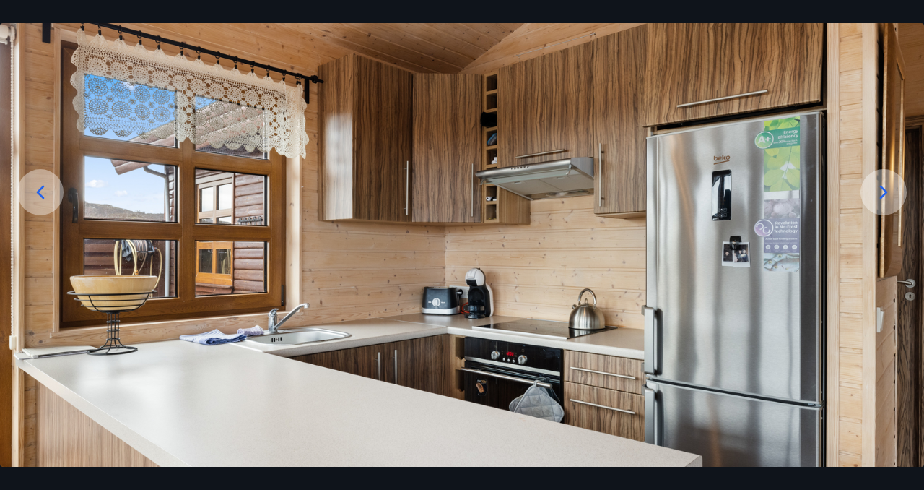
click at [35, 178] on div at bounding box center [40, 192] width 46 height 46
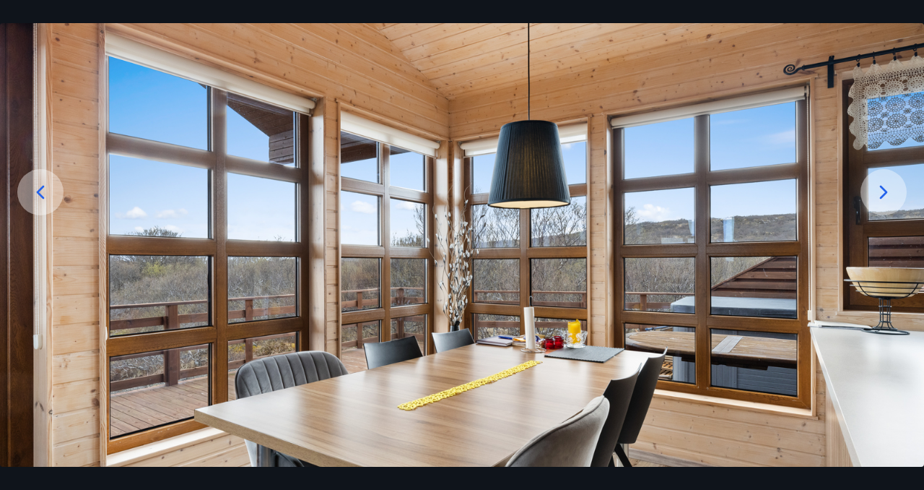
click at [35, 178] on div at bounding box center [40, 192] width 46 height 46
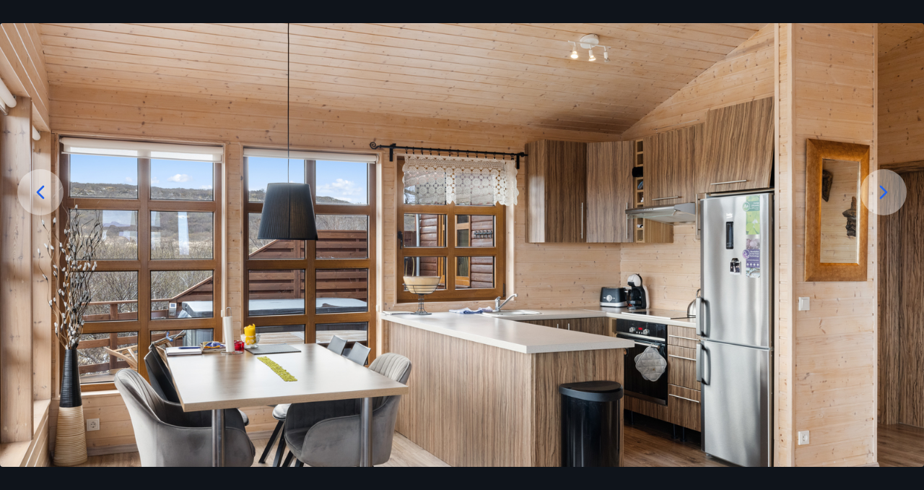
click at [35, 178] on div at bounding box center [40, 192] width 46 height 46
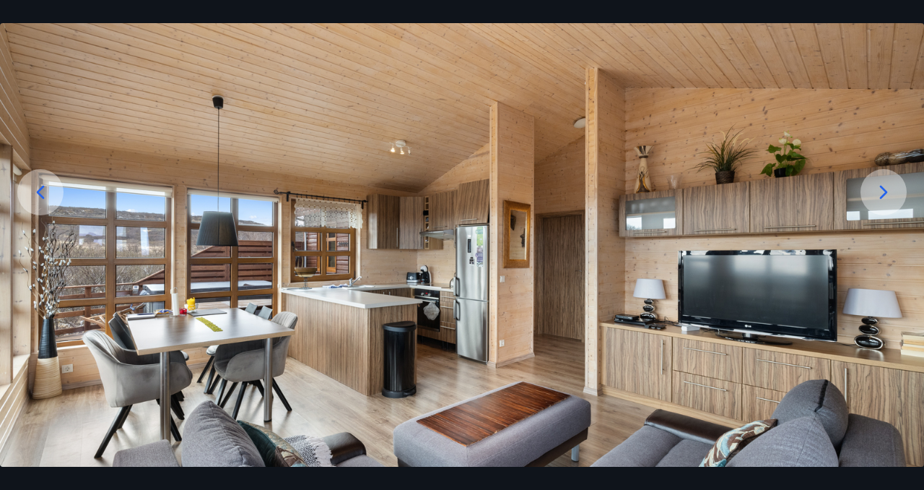
click at [35, 178] on div at bounding box center [40, 192] width 46 height 46
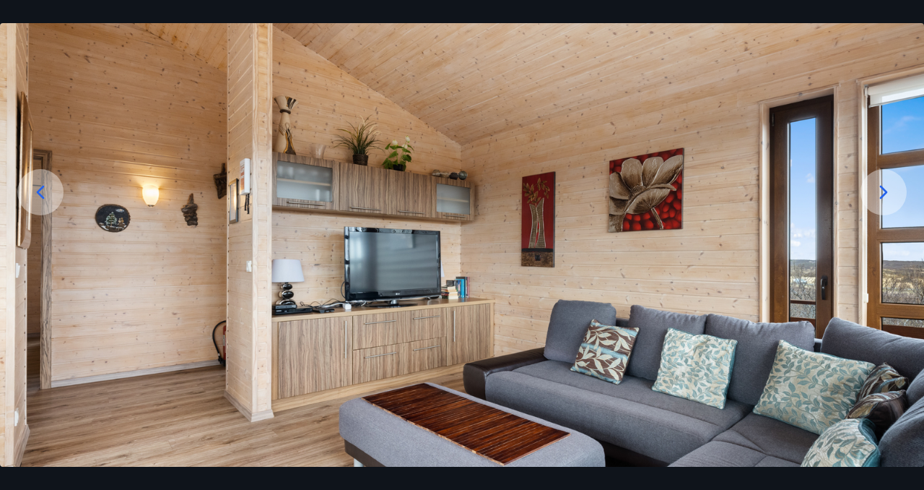
click at [35, 178] on div at bounding box center [40, 192] width 46 height 46
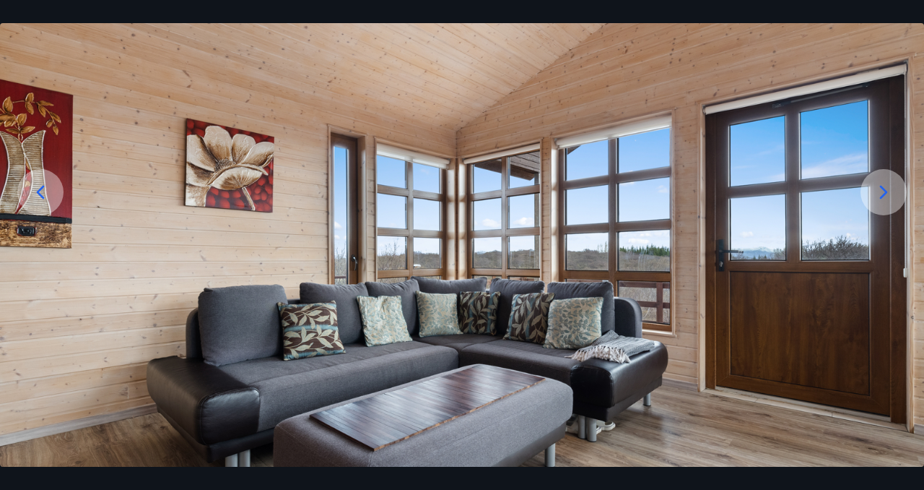
click at [41, 198] on icon at bounding box center [40, 192] width 23 height 23
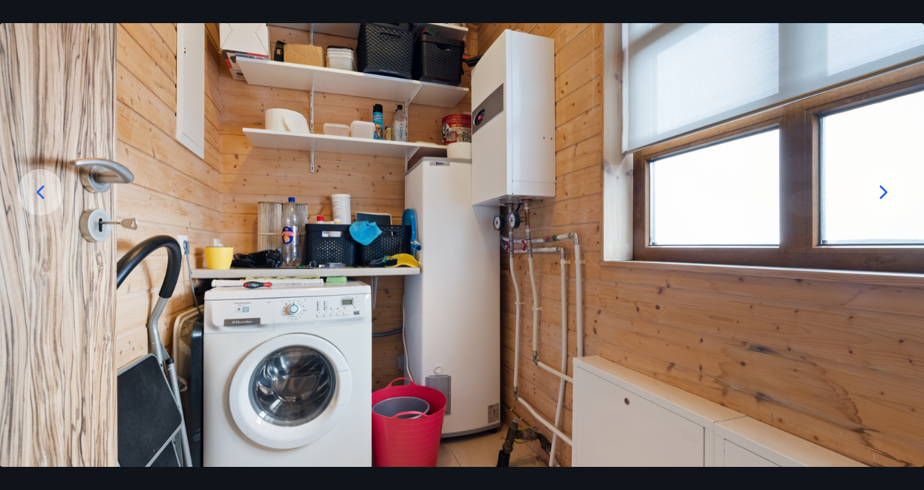
click at [40, 199] on icon at bounding box center [40, 192] width 23 height 23
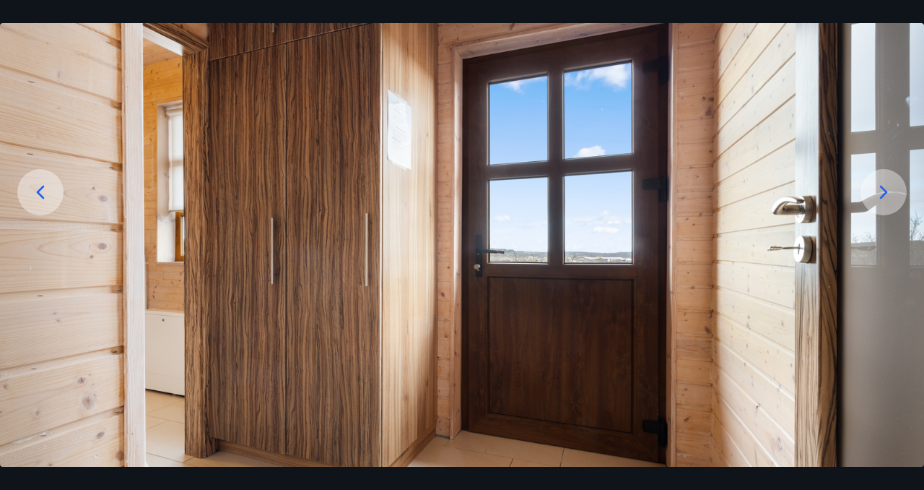
click at [40, 199] on icon at bounding box center [40, 192] width 23 height 23
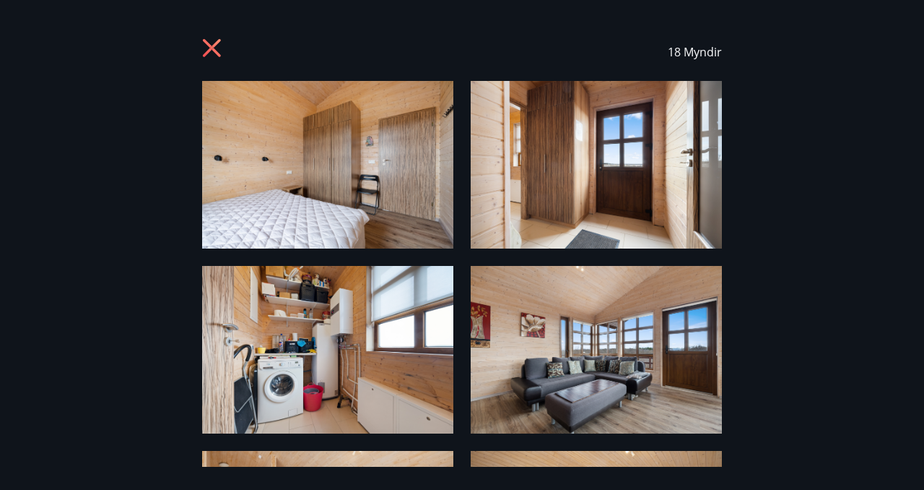
click at [209, 53] on icon at bounding box center [213, 49] width 23 height 23
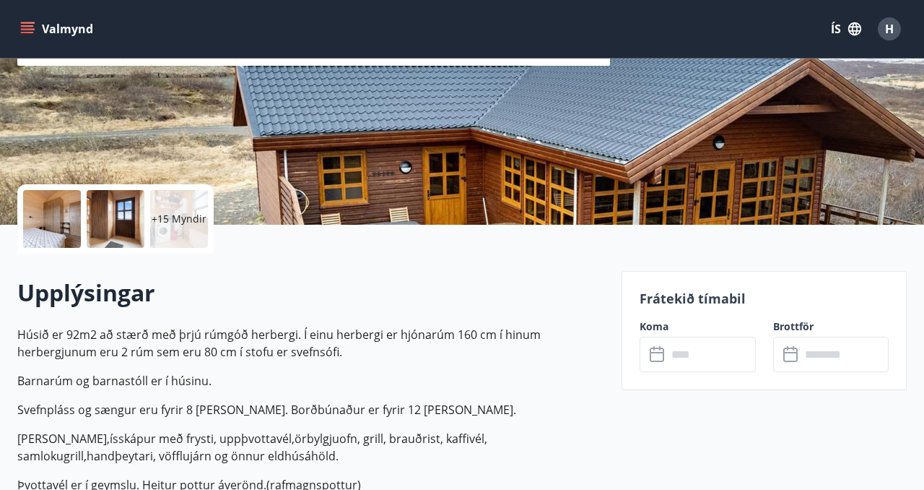
scroll to position [0, 0]
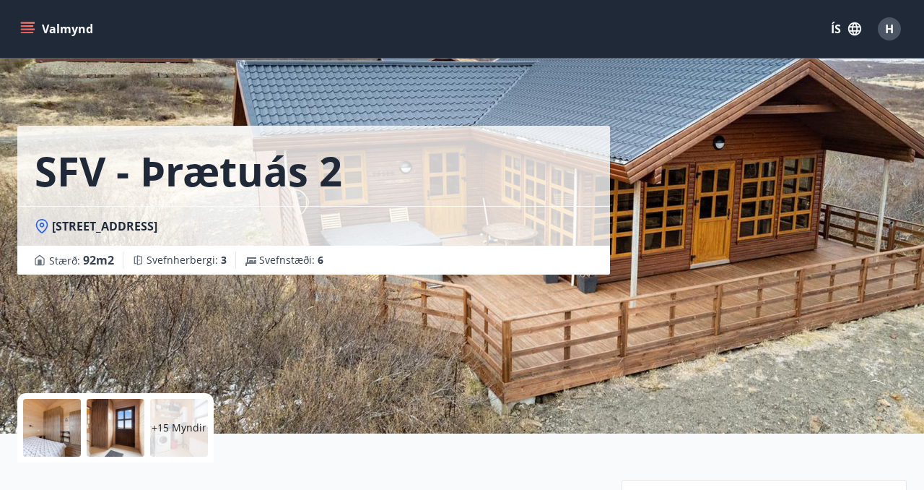
click at [630, 279] on div "SFV - Þrætuás 2 Þrætuás 2, 311 Borgarnesi Stærð : 92 m2 Svefnherbergi : 3 Svefn…" at bounding box center [462, 216] width 890 height 433
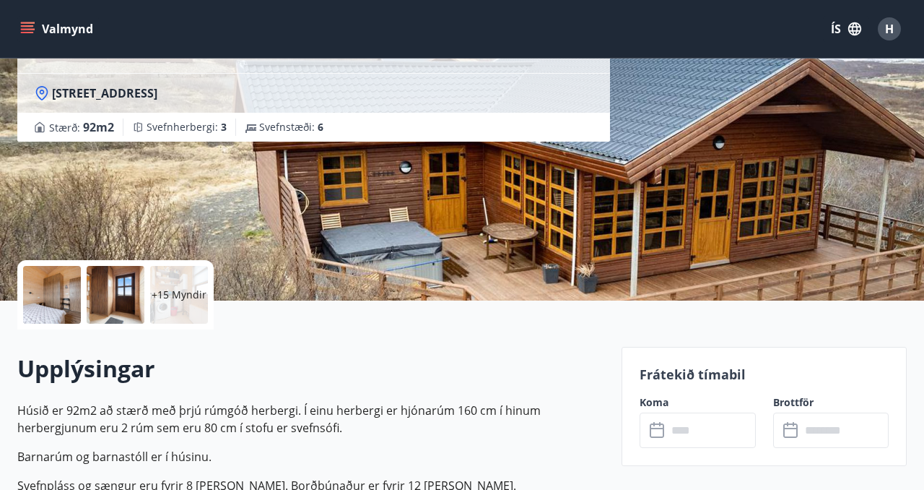
scroll to position [151, 0]
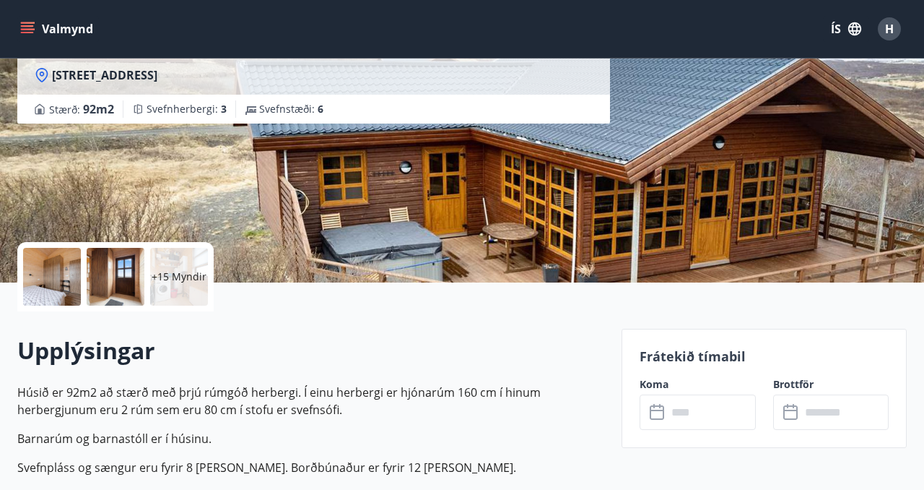
click at [178, 282] on p "+15 Myndir" at bounding box center [179, 276] width 55 height 14
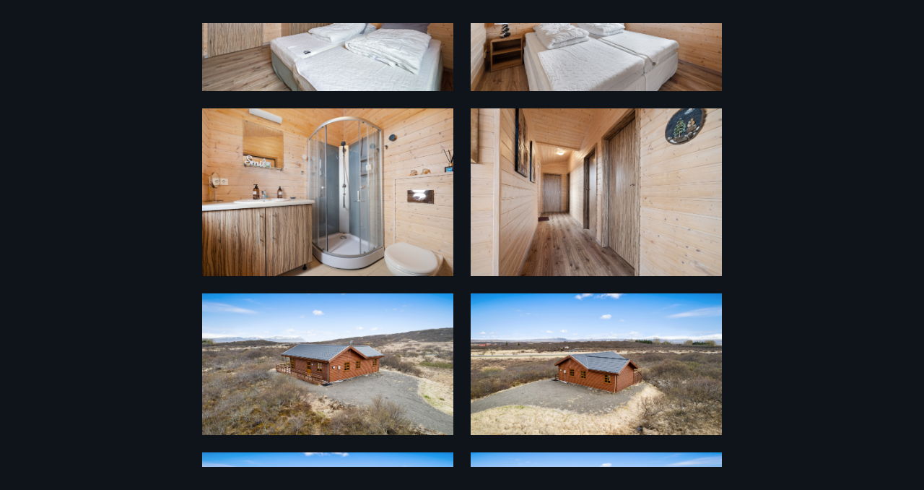
scroll to position [1212, 0]
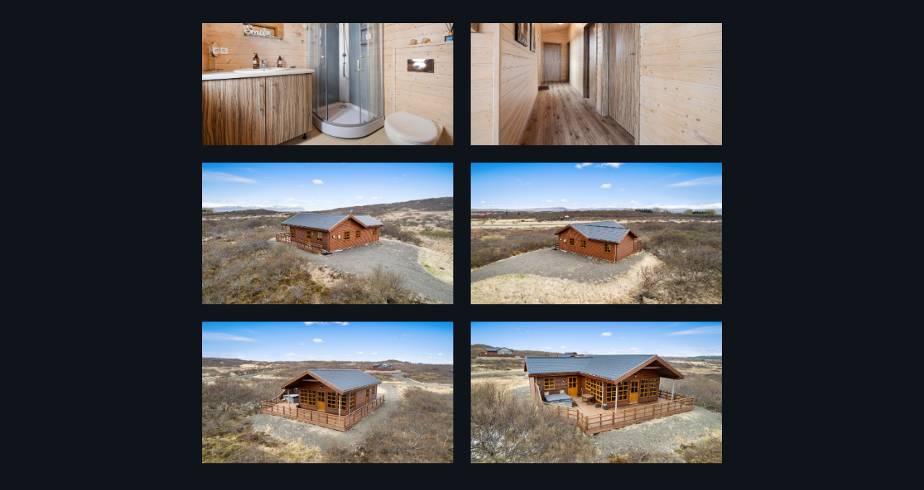
click at [354, 425] on img at bounding box center [327, 392] width 251 height 142
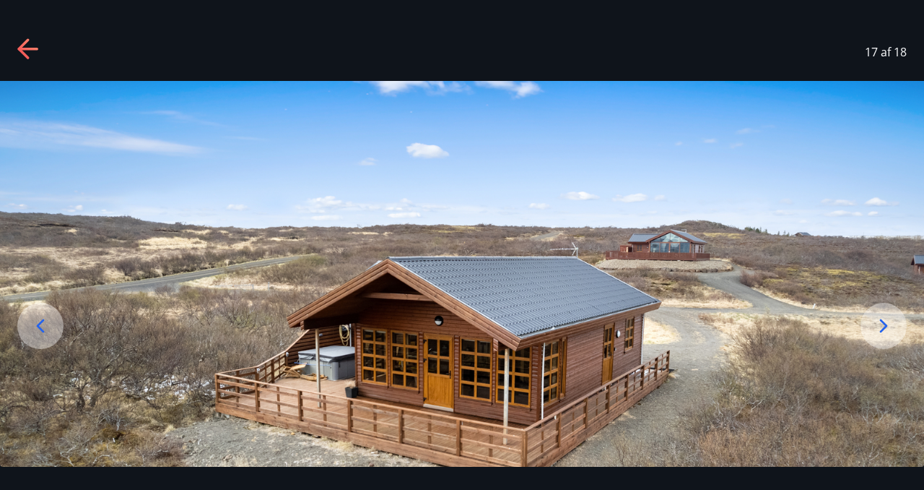
click at [874, 321] on icon at bounding box center [883, 325] width 23 height 23
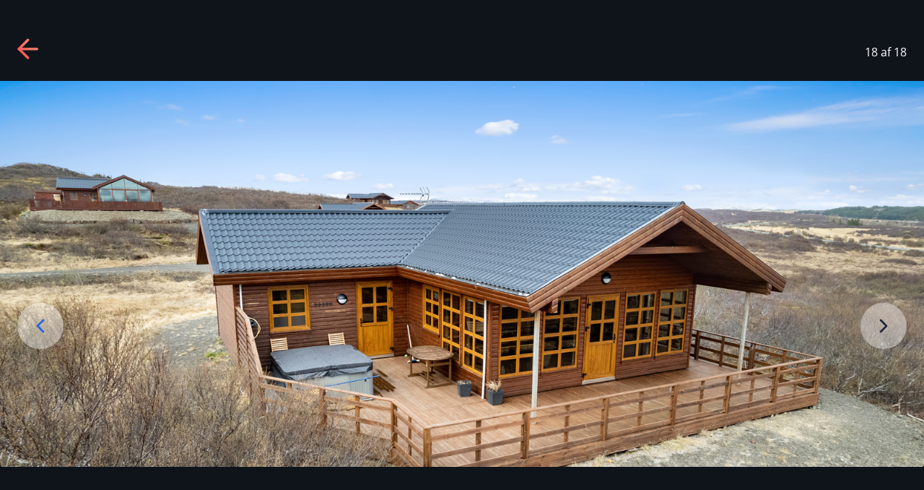
click at [26, 46] on icon at bounding box center [28, 49] width 23 height 23
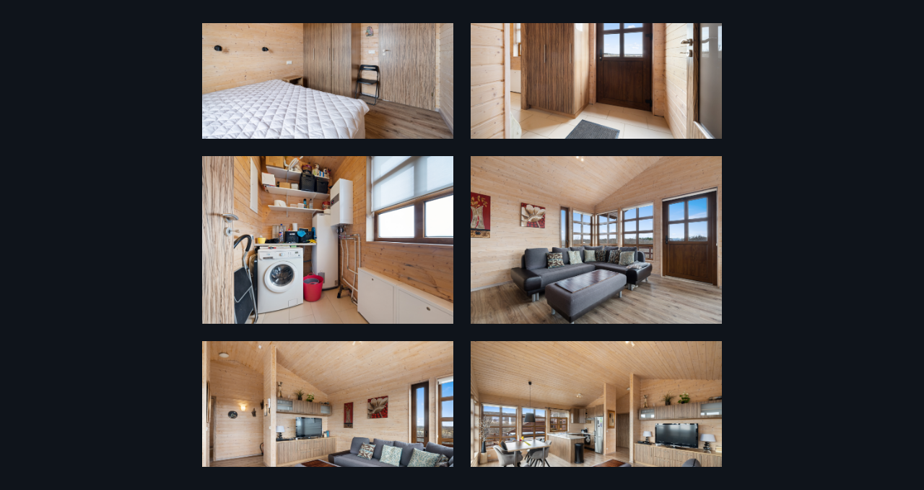
scroll to position [0, 0]
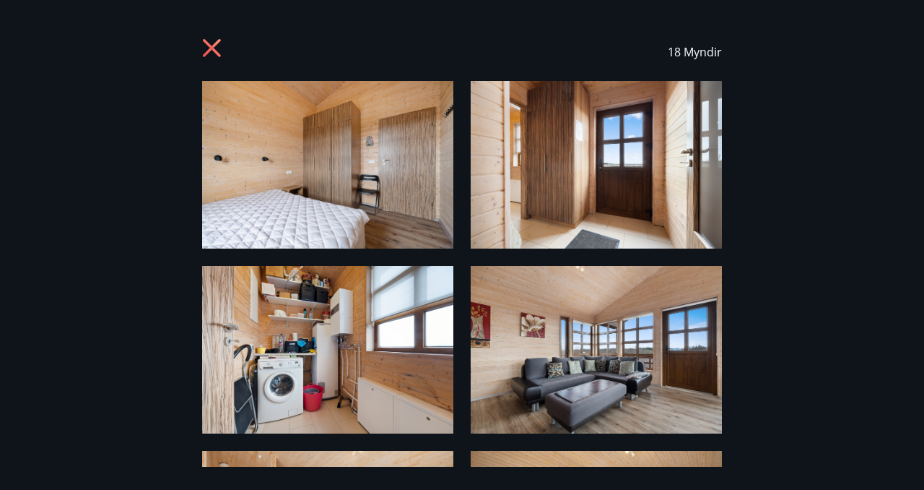
click at [211, 50] on icon at bounding box center [212, 48] width 18 height 18
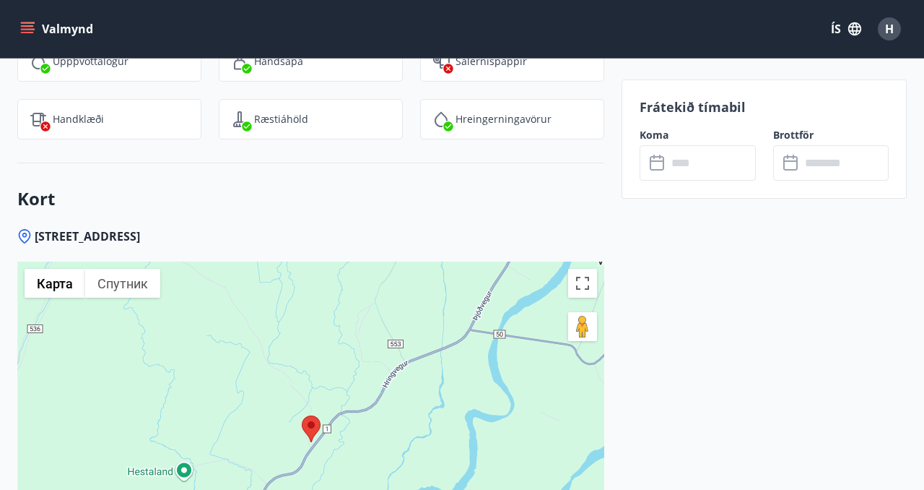
scroll to position [2062, 0]
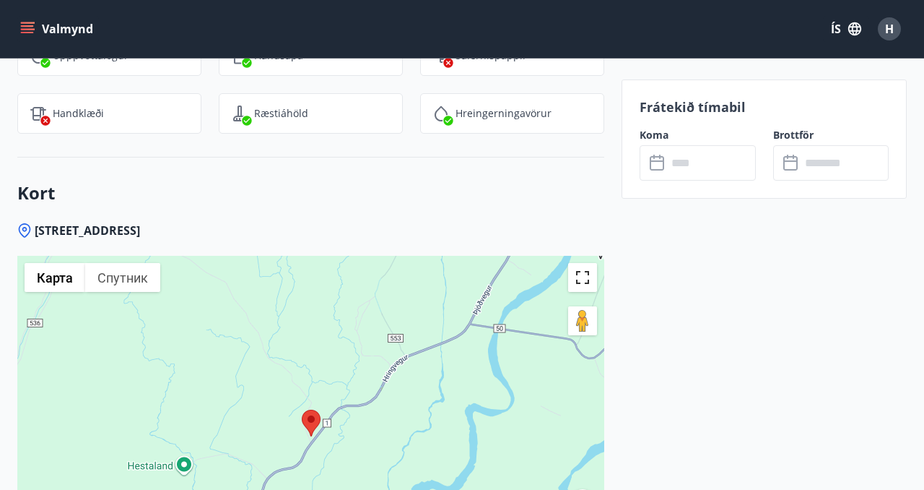
click at [583, 279] on button "Включить полноэкранный режим" at bounding box center [582, 277] width 29 height 29
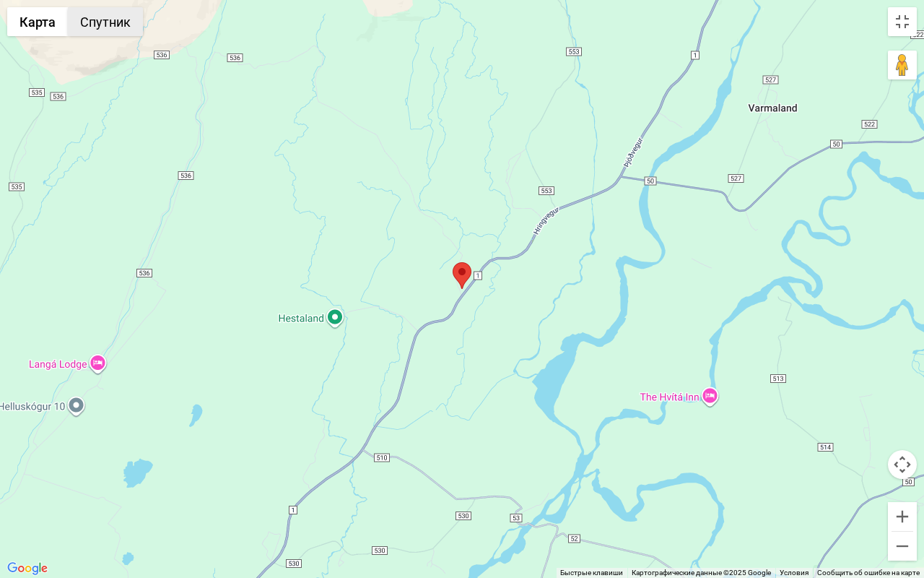
click at [93, 25] on button "Спутник" at bounding box center [105, 21] width 75 height 29
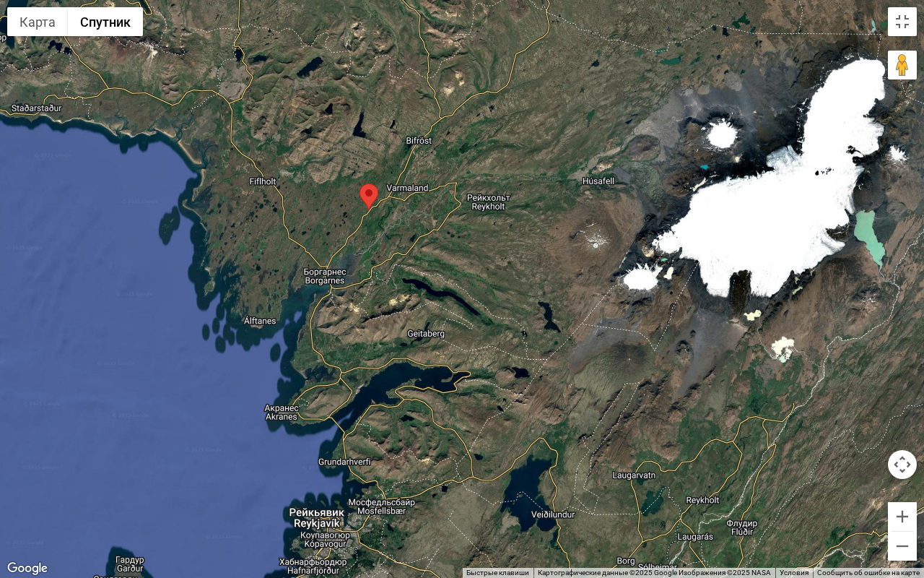
click at [370, 225] on div at bounding box center [462, 289] width 924 height 578
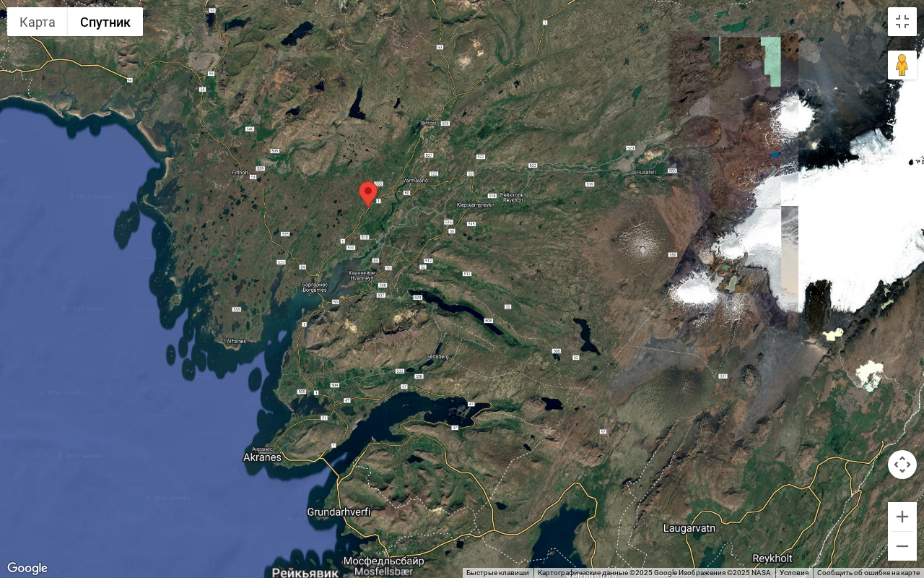
click at [370, 225] on div at bounding box center [462, 289] width 924 height 578
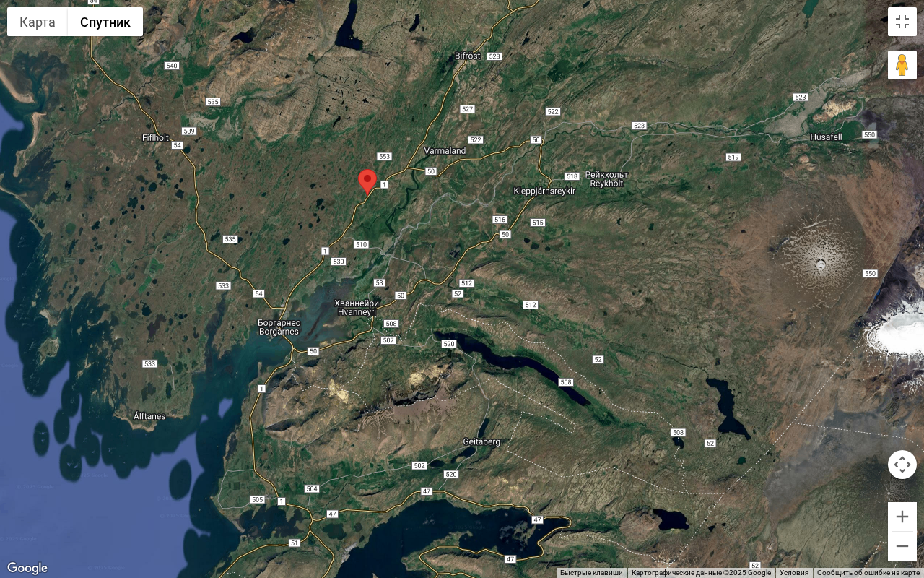
click at [375, 208] on div at bounding box center [462, 289] width 924 height 578
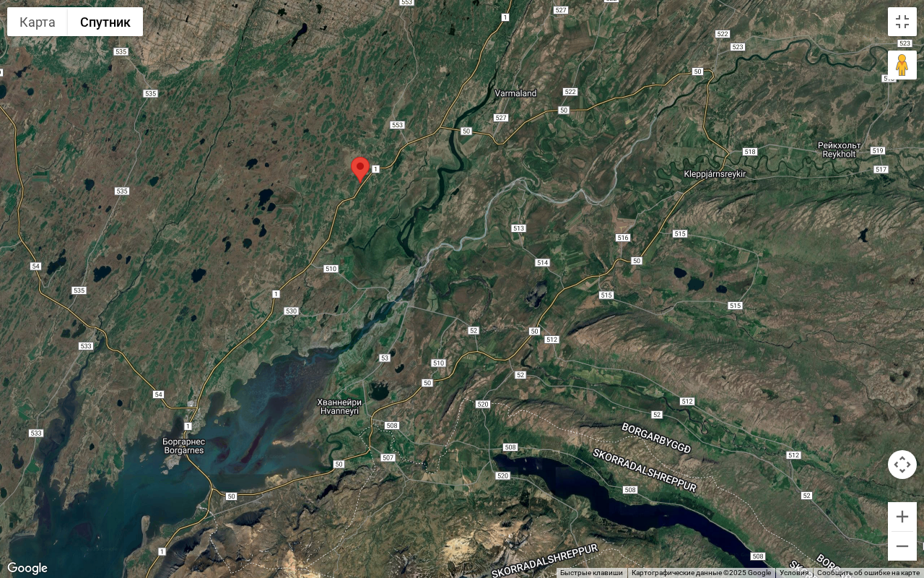
click at [373, 217] on div at bounding box center [462, 289] width 924 height 578
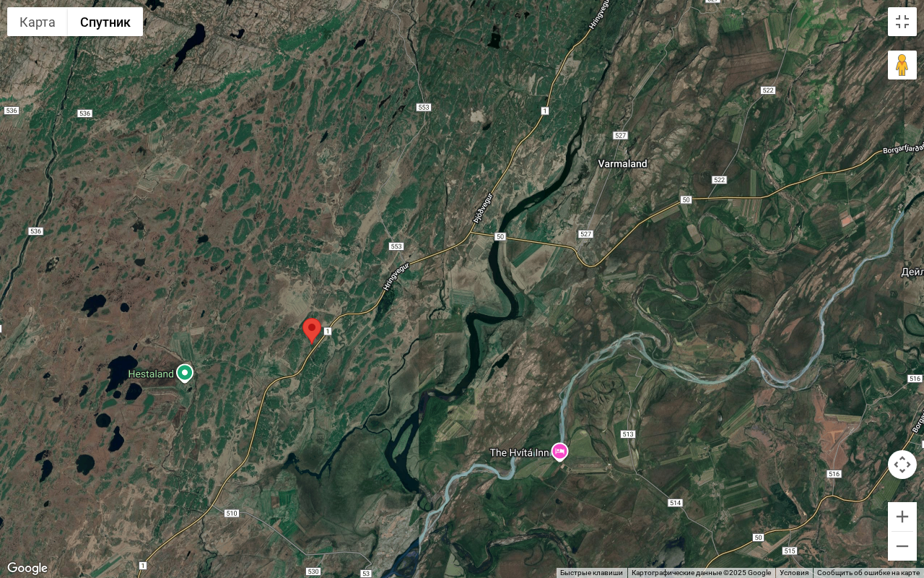
drag, startPoint x: 375, startPoint y: 172, endPoint x: 341, endPoint y: 368, distance: 198.7
click at [341, 368] on div at bounding box center [462, 289] width 924 height 578
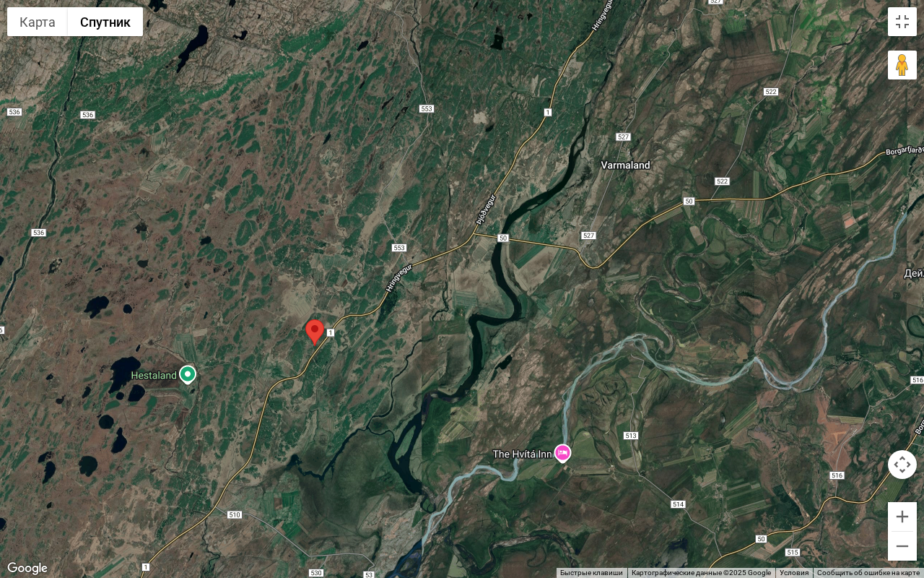
click at [337, 360] on div at bounding box center [462, 289] width 924 height 578
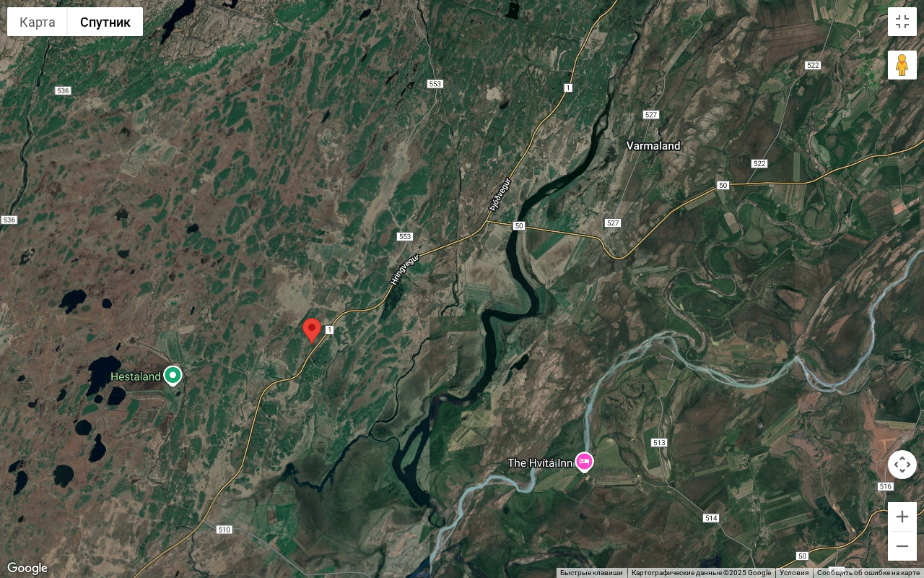
click at [337, 360] on div at bounding box center [462, 289] width 924 height 578
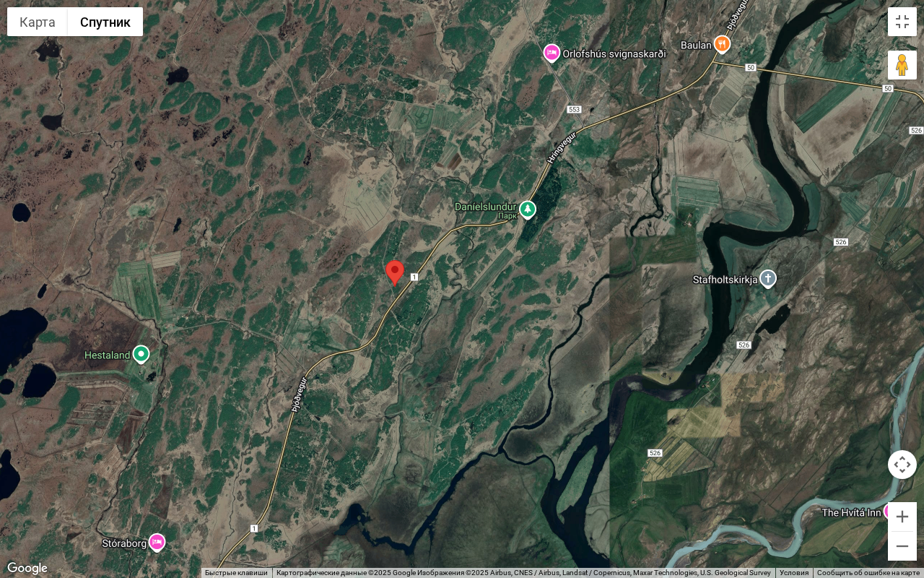
drag, startPoint x: 283, startPoint y: 355, endPoint x: 401, endPoint y: 306, distance: 127.9
click at [401, 306] on div at bounding box center [462, 289] width 924 height 578
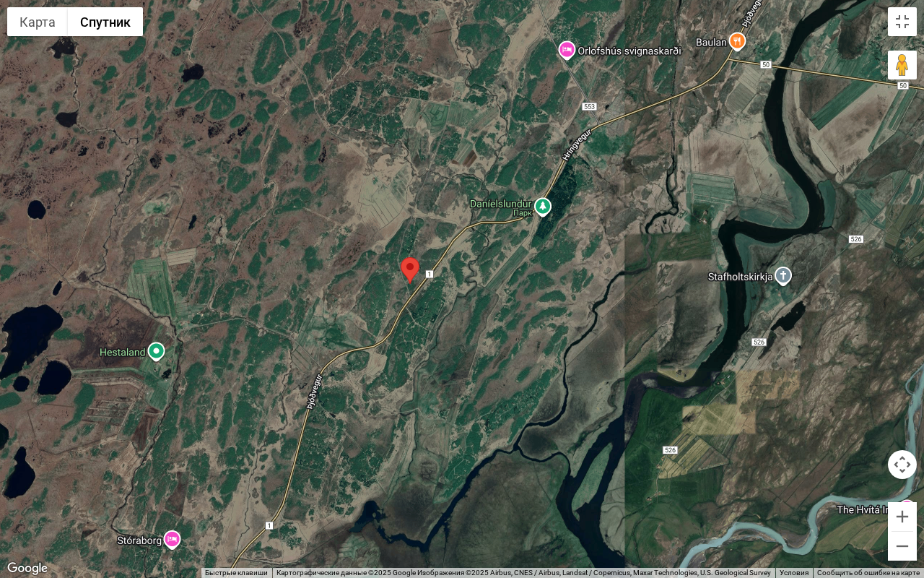
click at [409, 302] on div at bounding box center [462, 289] width 924 height 578
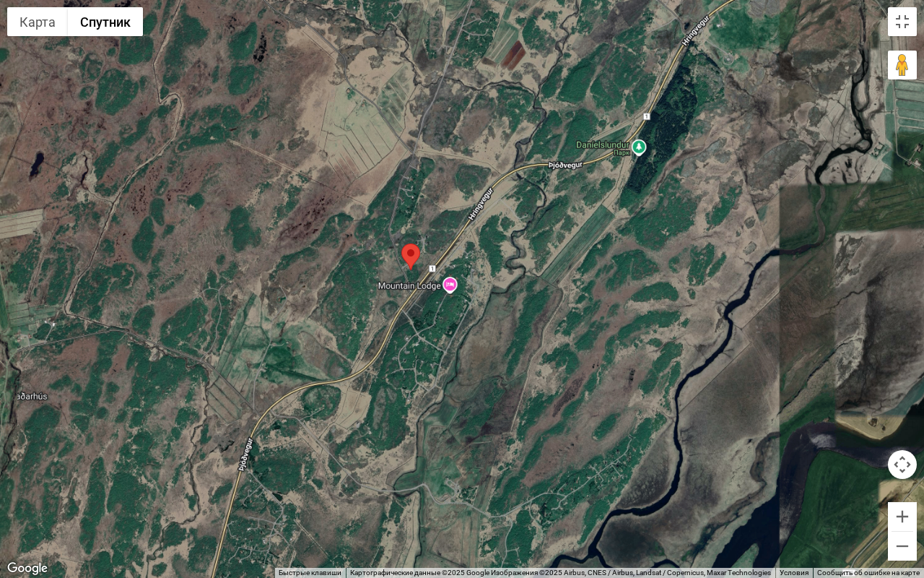
click at [409, 302] on div at bounding box center [462, 289] width 924 height 578
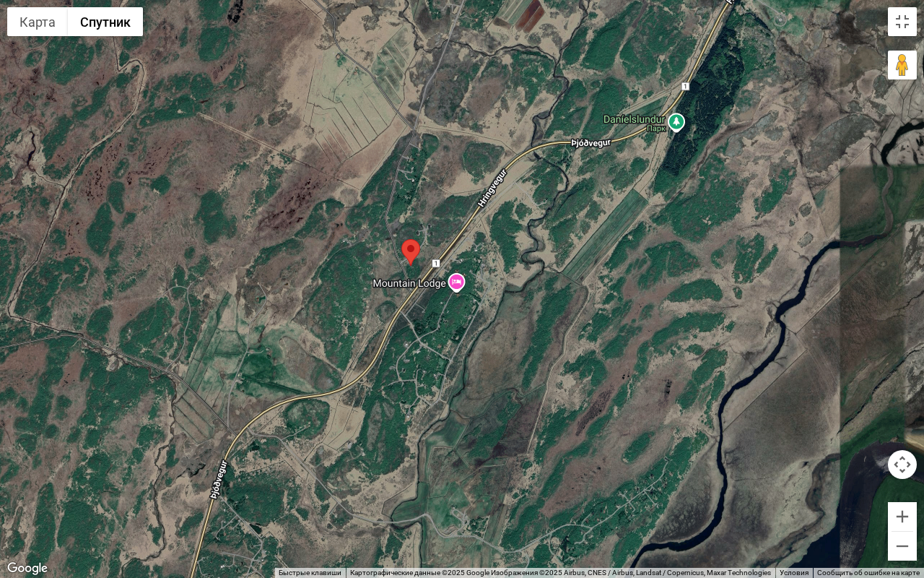
click at [409, 302] on div at bounding box center [462, 289] width 924 height 578
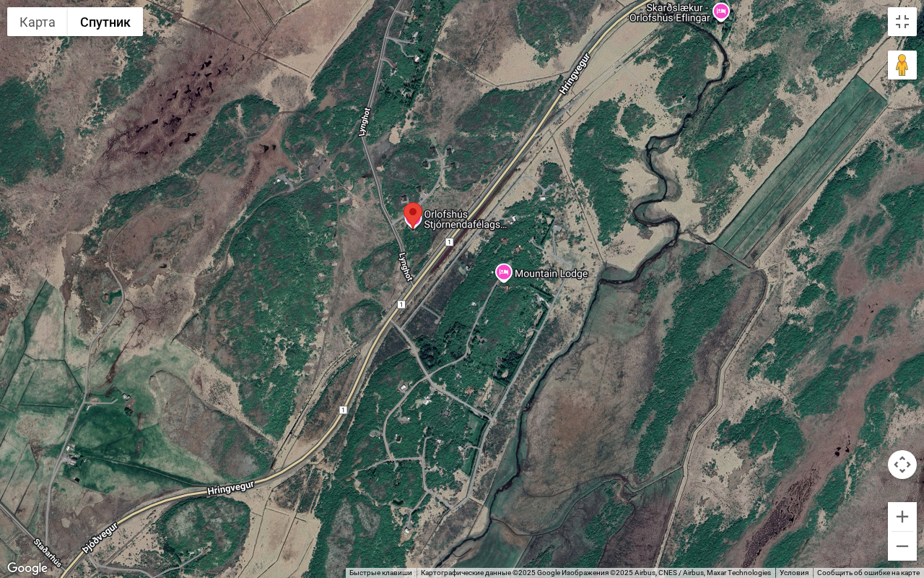
click at [420, 229] on div at bounding box center [462, 289] width 924 height 578
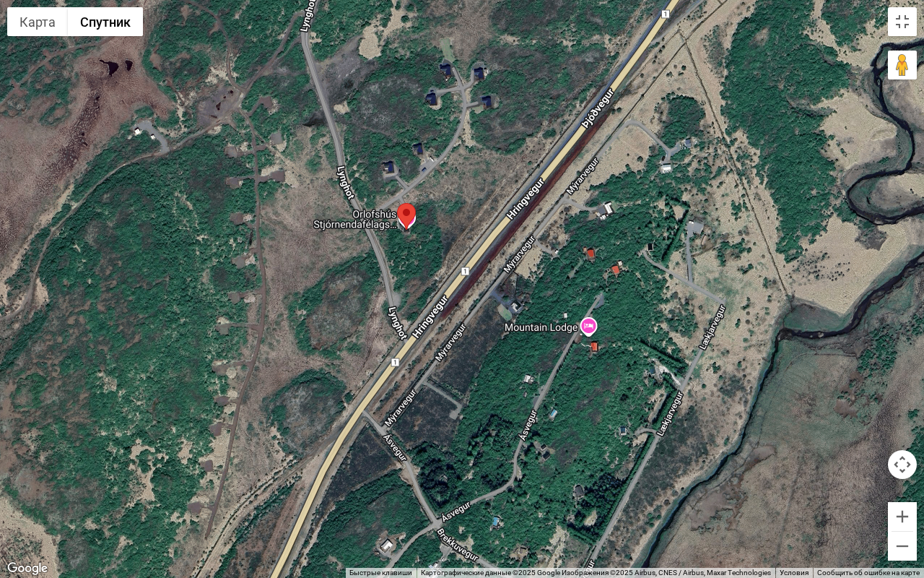
click at [408, 228] on img at bounding box center [406, 216] width 19 height 27
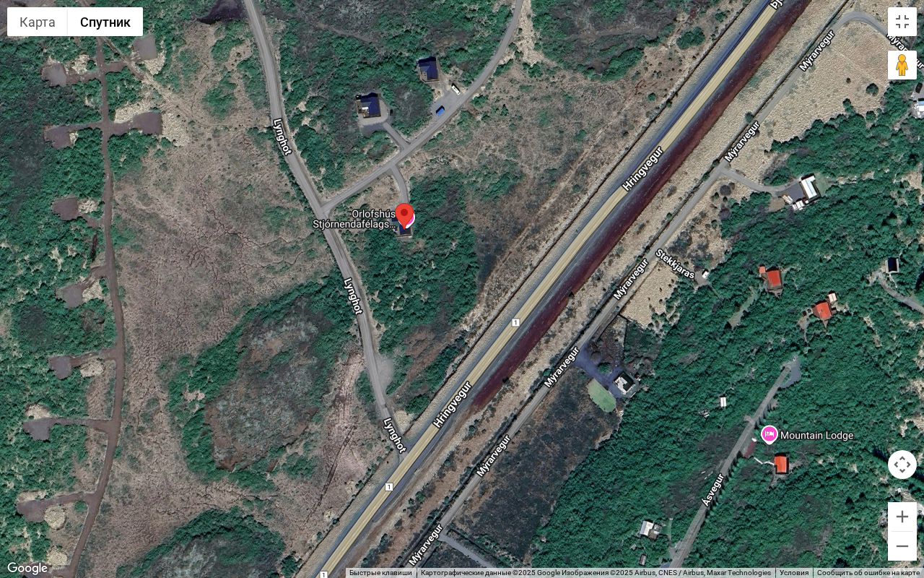
click at [408, 228] on img at bounding box center [404, 216] width 19 height 27
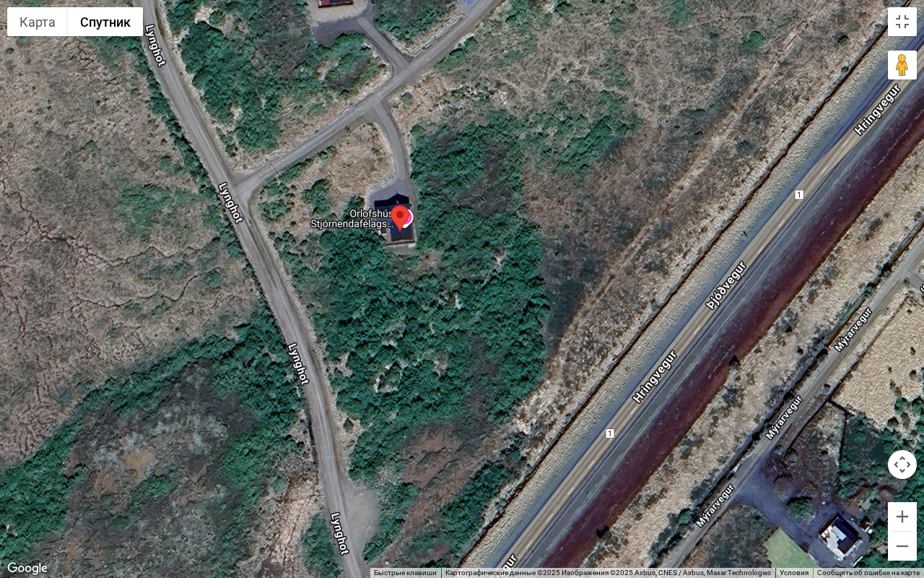
click at [408, 228] on img at bounding box center [400, 218] width 19 height 27
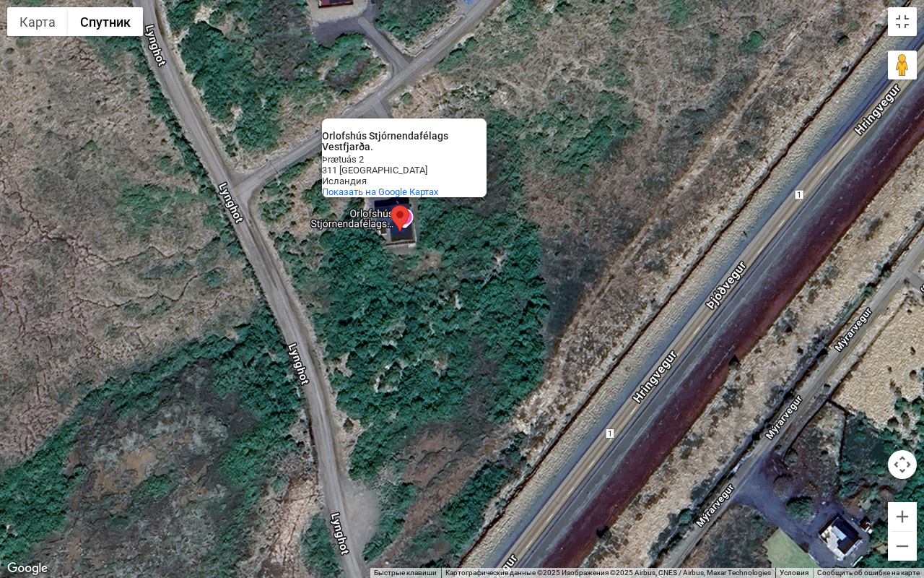
click at [414, 340] on div "Orlofshús Stjórnendafélags Vestfjarða. Orlofshús Stjórnendafélags Vestfjarða. Þ…" at bounding box center [462, 289] width 924 height 578
click at [523, 397] on div "Orlofshús Stjórnendafélags Vestfjarða. Orlofshús Stjórnendafélags Vestfjarða. Þ…" at bounding box center [462, 289] width 924 height 578
click at [497, 268] on div "Orlofshús Stjórnendafélags Vestfjarða. Orlofshús Stjórnendafélags Vestfjarða. Þ…" at bounding box center [462, 289] width 924 height 578
click at [905, 489] on button "Уменьшить" at bounding box center [902, 545] width 29 height 29
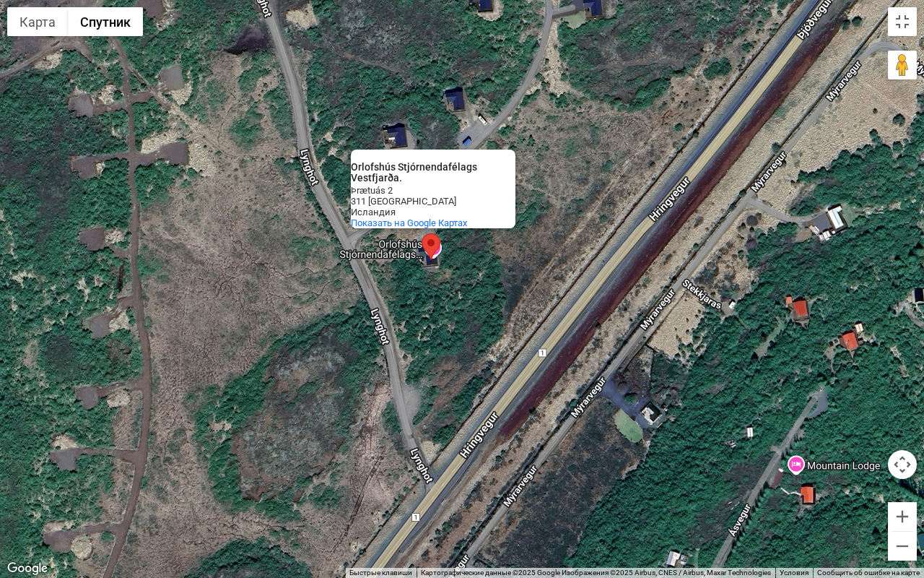
click at [497, 163] on div "Orlofshús Stjórnendafélags Vestfjarða." at bounding box center [433, 173] width 165 height 22
click at [612, 99] on div "Orlofshús Stjórnendafélags Vestfjarða. Orlofshús Stjórnendafélags Vestfjarða. Þ…" at bounding box center [462, 289] width 924 height 578
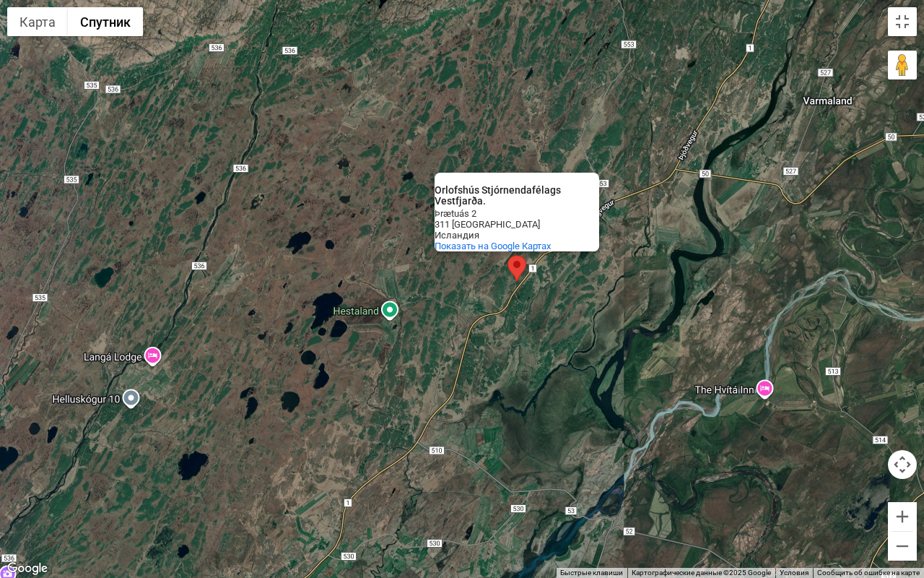
click at [391, 200] on div "Orlofshús Stjórnendafélags Vestfjarða. Orlofshús Stjórnendafélags Vestfjarða. Þ…" at bounding box center [462, 289] width 924 height 578
click at [37, 20] on button "Карта" at bounding box center [37, 21] width 61 height 29
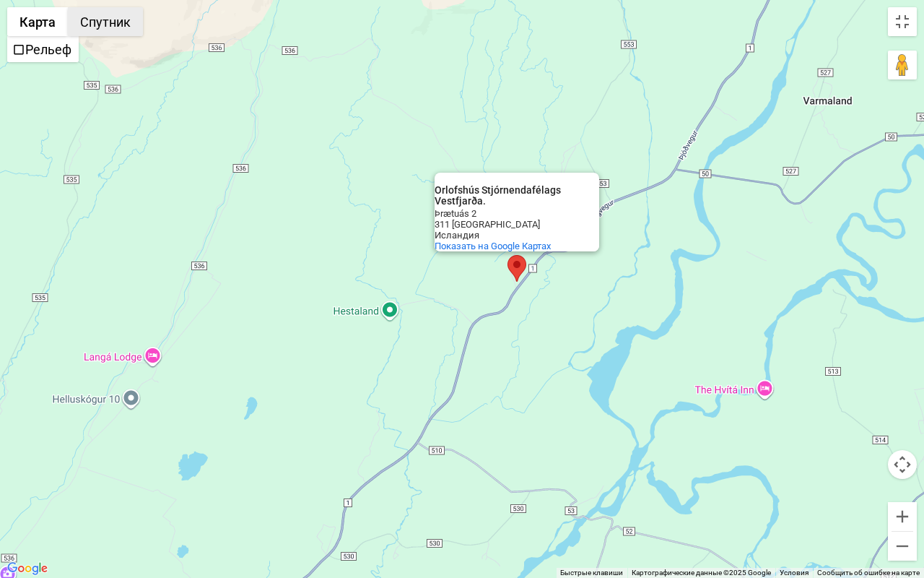
click at [110, 20] on button "Спутник" at bounding box center [105, 21] width 75 height 29
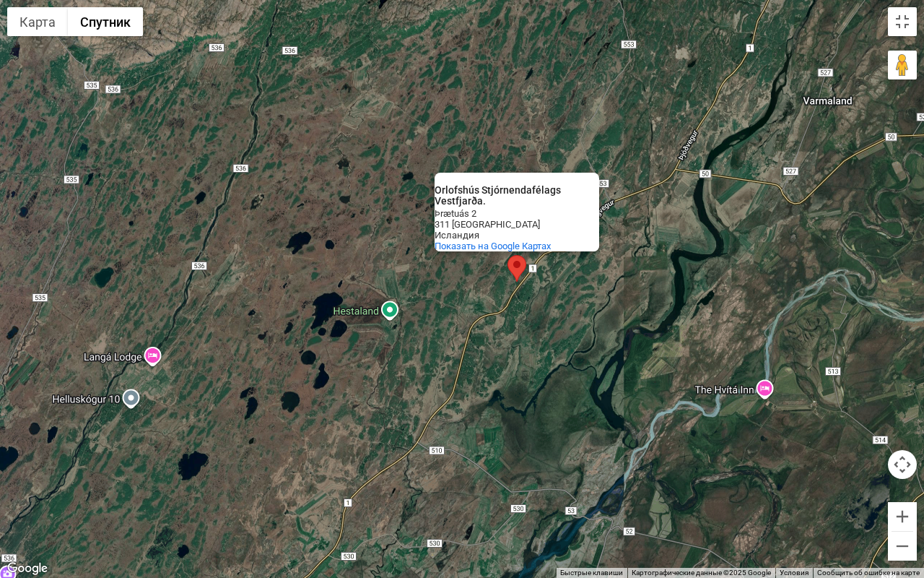
click at [580, 144] on div "Orlofshús Stjórnendafélags Vestfjarða. Orlofshús Stjórnendafélags Vestfjarða. Þ…" at bounding box center [462, 289] width 924 height 578
click at [529, 245] on span "Показать на Google Картах" at bounding box center [493, 245] width 116 height 11
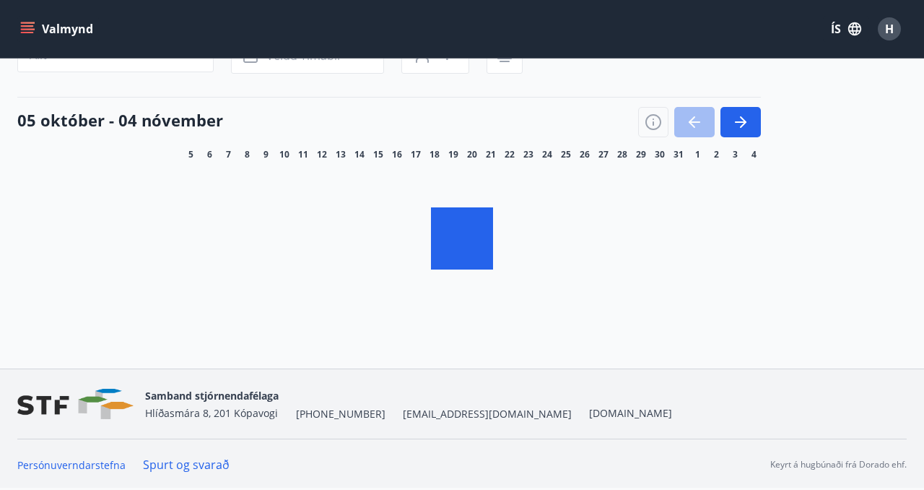
scroll to position [70, 0]
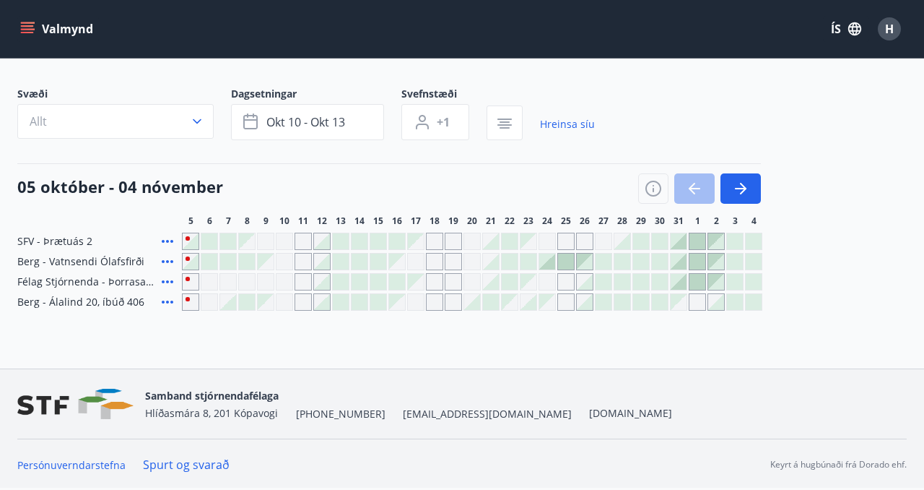
click at [166, 259] on icon at bounding box center [167, 261] width 17 height 17
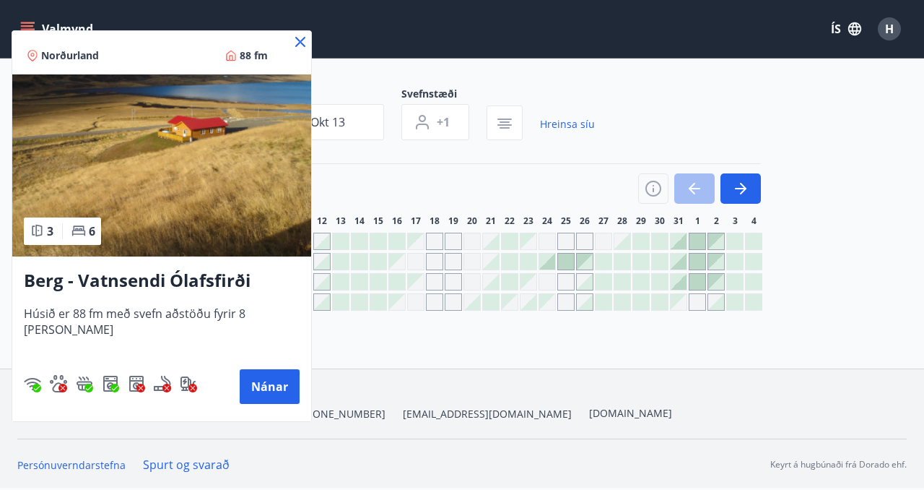
click at [295, 38] on icon at bounding box center [300, 42] width 10 height 10
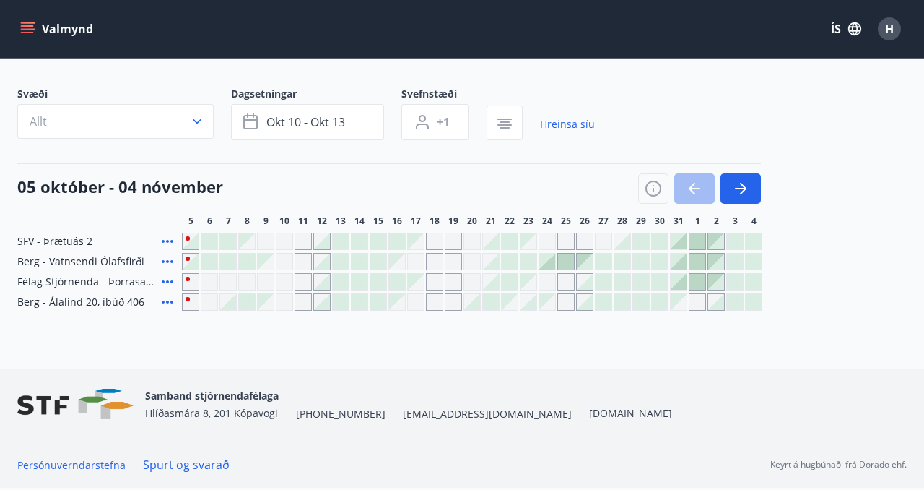
click at [169, 279] on icon at bounding box center [167, 281] width 17 height 17
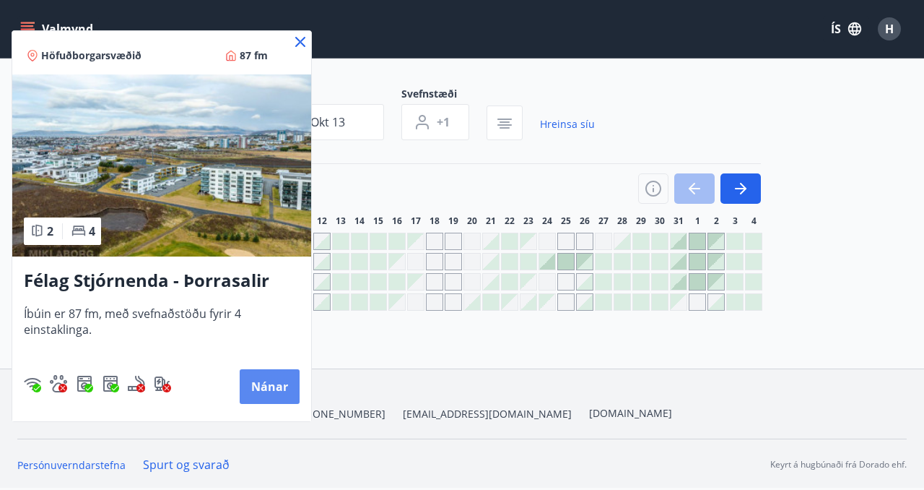
click at [268, 386] on button "Nánar" at bounding box center [270, 386] width 60 height 35
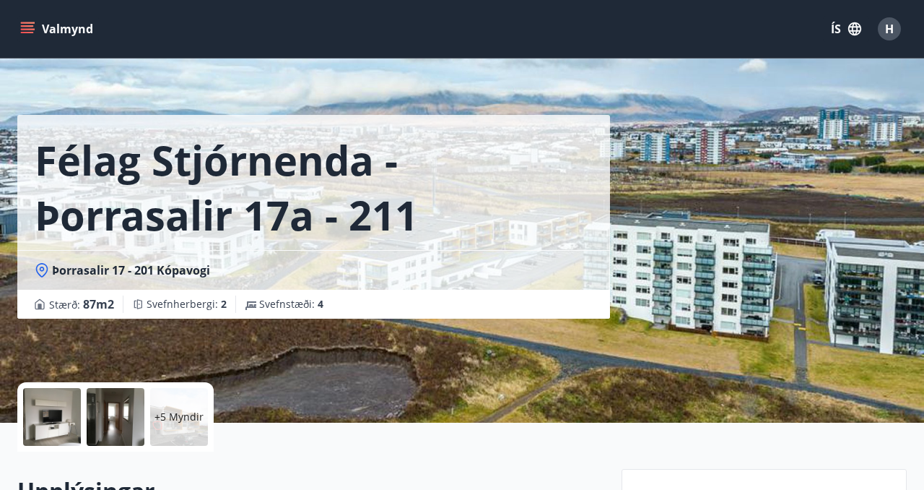
scroll to position [12, 0]
click at [193, 406] on div "+5 Myndir" at bounding box center [179, 416] width 58 height 58
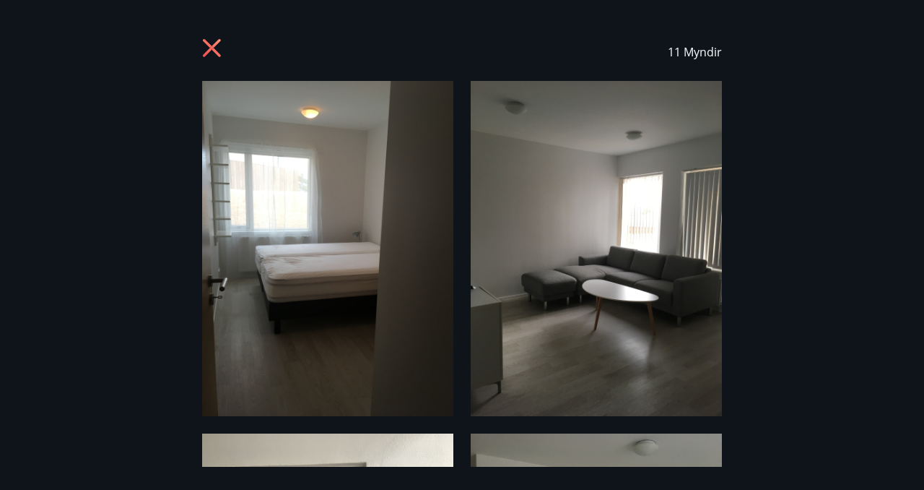
click at [387, 221] on img at bounding box center [327, 248] width 251 height 335
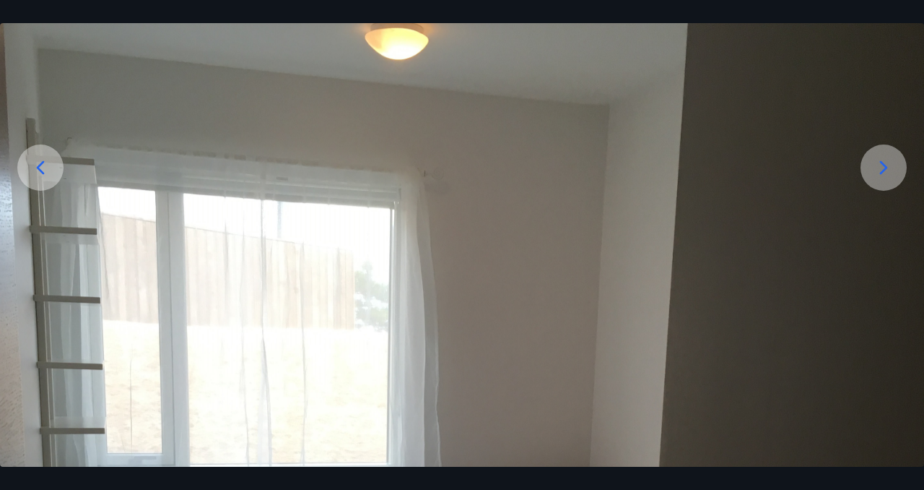
scroll to position [156, 0]
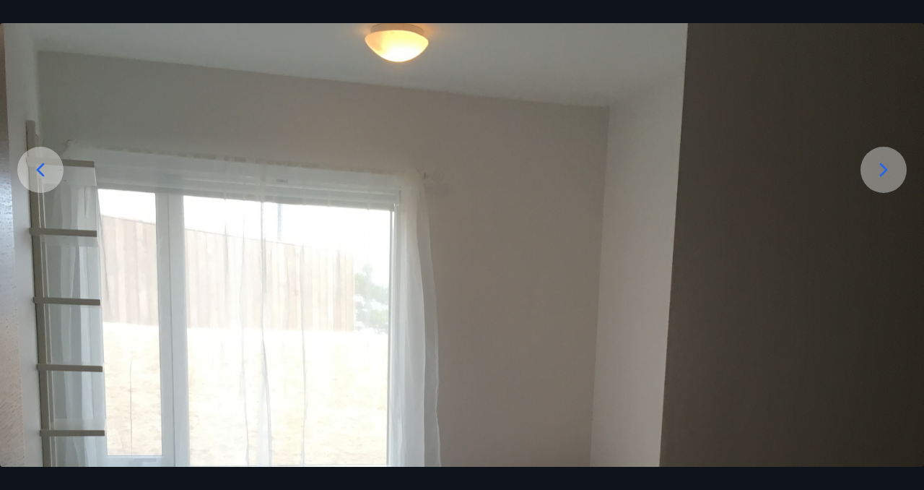
click at [877, 170] on icon at bounding box center [883, 169] width 23 height 23
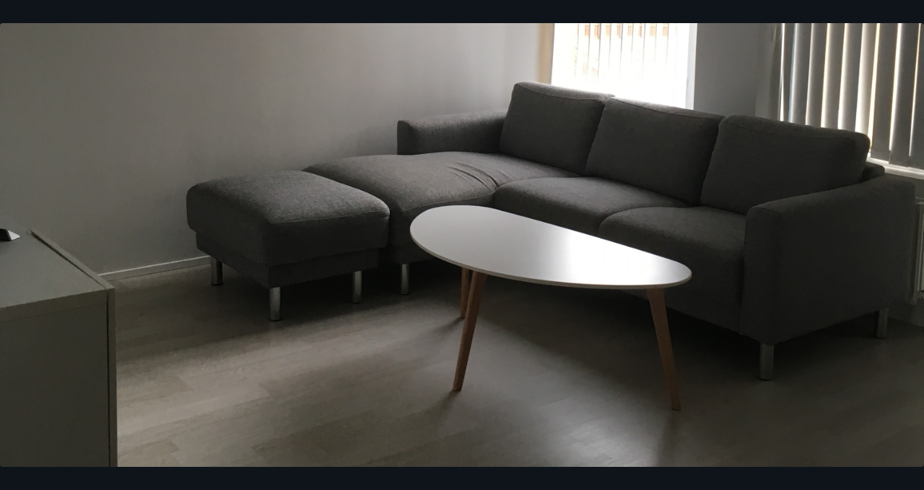
scroll to position [604, 0]
click at [851, 208] on img at bounding box center [462, 93] width 924 height 1232
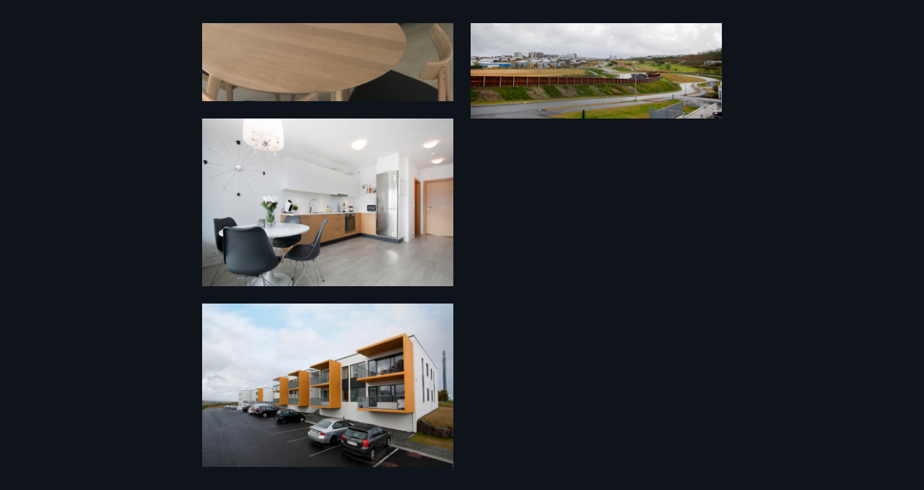
scroll to position [1381, 0]
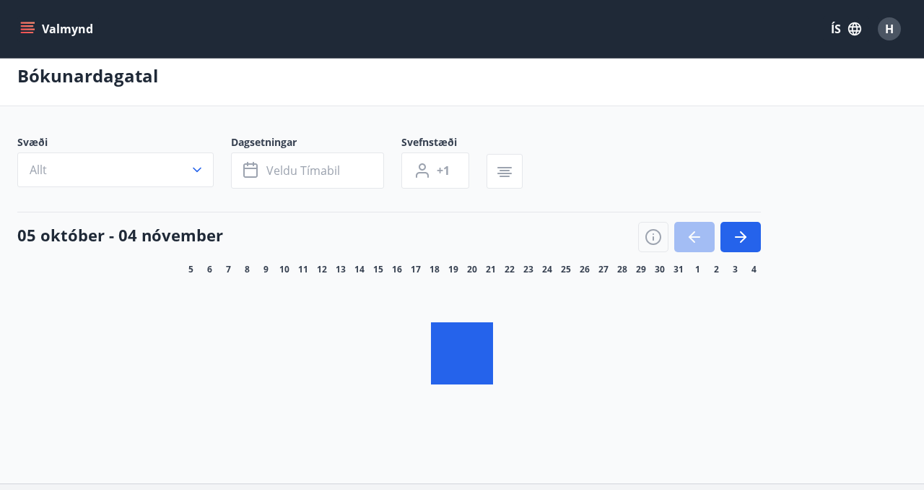
scroll to position [70, 0]
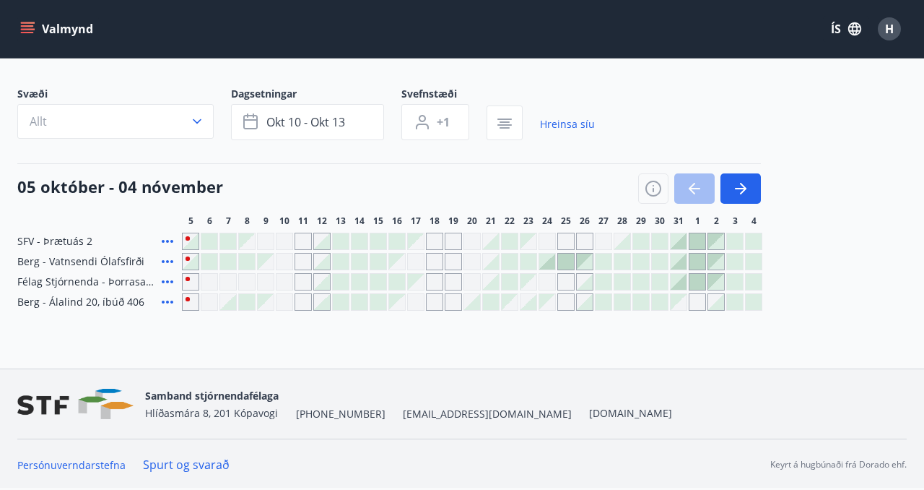
click at [166, 299] on icon at bounding box center [167, 301] width 17 height 17
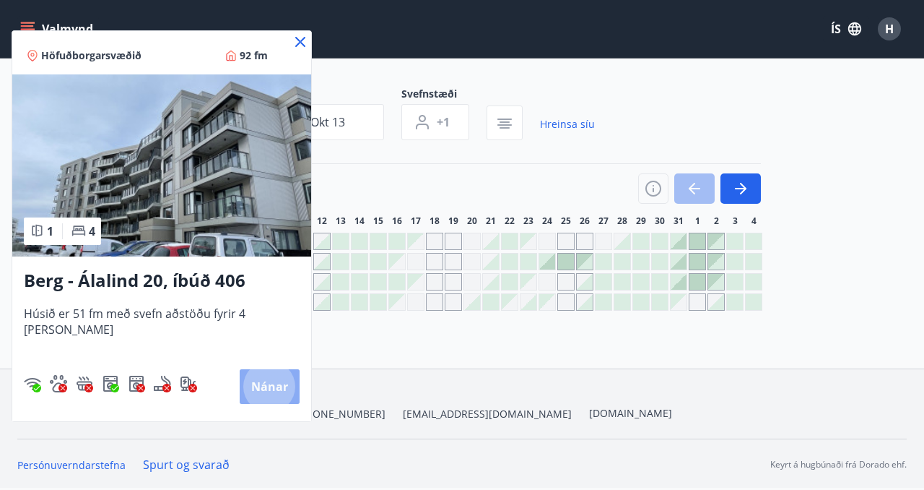
click at [257, 388] on button "Nánar" at bounding box center [270, 386] width 60 height 35
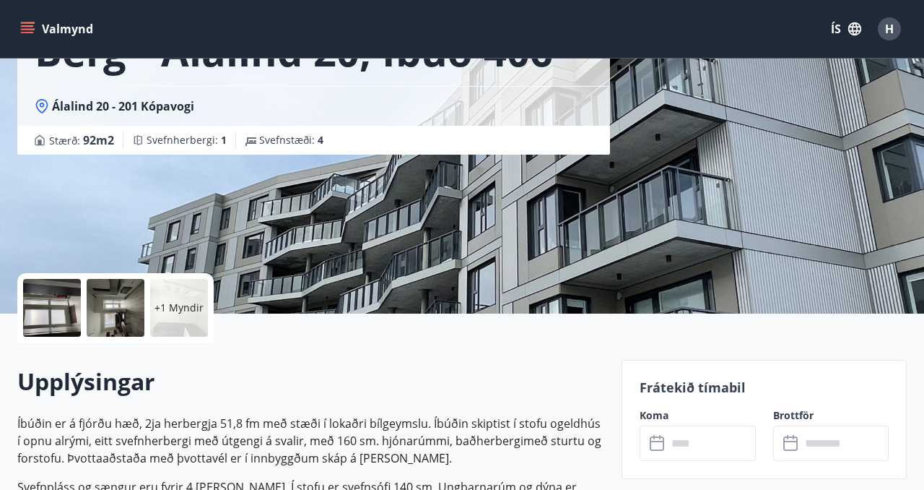
scroll to position [125, 0]
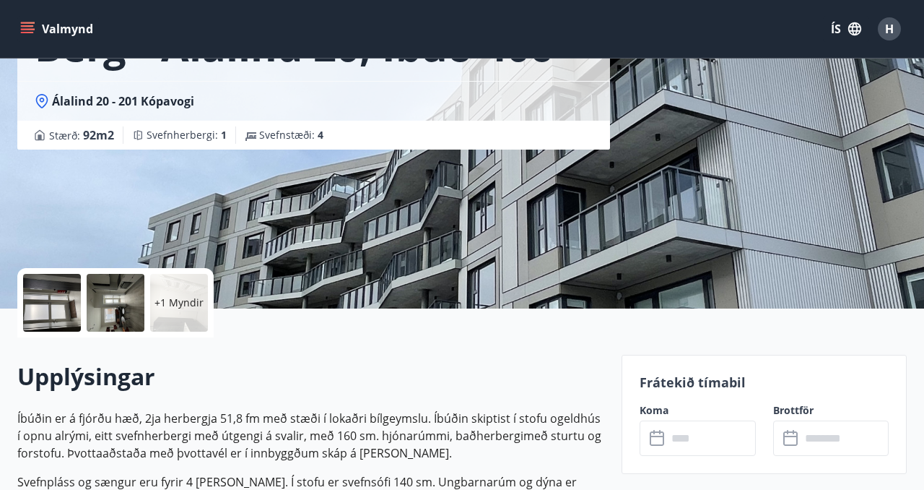
click at [176, 301] on p "+1 Myndir" at bounding box center [179, 302] width 49 height 14
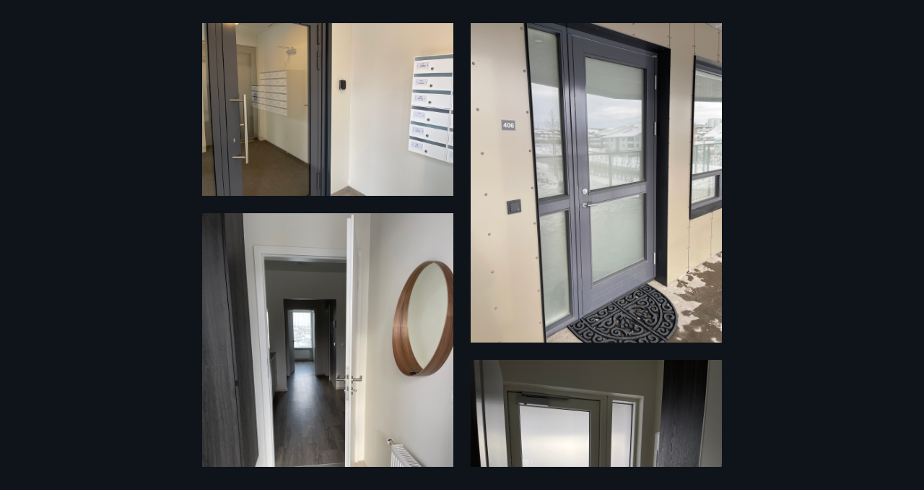
scroll to position [0, 0]
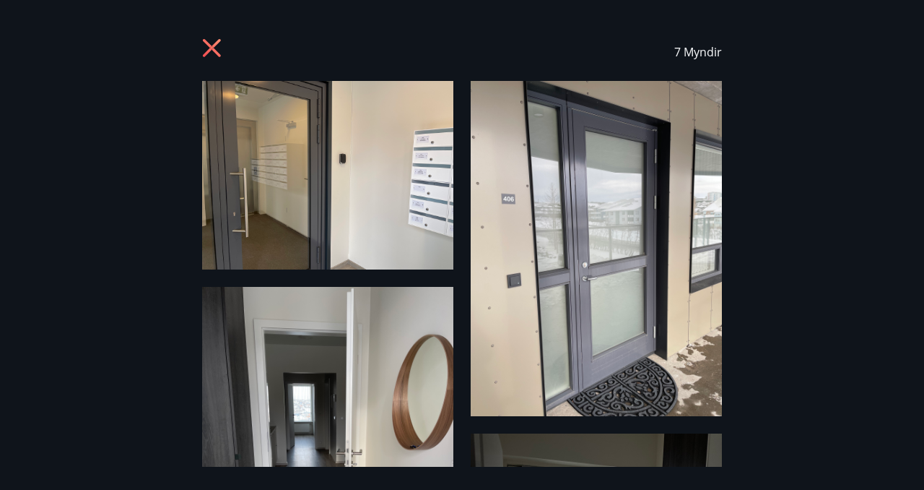
click at [208, 48] on icon at bounding box center [213, 49] width 23 height 23
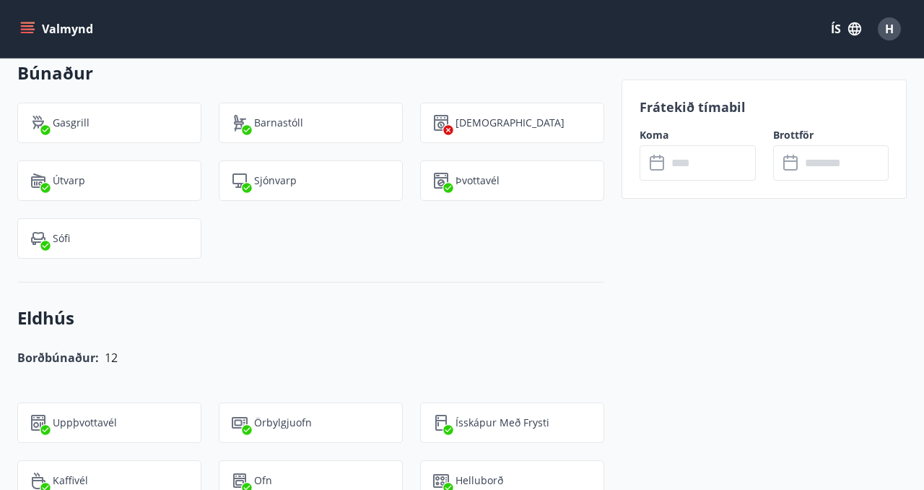
scroll to position [1022, 0]
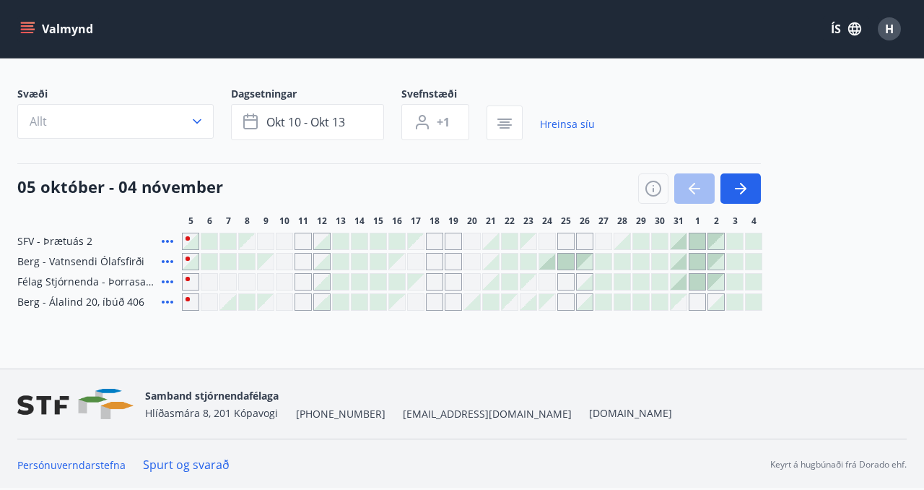
scroll to position [70, 0]
click at [166, 280] on icon at bounding box center [168, 281] width 12 height 3
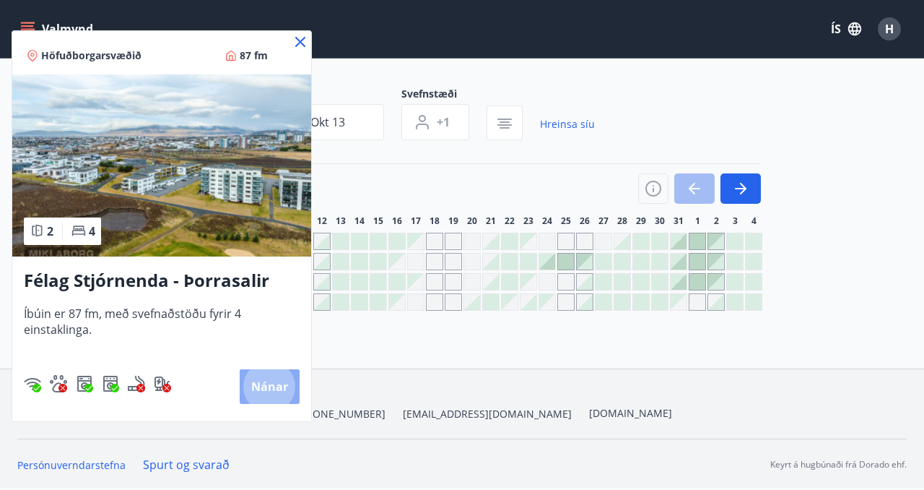
click at [273, 381] on button "Nánar" at bounding box center [270, 386] width 60 height 35
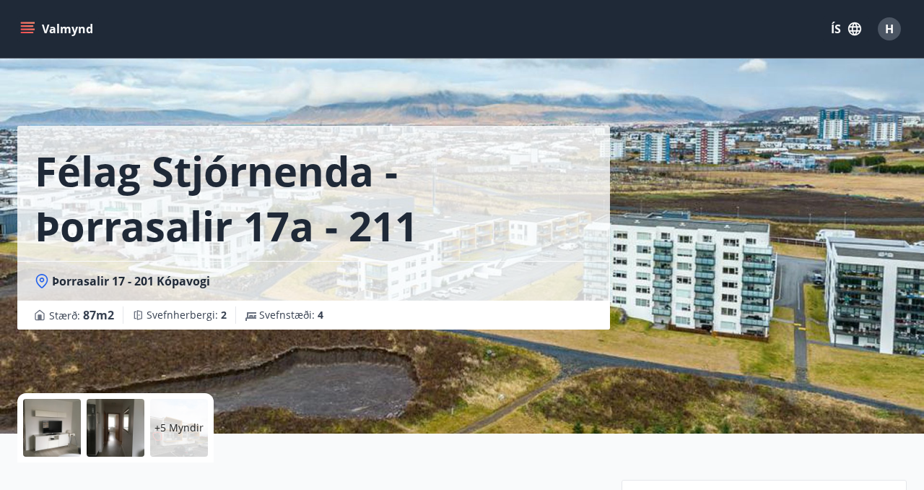
click at [179, 428] on p "+5 Myndir" at bounding box center [179, 427] width 49 height 14
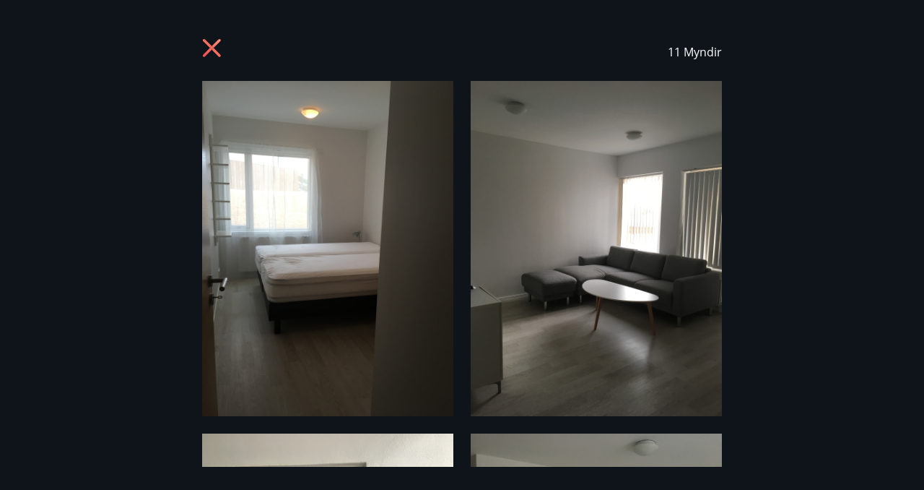
click at [206, 43] on icon at bounding box center [212, 48] width 18 height 18
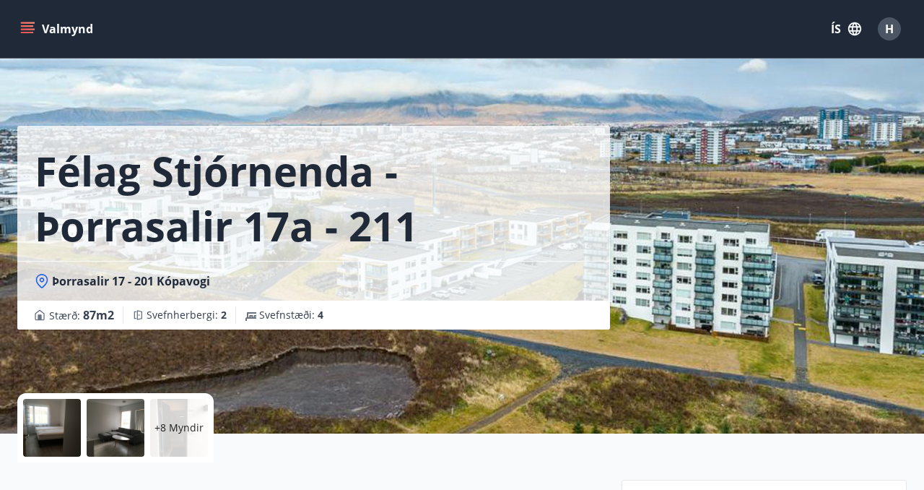
scroll to position [70, 0]
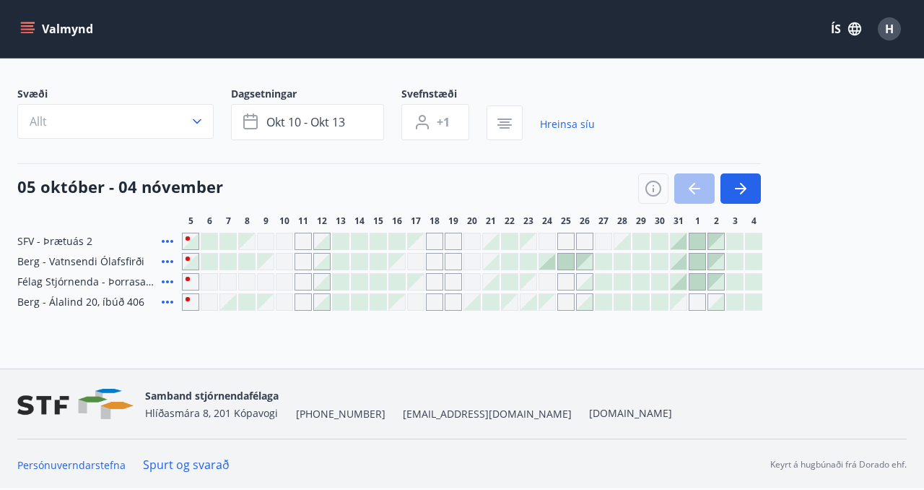
click at [169, 280] on icon at bounding box center [167, 281] width 17 height 17
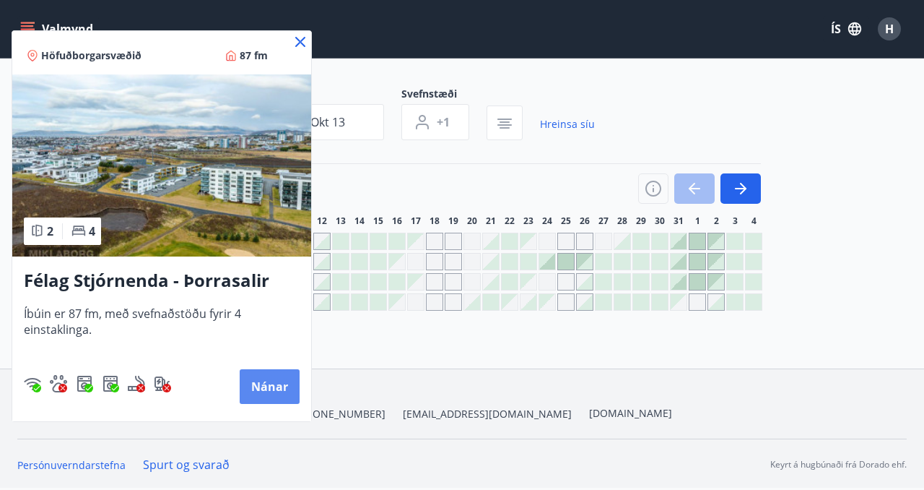
click at [253, 383] on button "Nánar" at bounding box center [270, 386] width 60 height 35
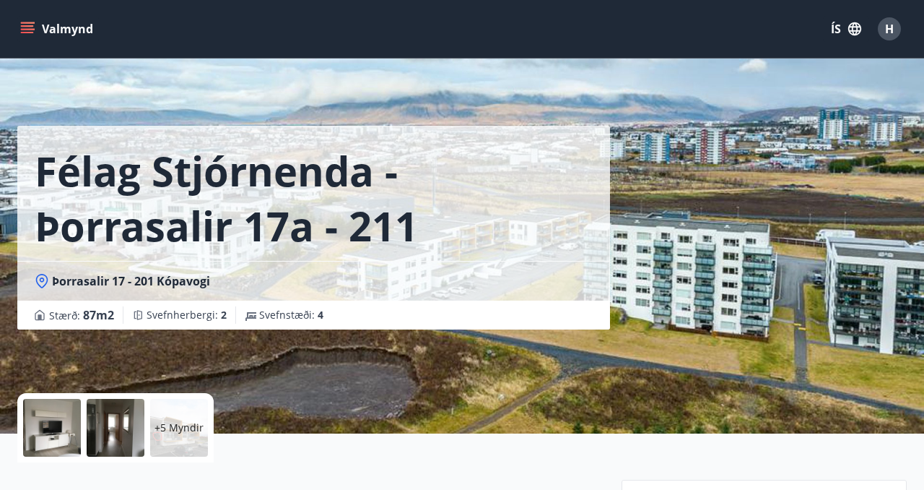
click at [182, 437] on div "+5 Myndir" at bounding box center [179, 428] width 58 height 58
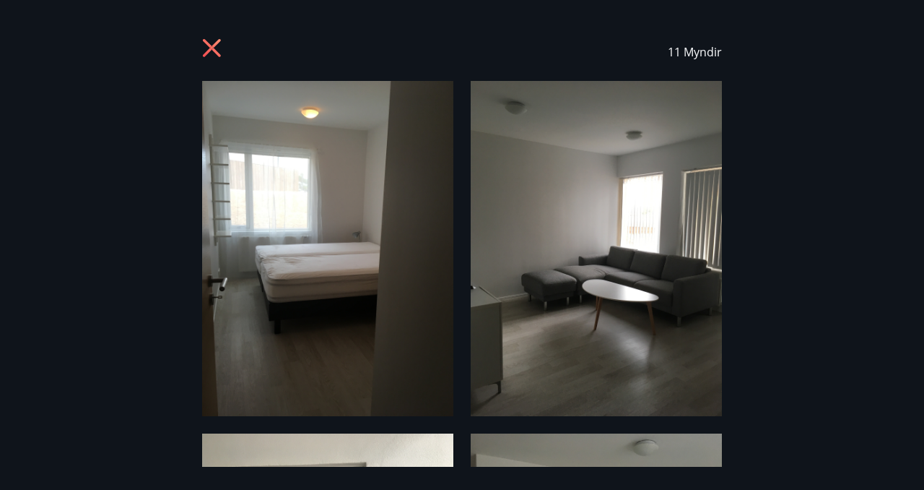
click at [214, 45] on icon at bounding box center [212, 48] width 18 height 18
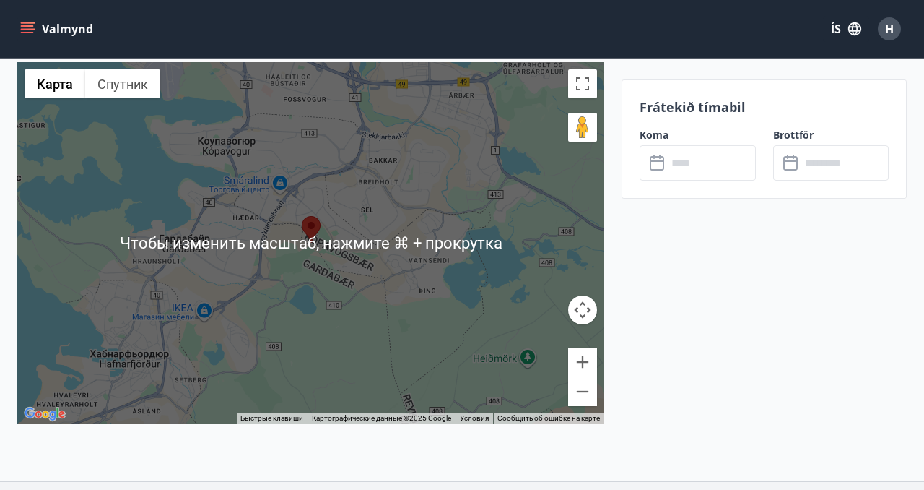
scroll to position [1910, 0]
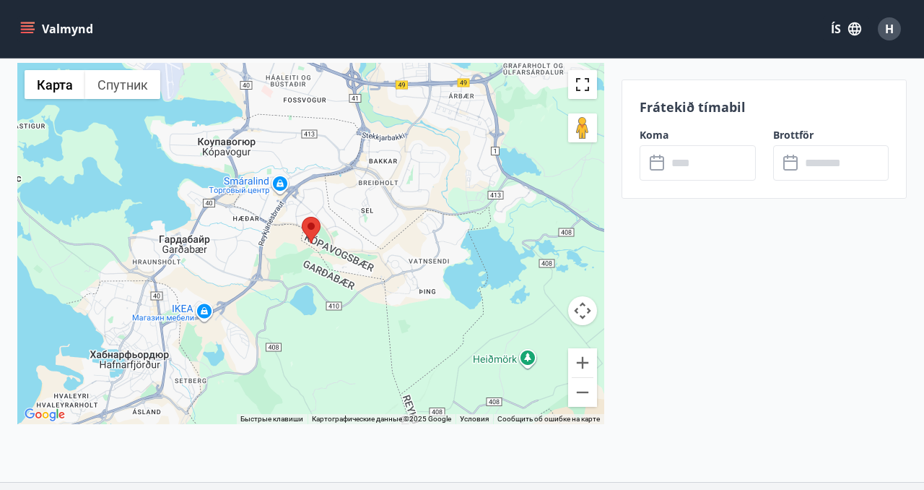
click at [587, 90] on button "Включить полноэкранный режим" at bounding box center [582, 84] width 29 height 29
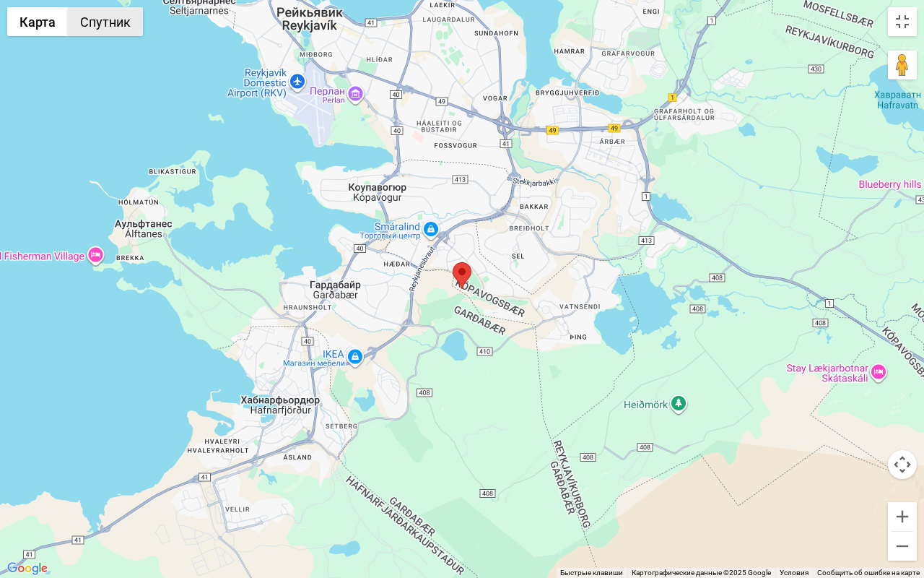
click at [113, 20] on button "Спутник" at bounding box center [105, 21] width 75 height 29
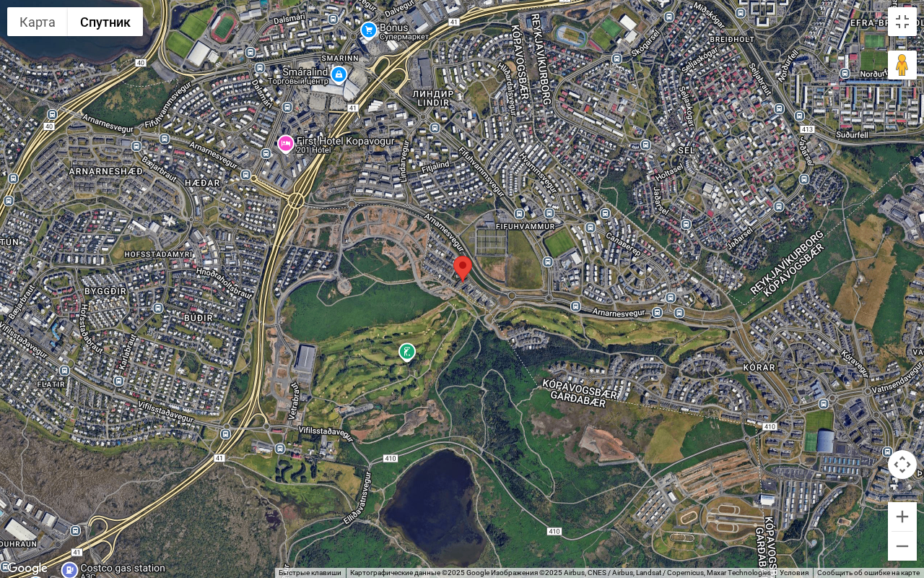
drag, startPoint x: 482, startPoint y: 234, endPoint x: 484, endPoint y: 387, distance: 153.1
click at [484, 387] on div at bounding box center [462, 289] width 924 height 578
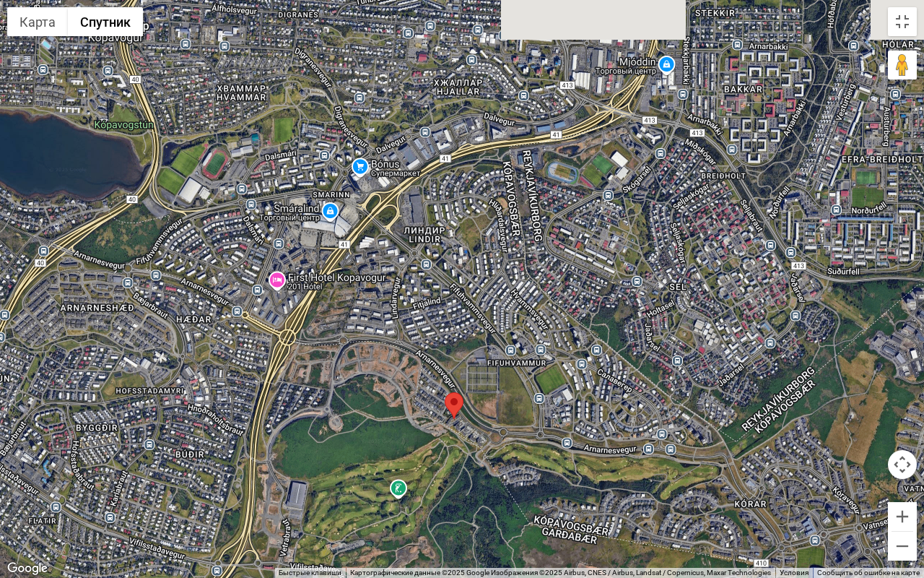
drag, startPoint x: 398, startPoint y: 295, endPoint x: 389, endPoint y: 432, distance: 137.5
click at [389, 432] on div at bounding box center [462, 289] width 924 height 578
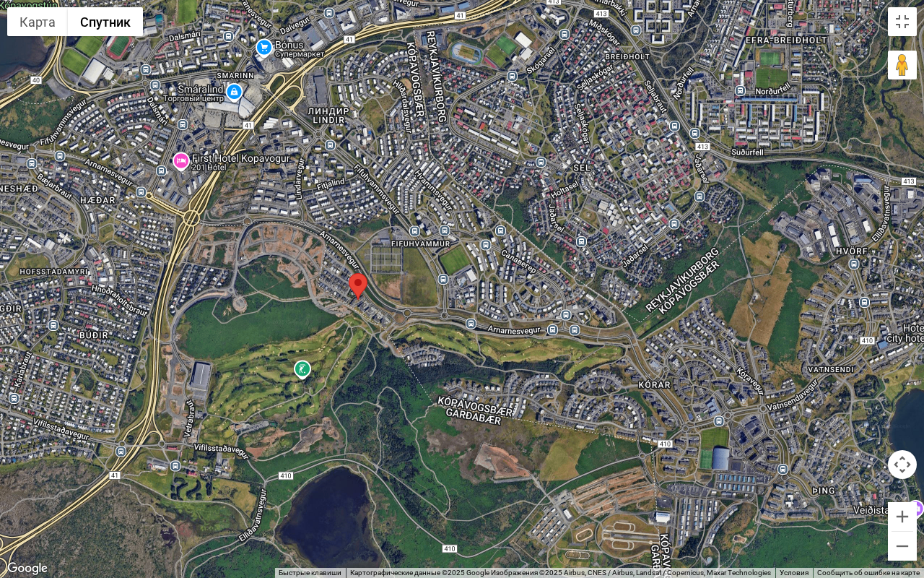
drag, startPoint x: 503, startPoint y: 376, endPoint x: 408, endPoint y: 258, distance: 151.6
click at [408, 258] on div at bounding box center [462, 289] width 924 height 578
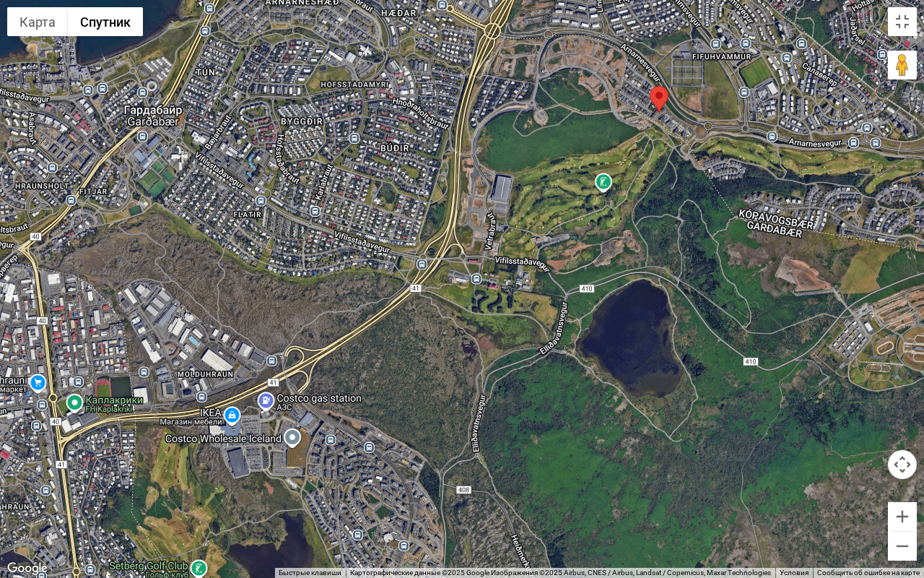
drag, startPoint x: 239, startPoint y: 370, endPoint x: 541, endPoint y: 184, distance: 354.7
click at [541, 184] on div at bounding box center [462, 289] width 924 height 578
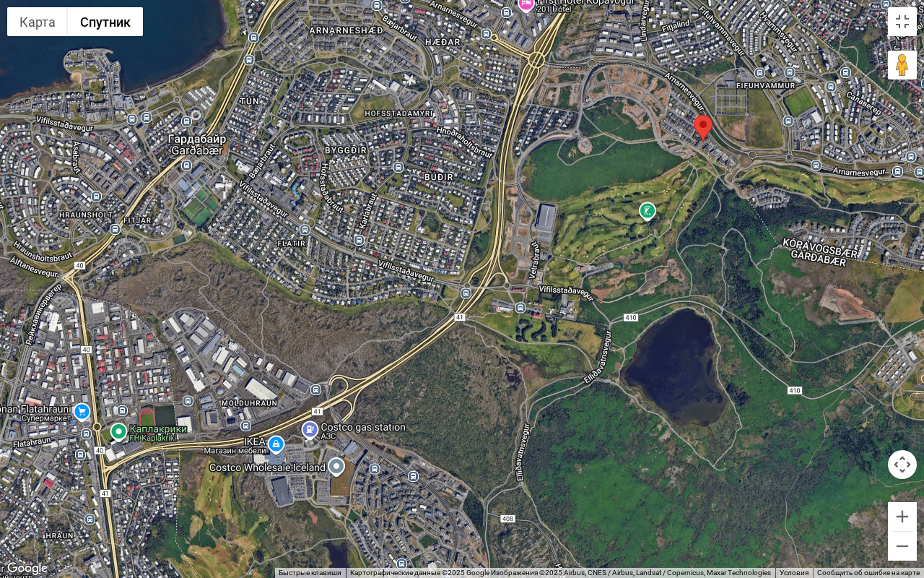
drag, startPoint x: 396, startPoint y: 365, endPoint x: 443, endPoint y: 399, distance: 58.3
click at [443, 399] on div at bounding box center [462, 289] width 924 height 578
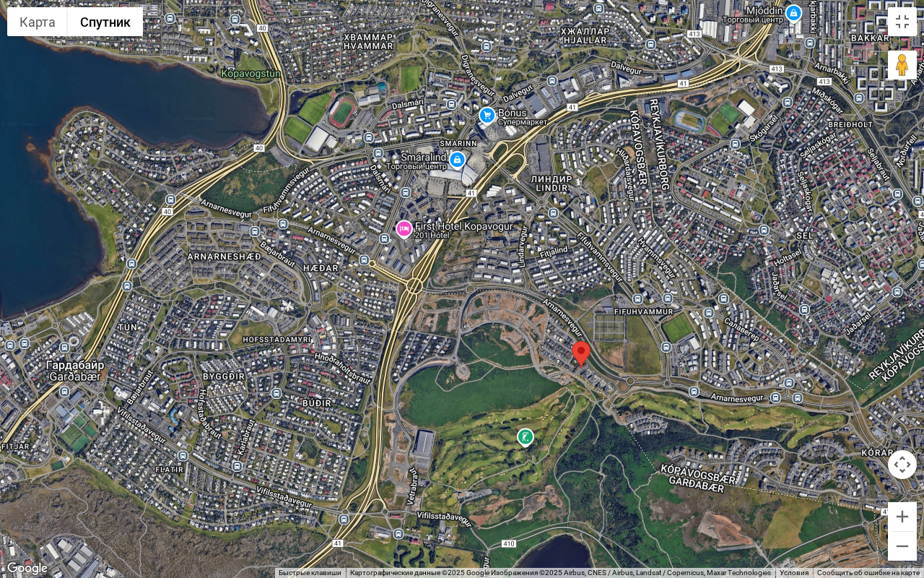
drag, startPoint x: 643, startPoint y: 160, endPoint x: 518, endPoint y: 378, distance: 250.9
click at [518, 378] on div at bounding box center [462, 289] width 924 height 578
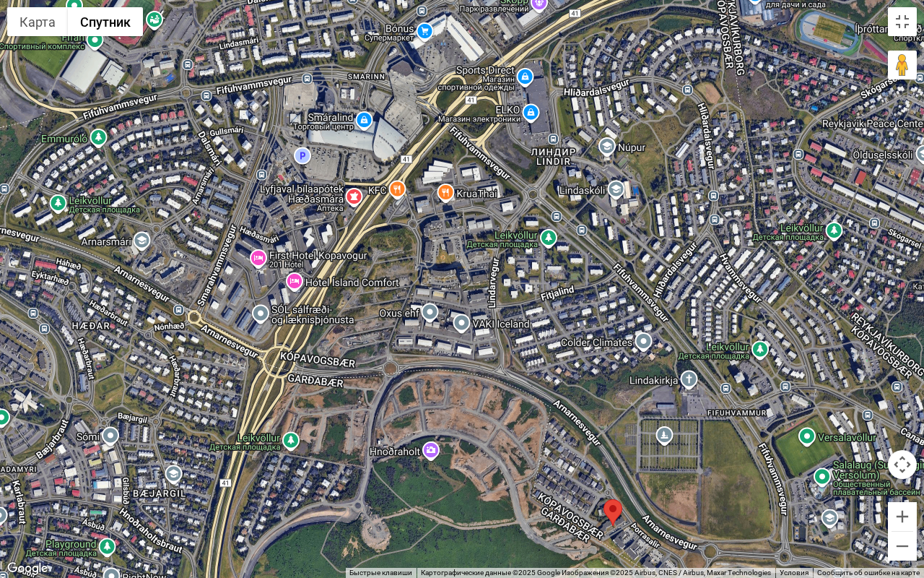
drag, startPoint x: 490, startPoint y: 197, endPoint x: 449, endPoint y: 335, distance: 143.7
click at [449, 335] on div at bounding box center [462, 289] width 924 height 578
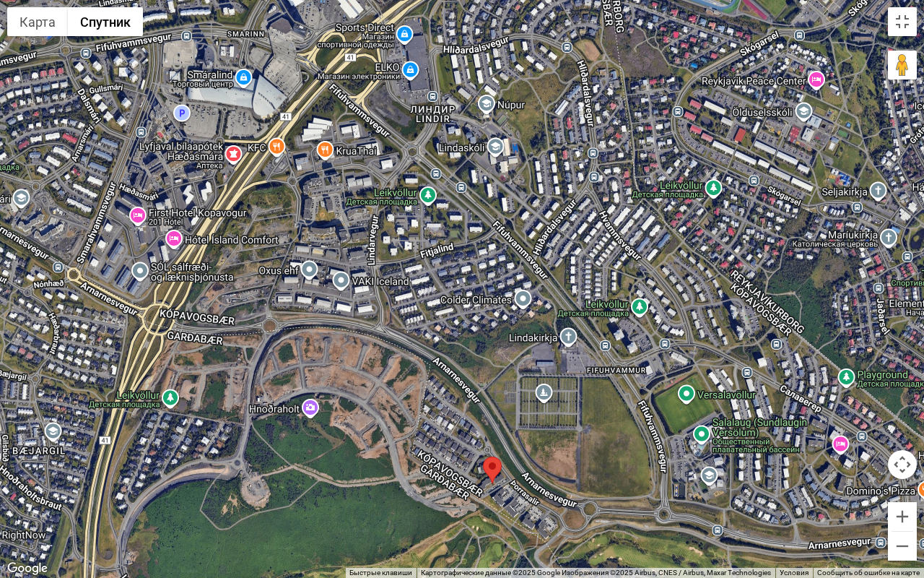
drag, startPoint x: 578, startPoint y: 417, endPoint x: 450, endPoint y: 334, distance: 153.0
click at [449, 335] on div at bounding box center [462, 289] width 924 height 578
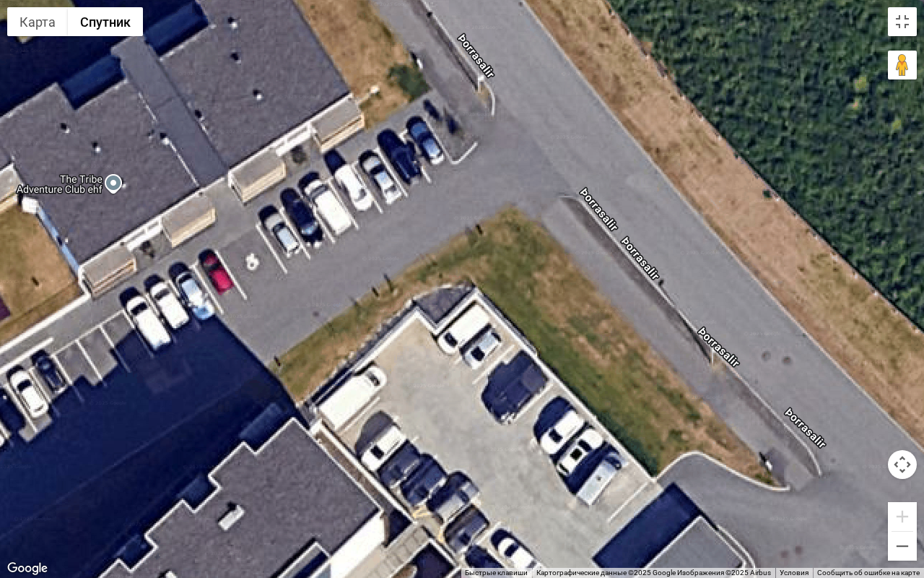
click at [599, 170] on div at bounding box center [462, 289] width 924 height 578
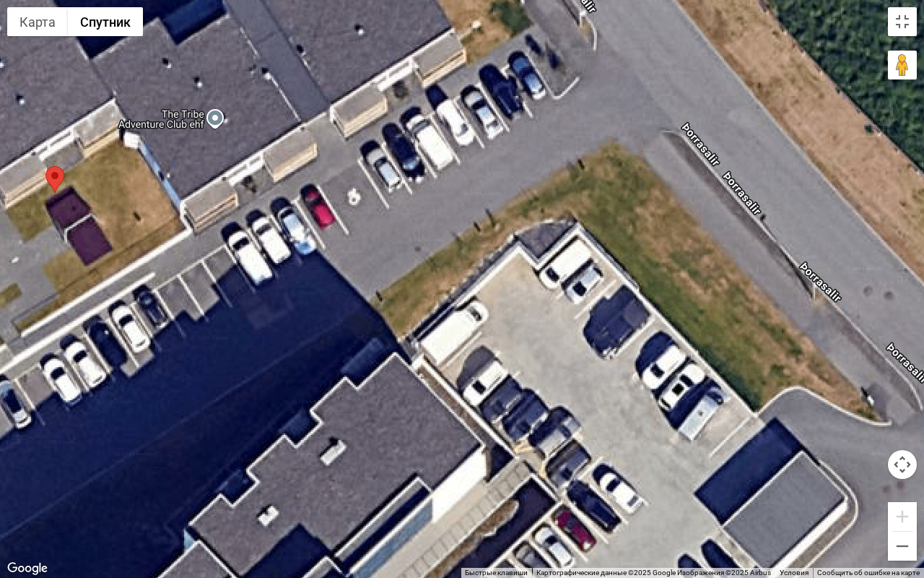
drag, startPoint x: 412, startPoint y: 232, endPoint x: 516, endPoint y: 168, distance: 122.2
click at [517, 168] on div at bounding box center [462, 289] width 924 height 578
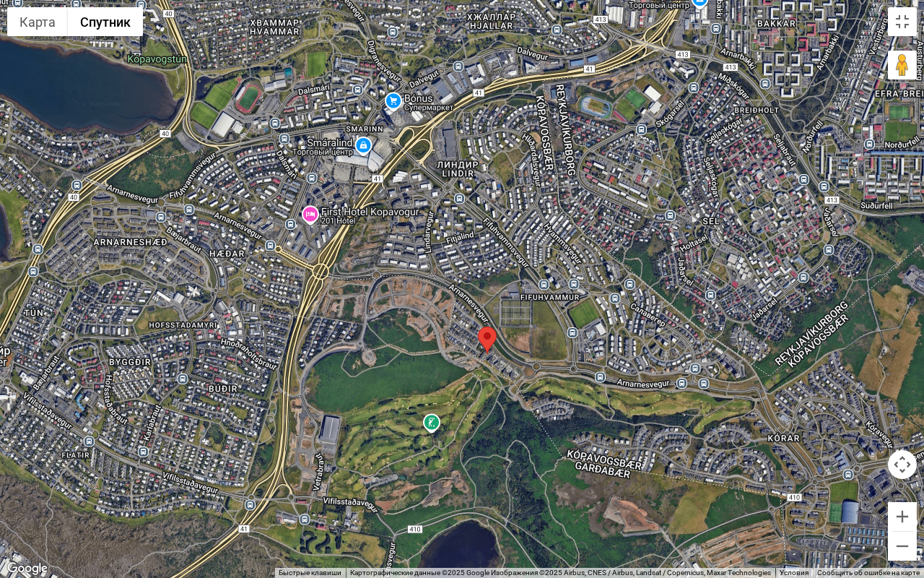
drag, startPoint x: 496, startPoint y: 209, endPoint x: 471, endPoint y: 409, distance: 200.8
click at [472, 409] on div at bounding box center [462, 289] width 924 height 578
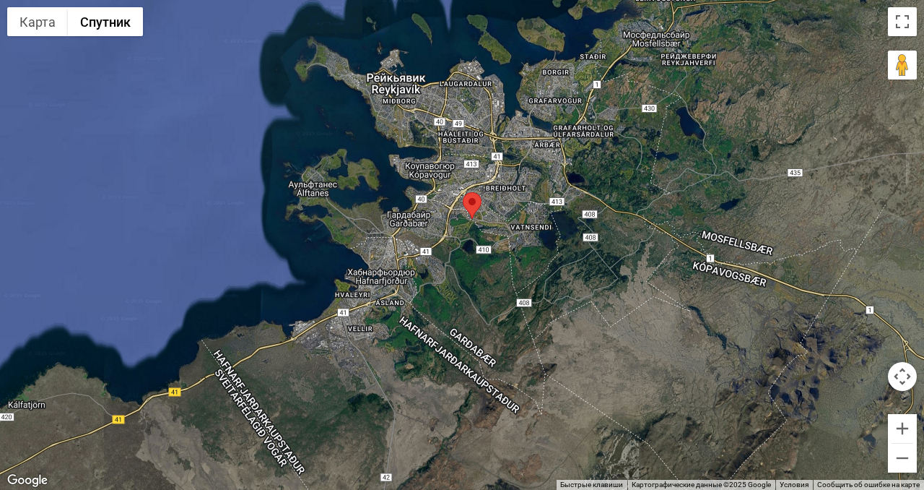
scroll to position [73, 0]
